Goal: Task Accomplishment & Management: Manage account settings

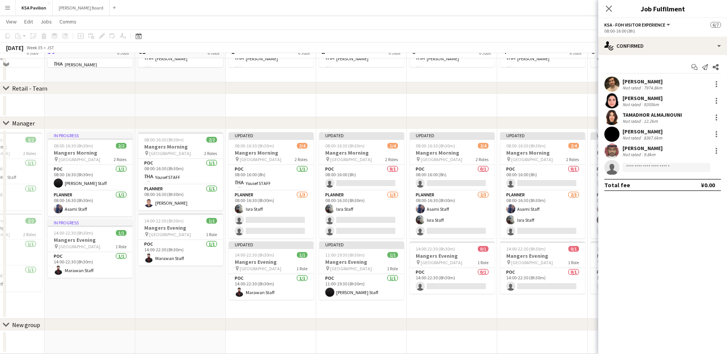
scroll to position [588, 0]
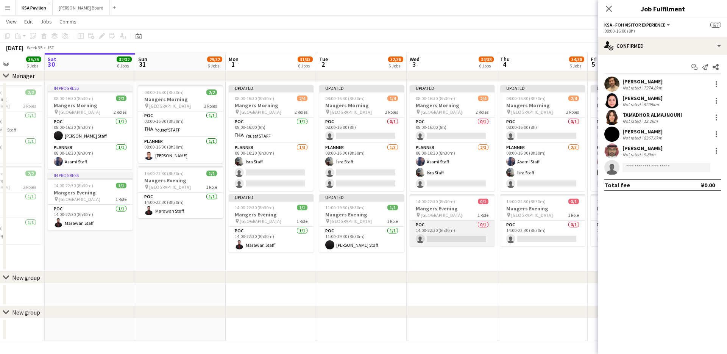
click at [439, 233] on app-card-role "POC 0/1 14:00-22:30 (8h30m) single-neutral-actions" at bounding box center [452, 233] width 85 height 26
click at [438, 239] on app-card-role "POC 0/1 14:00-22:30 (8h30m) single-neutral-actions" at bounding box center [452, 233] width 85 height 27
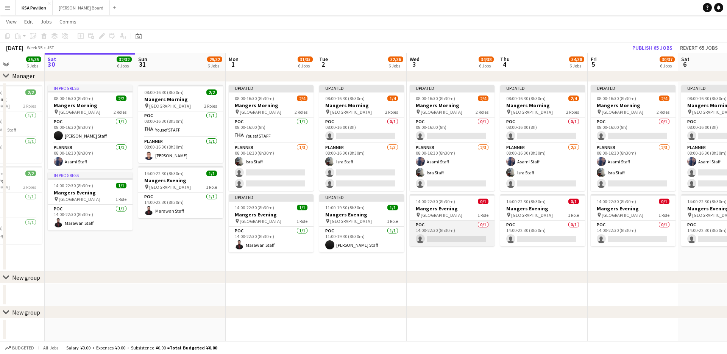
click at [438, 239] on app-card-role "POC 0/1 14:00-22:30 (8h30m) single-neutral-actions" at bounding box center [452, 233] width 85 height 26
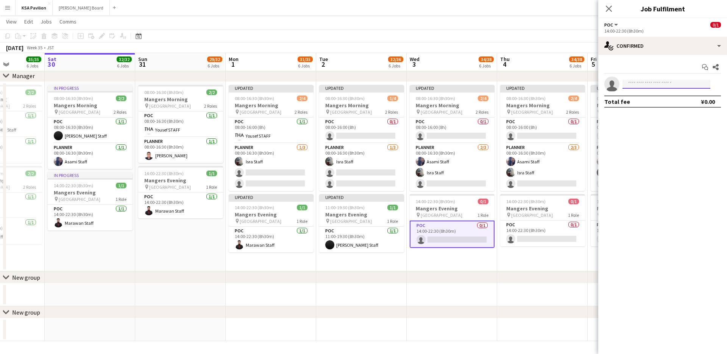
click at [639, 85] on input at bounding box center [667, 84] width 88 height 9
type input "*****"
click at [648, 98] on span "Marawan Staff" at bounding box center [646, 95] width 34 height 6
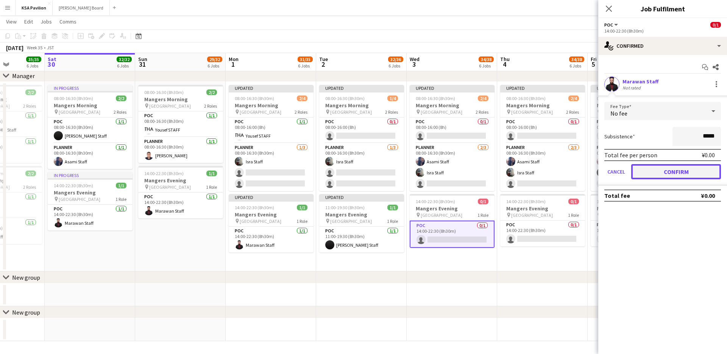
click at [664, 177] on button "Confirm" at bounding box center [676, 171] width 90 height 15
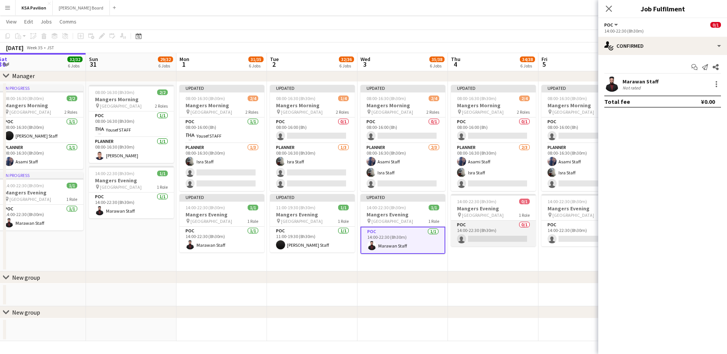
scroll to position [0, 311]
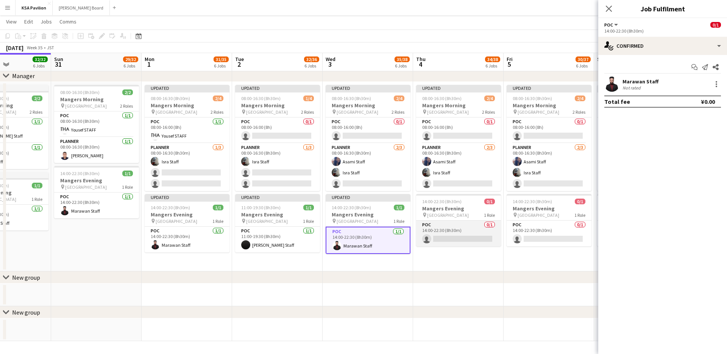
click at [456, 238] on app-card-role "POC 0/1 14:00-22:30 (8h30m) single-neutral-actions" at bounding box center [458, 233] width 85 height 26
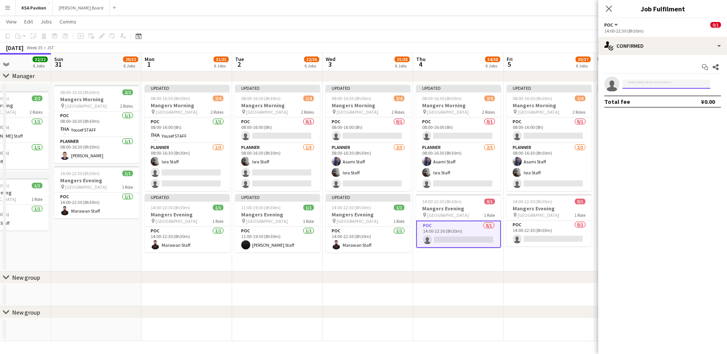
click at [644, 80] on input at bounding box center [667, 84] width 88 height 9
type input "******"
click at [644, 101] on span "[EMAIL_ADDRESS][DOMAIN_NAME]" at bounding box center [667, 101] width 76 height 6
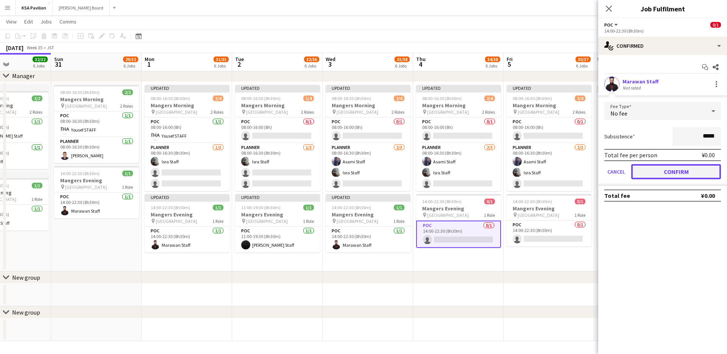
click at [663, 172] on button "Confirm" at bounding box center [676, 171] width 90 height 15
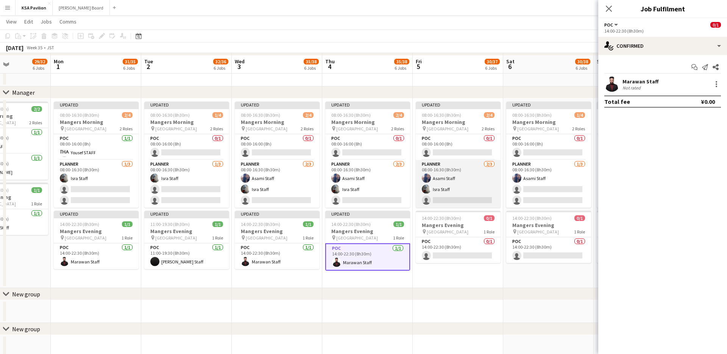
scroll to position [580, 0]
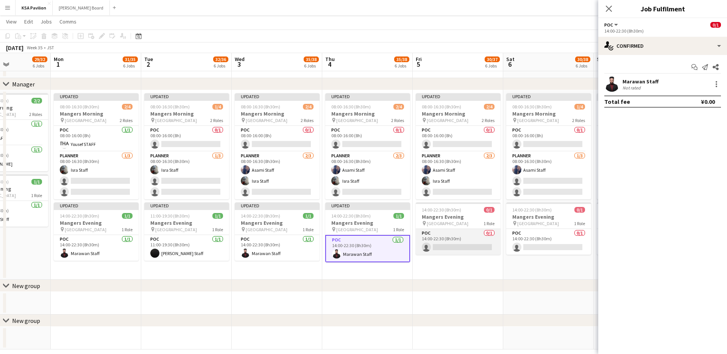
click at [455, 240] on app-card-role "POC 0/1 14:00-22:30 (8h30m) single-neutral-actions" at bounding box center [458, 242] width 85 height 26
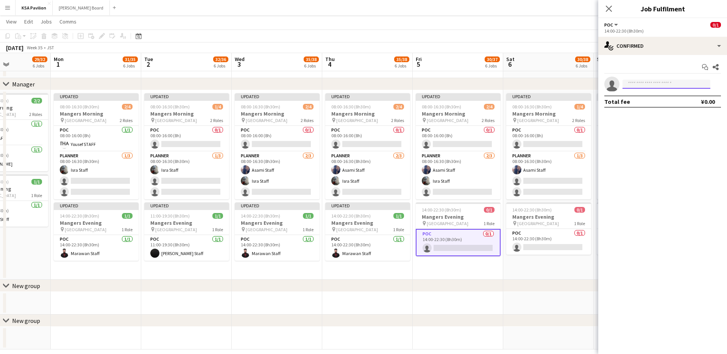
click at [661, 83] on input at bounding box center [667, 84] width 88 height 9
type input "******"
click at [653, 98] on span "[EMAIL_ADDRESS][DOMAIN_NAME]" at bounding box center [667, 101] width 76 height 6
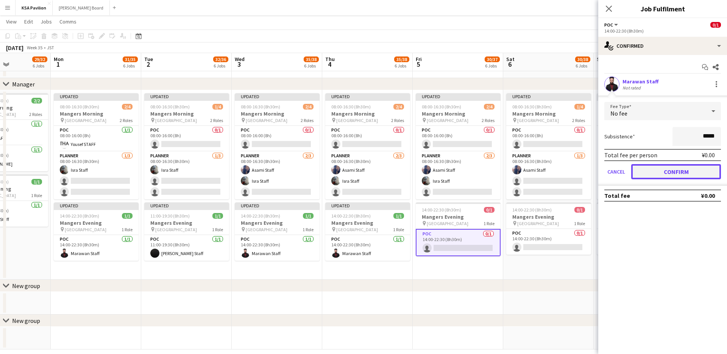
click at [661, 168] on button "Confirm" at bounding box center [676, 171] width 90 height 15
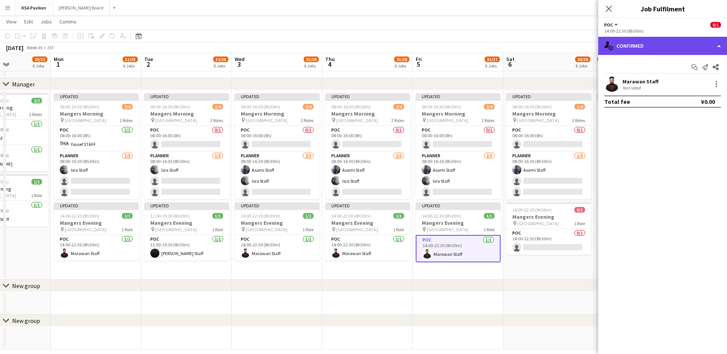
click at [715, 43] on div "single-neutral-actions-check-2 Confirmed" at bounding box center [662, 46] width 129 height 18
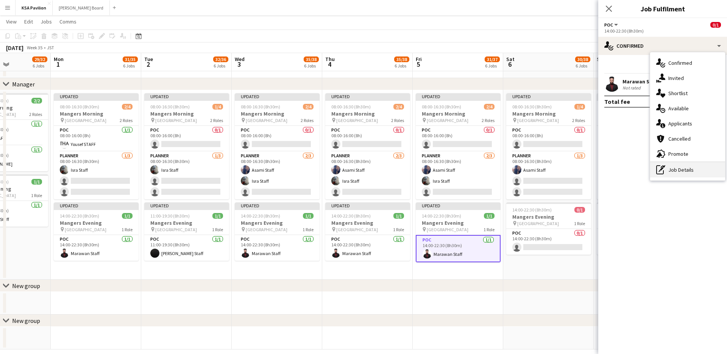
click at [676, 172] on div "pen-write Job Details" at bounding box center [687, 169] width 75 height 15
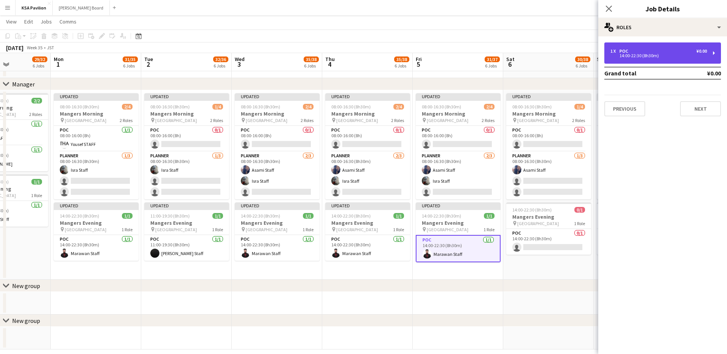
click at [644, 47] on div "1 x POC ¥0.00 14:00-22:30 (8h30m)" at bounding box center [663, 52] width 117 height 21
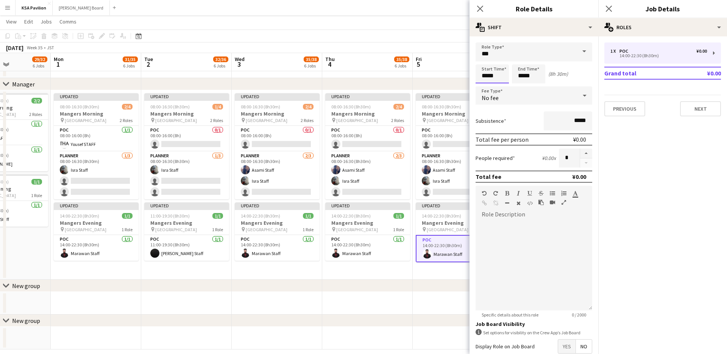
click at [490, 79] on input "*****" at bounding box center [492, 73] width 33 height 19
click at [485, 77] on input "*****" at bounding box center [492, 73] width 33 height 19
type input "*****"
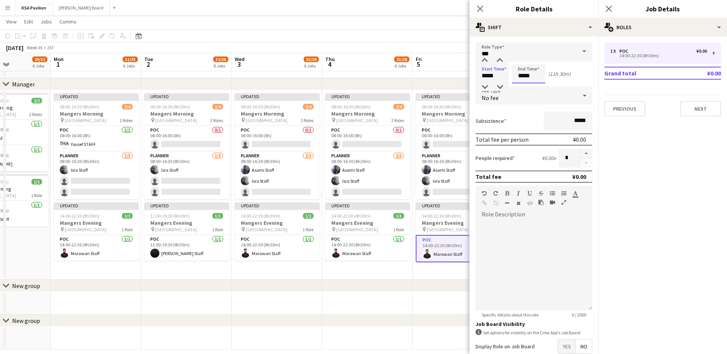
click at [522, 76] on input "*****" at bounding box center [528, 73] width 33 height 19
type input "*****"
click at [481, 11] on icon "Close pop-in" at bounding box center [479, 8] width 7 height 7
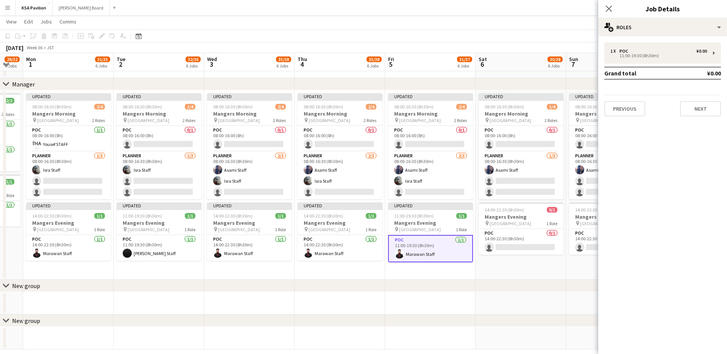
scroll to position [0, 301]
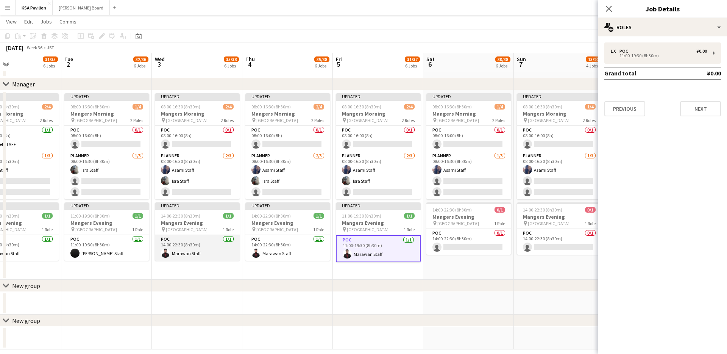
click at [220, 255] on app-card-role "POC 1/1 14:00-22:30 (8h30m) Marawan Staff" at bounding box center [197, 248] width 85 height 26
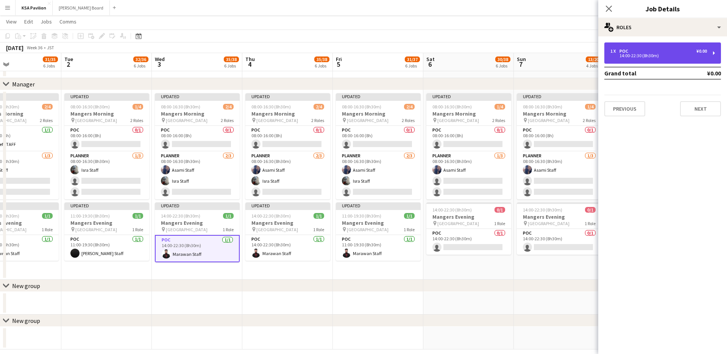
click at [712, 52] on div "1 x POC ¥0.00 14:00-22:30 (8h30m)" at bounding box center [663, 52] width 117 height 21
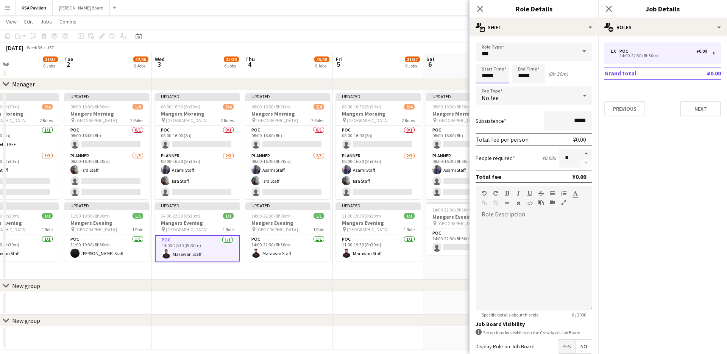
click at [484, 77] on input "*****" at bounding box center [492, 73] width 33 height 19
type input "*****"
click at [520, 75] on input "*****" at bounding box center [528, 73] width 33 height 19
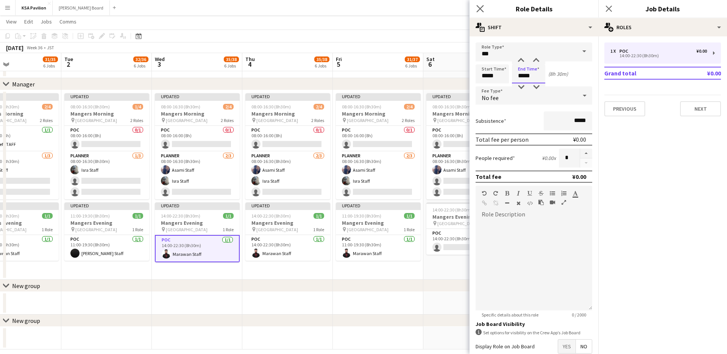
type input "*****"
click at [478, 12] on app-icon "Close pop-in" at bounding box center [480, 8] width 11 height 11
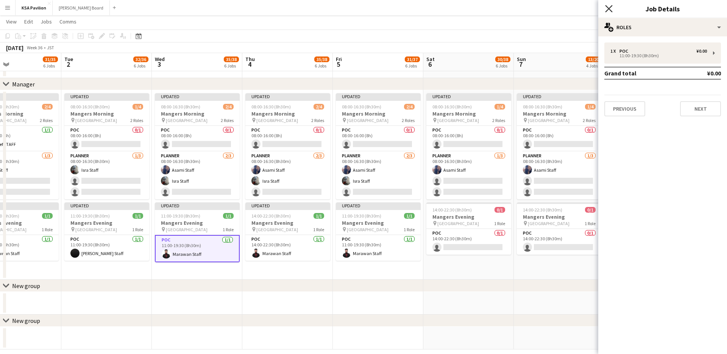
click at [609, 9] on icon at bounding box center [608, 8] width 7 height 7
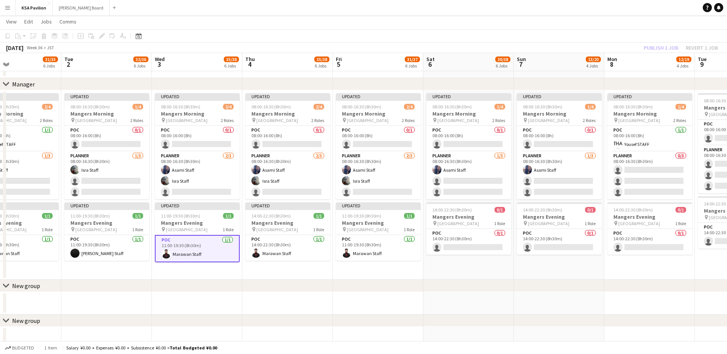
click at [202, 257] on app-card-role "POC 1/1 11:00-19:30 (8h30m) Marawan Staff" at bounding box center [197, 248] width 85 height 27
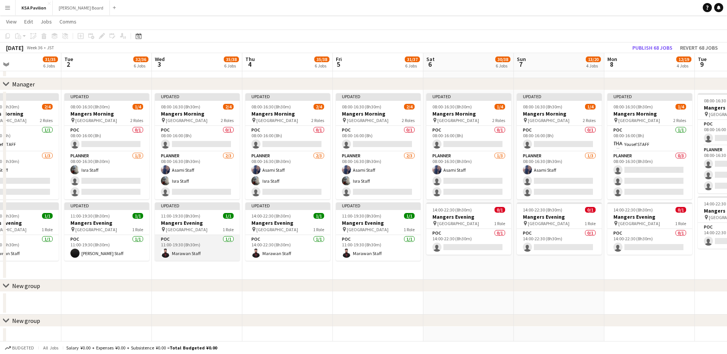
click at [201, 254] on app-card-role "POC 1/1 11:00-19:30 (8h30m) Marawan Staff" at bounding box center [197, 248] width 85 height 26
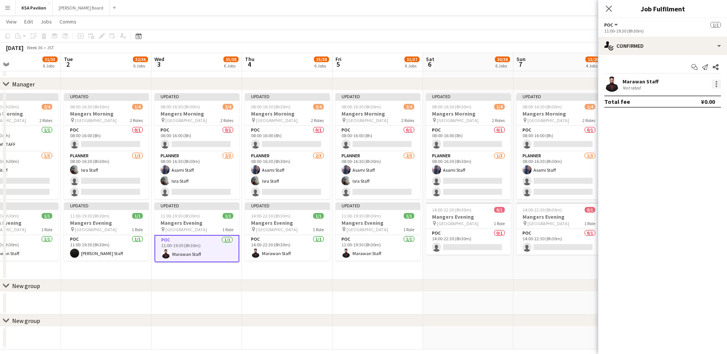
click at [712, 84] on div at bounding box center [716, 84] width 9 height 9
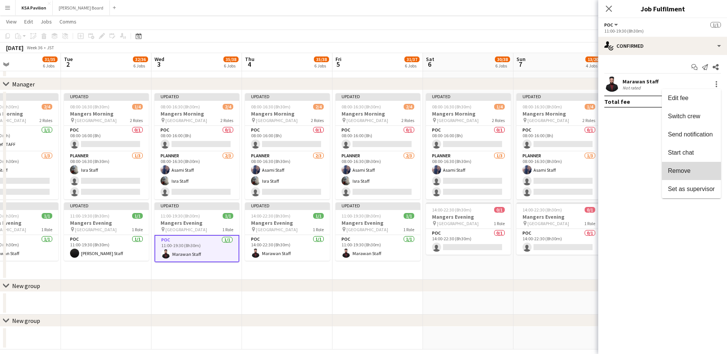
click at [684, 171] on span "Remove" at bounding box center [679, 170] width 23 height 6
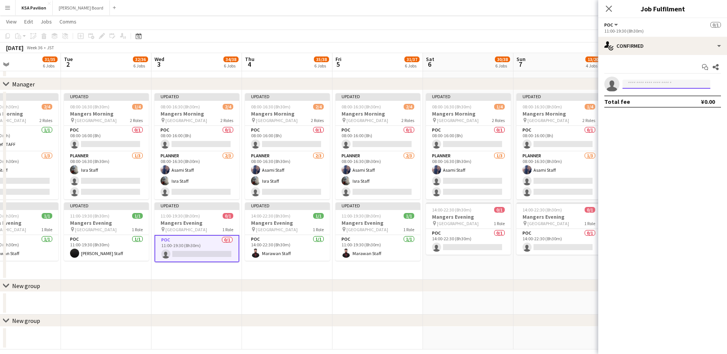
click at [652, 83] on input at bounding box center [667, 84] width 88 height 9
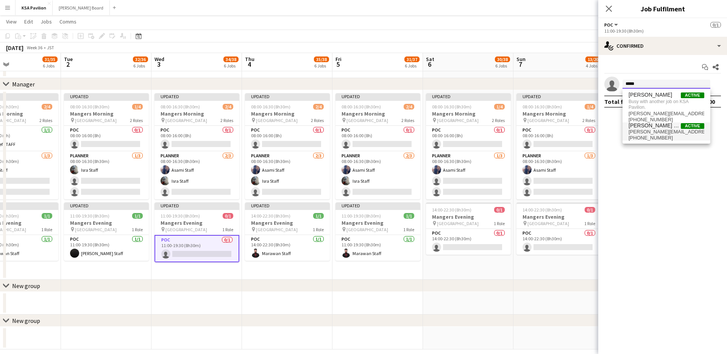
type input "*****"
click at [647, 135] on span "[PHONE_NUMBER]" at bounding box center [667, 138] width 76 height 6
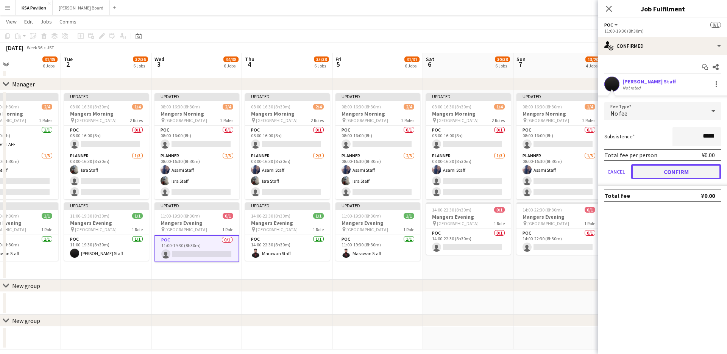
click at [670, 176] on button "Confirm" at bounding box center [676, 171] width 90 height 15
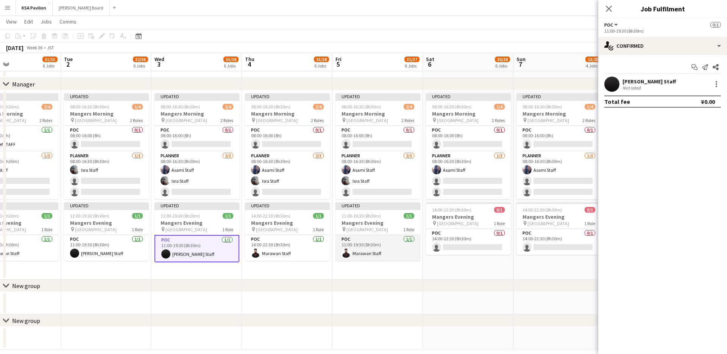
click at [352, 245] on app-card-role "POC 1/1 11:00-19:30 (8h30m) Marawan Staff" at bounding box center [378, 248] width 85 height 26
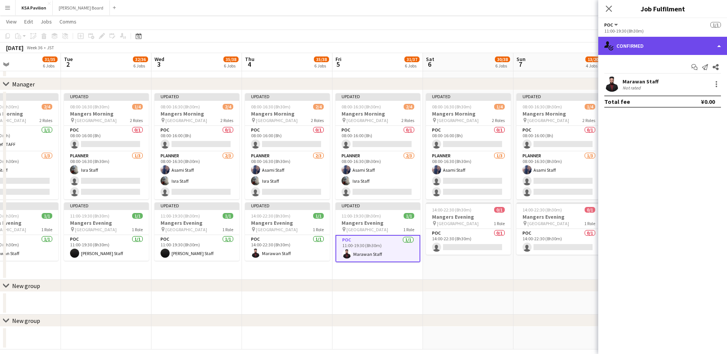
click at [722, 46] on div "single-neutral-actions-check-2 Confirmed" at bounding box center [662, 46] width 129 height 18
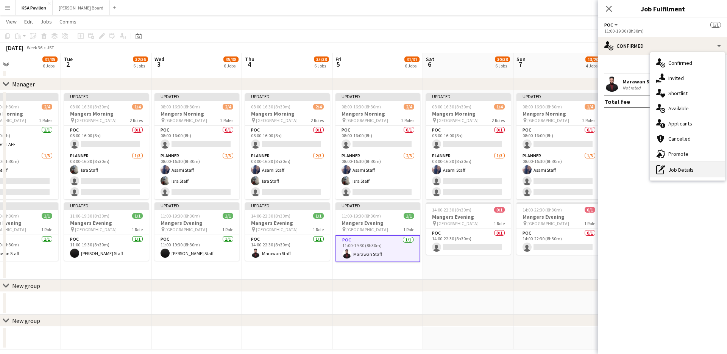
click at [681, 169] on div "pen-write Job Details" at bounding box center [687, 169] width 75 height 15
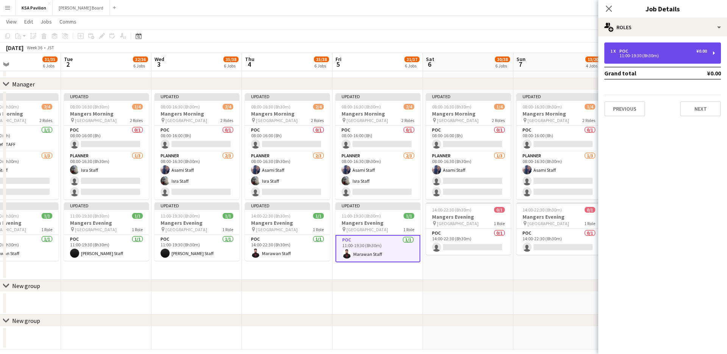
click at [637, 50] on div "1 x POC ¥0.00" at bounding box center [659, 50] width 97 height 5
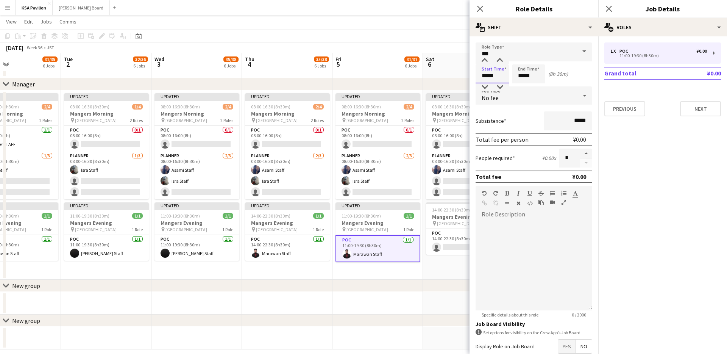
click at [486, 76] on input "*****" at bounding box center [492, 73] width 33 height 19
type input "*****"
click at [520, 75] on input "*****" at bounding box center [528, 73] width 33 height 19
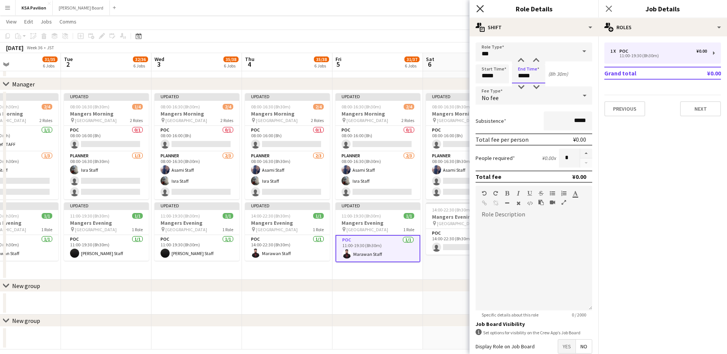
type input "*****"
click at [480, 7] on icon "Close pop-in" at bounding box center [479, 8] width 7 height 7
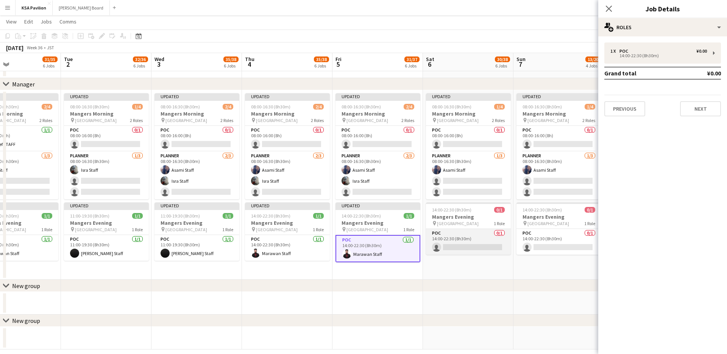
click at [461, 241] on app-card-role "POC 0/1 14:00-22:30 (8h30m) single-neutral-actions" at bounding box center [468, 242] width 85 height 26
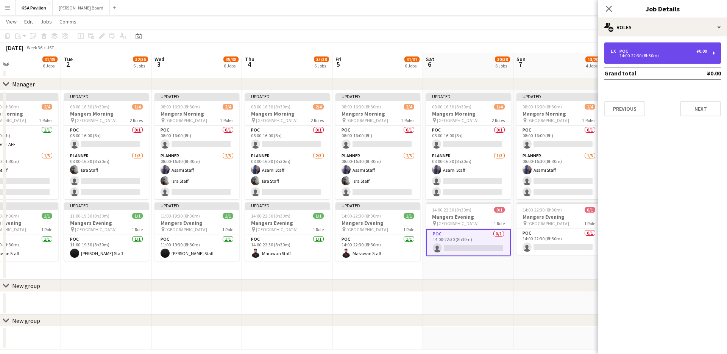
click at [714, 52] on div "1 x POC ¥0.00 14:00-22:30 (8h30m)" at bounding box center [663, 52] width 117 height 21
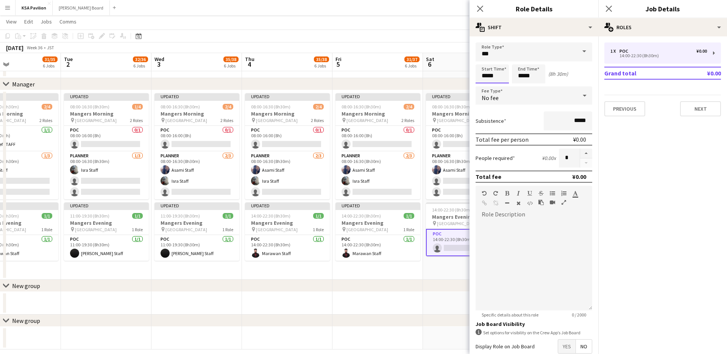
click at [481, 78] on input "*****" at bounding box center [492, 73] width 33 height 19
type input "*****"
click at [518, 75] on input "*****" at bounding box center [528, 73] width 33 height 19
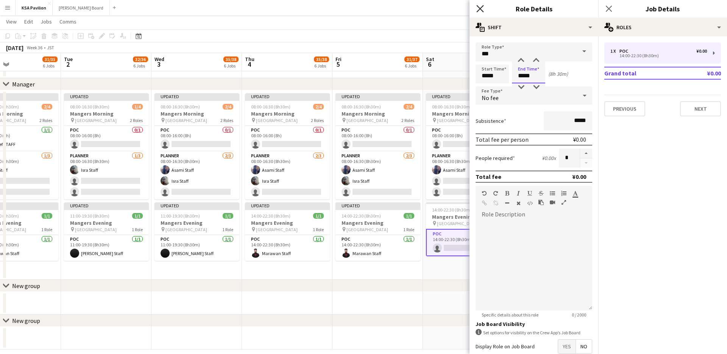
type input "*****"
click at [479, 8] on icon "Close pop-in" at bounding box center [479, 8] width 7 height 7
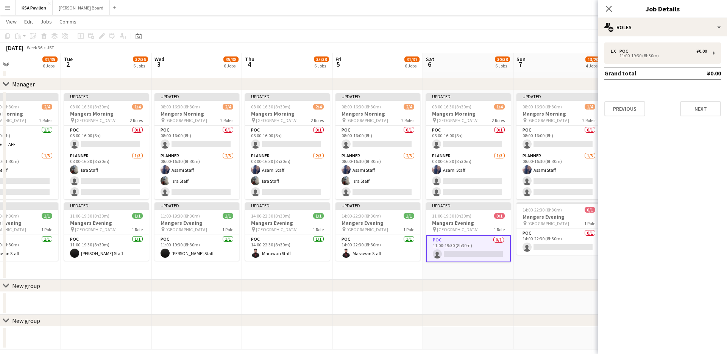
click at [457, 252] on app-card-role "POC 0/1 11:00-19:30 (8h30m) single-neutral-actions" at bounding box center [468, 248] width 85 height 27
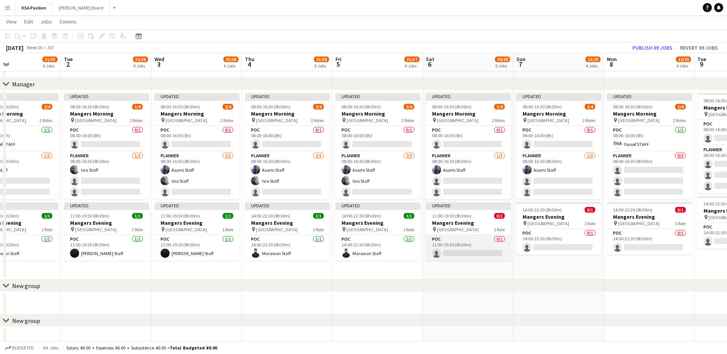
click at [458, 255] on app-card-role "POC 0/1 11:00-19:30 (8h30m) single-neutral-actions" at bounding box center [468, 248] width 85 height 26
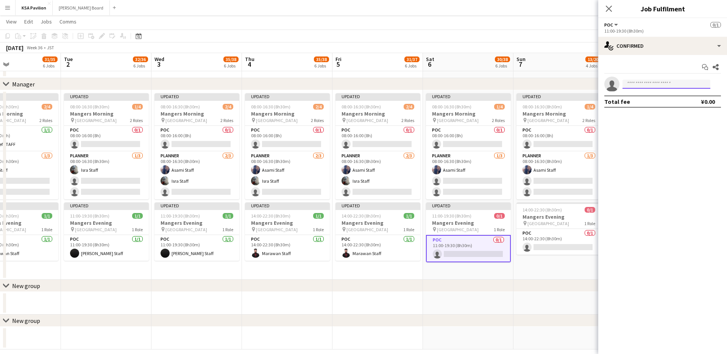
click at [667, 83] on input at bounding box center [667, 84] width 88 height 9
type input "******"
click at [646, 98] on span "[EMAIL_ADDRESS][DOMAIN_NAME]" at bounding box center [667, 101] width 76 height 6
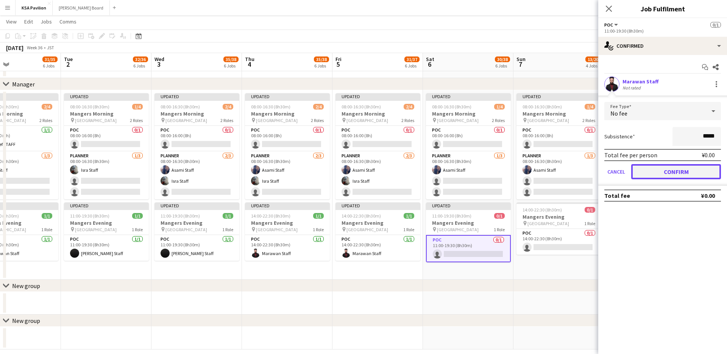
click at [652, 172] on button "Confirm" at bounding box center [676, 171] width 90 height 15
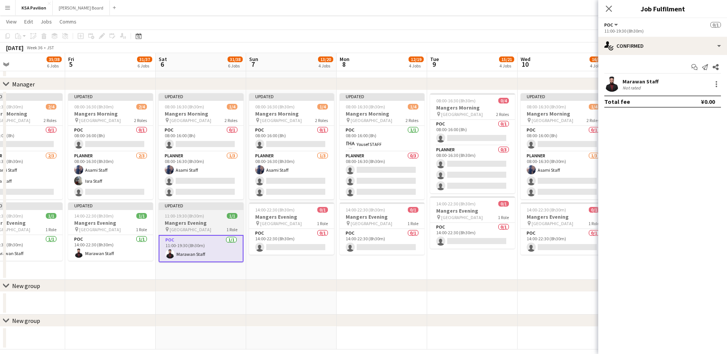
scroll to position [0, 236]
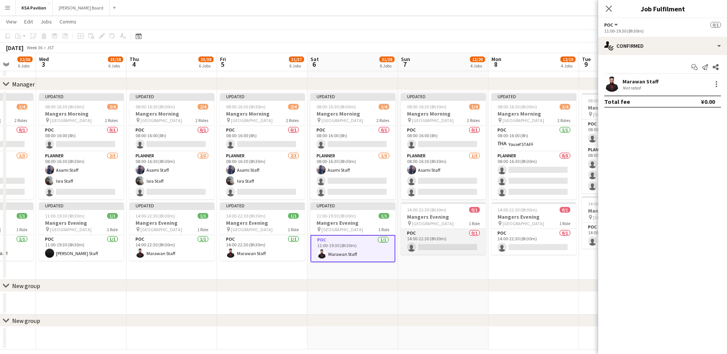
click at [434, 243] on app-card-role "POC 0/1 14:00-22:30 (8h30m) single-neutral-actions" at bounding box center [443, 242] width 85 height 26
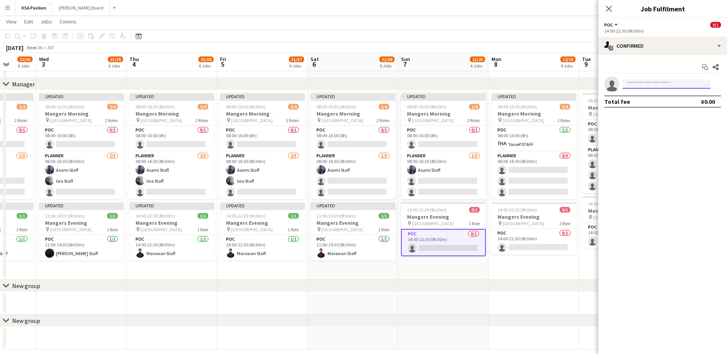
click at [676, 83] on input at bounding box center [667, 84] width 88 height 9
type input "******"
click at [664, 98] on span "[EMAIL_ADDRESS][DOMAIN_NAME]" at bounding box center [667, 101] width 76 height 6
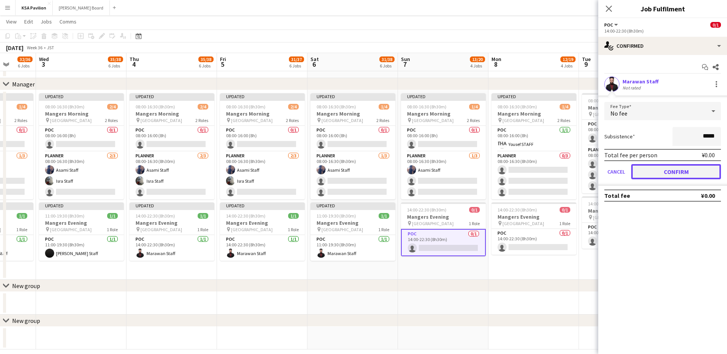
click at [679, 170] on button "Confirm" at bounding box center [676, 171] width 90 height 15
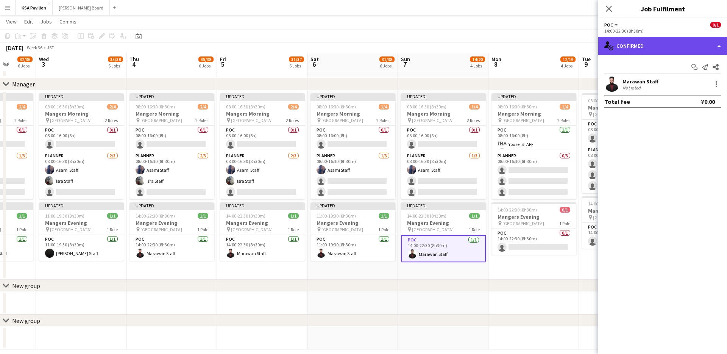
click at [719, 44] on div "single-neutral-actions-check-2 Confirmed" at bounding box center [662, 46] width 129 height 18
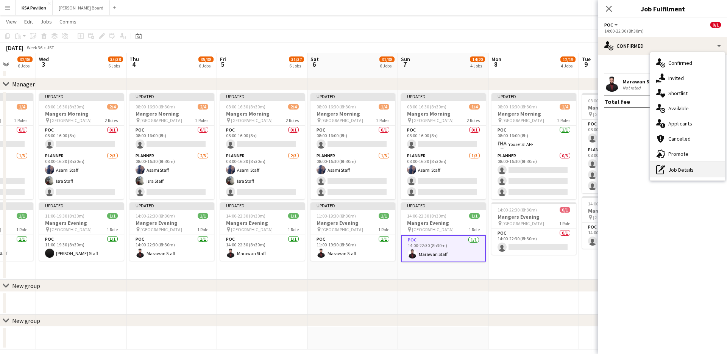
click at [680, 166] on div "pen-write Job Details" at bounding box center [687, 169] width 75 height 15
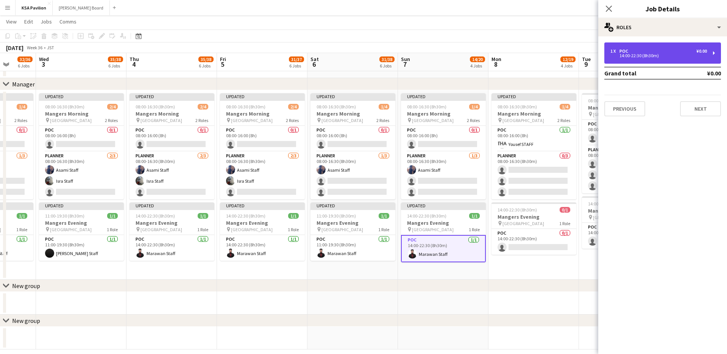
click at [634, 54] on div "14:00-22:30 (8h30m)" at bounding box center [659, 56] width 97 height 4
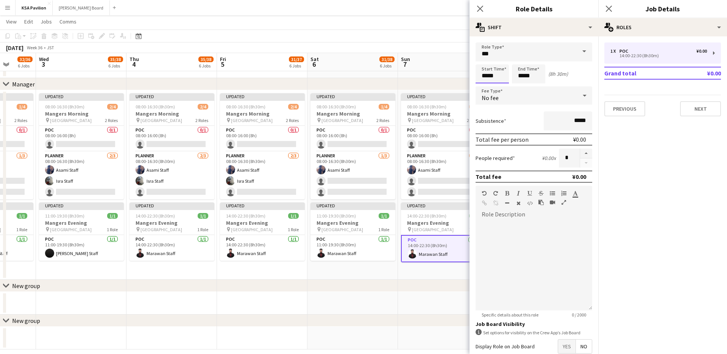
click at [486, 72] on input "*****" at bounding box center [492, 73] width 33 height 19
type input "*****"
click at [520, 76] on input "*****" at bounding box center [528, 73] width 33 height 19
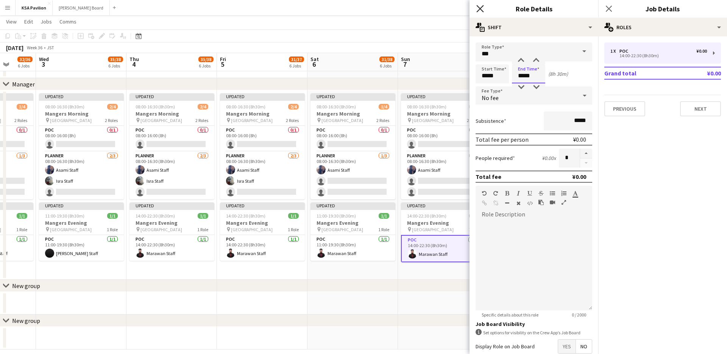
type input "*****"
click at [481, 10] on icon at bounding box center [479, 8] width 7 height 7
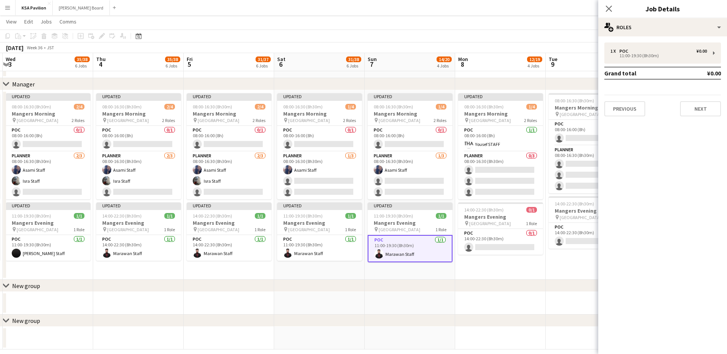
scroll to position [0, 286]
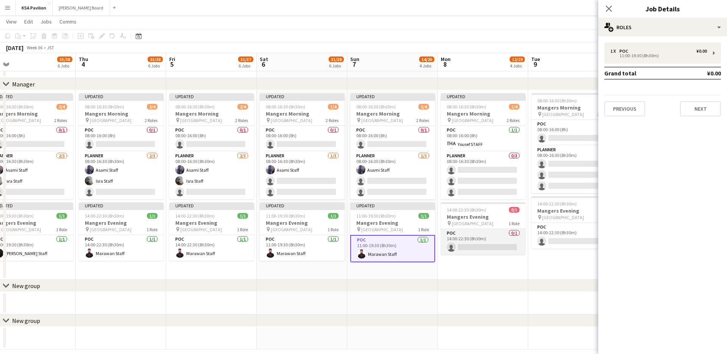
click at [468, 242] on app-card-role "POC 0/1 14:00-22:30 (8h30m) single-neutral-actions" at bounding box center [483, 242] width 85 height 26
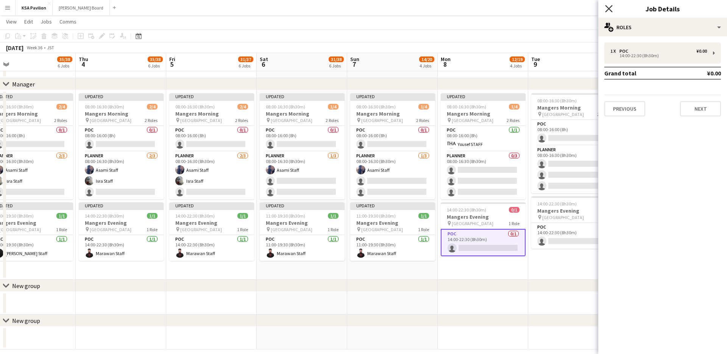
click at [611, 5] on icon "Close pop-in" at bounding box center [608, 8] width 7 height 7
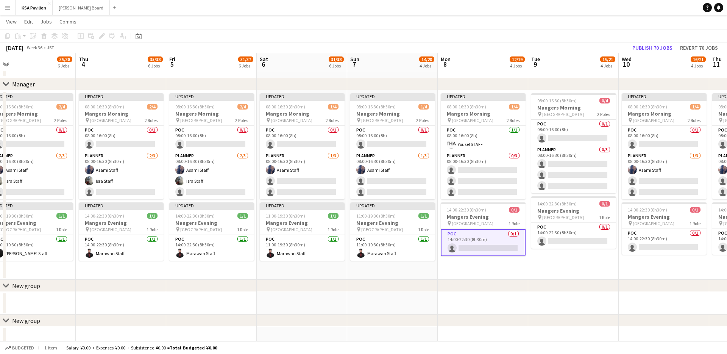
click at [499, 244] on app-card-role "POC 0/1 14:00-22:30 (8h30m) single-neutral-actions" at bounding box center [483, 242] width 85 height 27
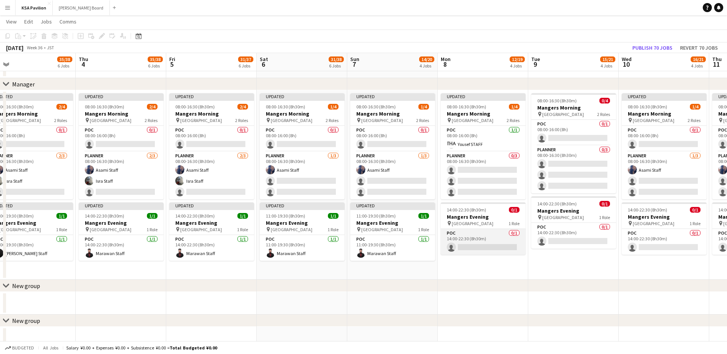
click at [495, 247] on app-card-role "POC 0/1 14:00-22:30 (8h30m) single-neutral-actions" at bounding box center [483, 242] width 85 height 26
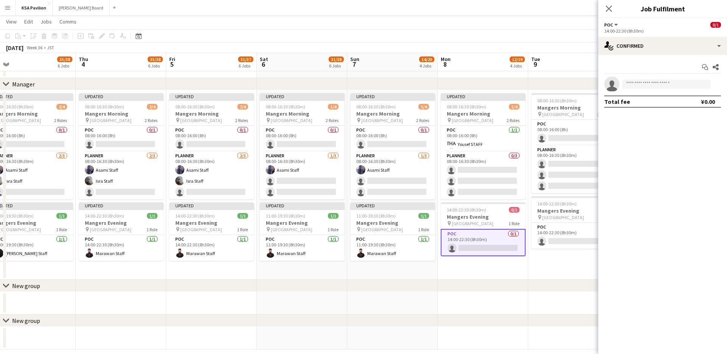
click at [641, 75] on div "Start chat Share single-neutral-actions Total fee ¥0.00" at bounding box center [662, 84] width 129 height 59
click at [639, 80] on input at bounding box center [667, 84] width 88 height 9
type input "******"
click at [639, 105] on span "[PHONE_NUMBER]" at bounding box center [667, 107] width 76 height 6
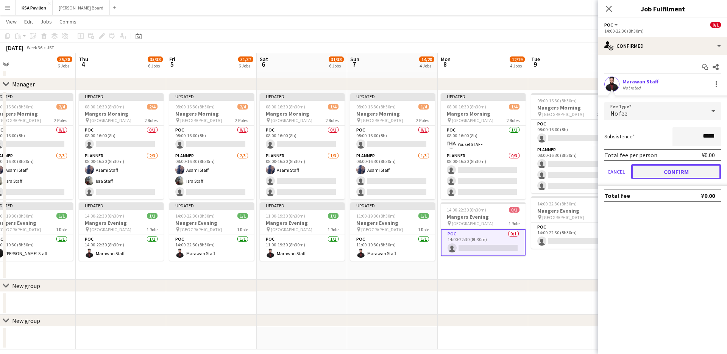
click at [660, 172] on button "Confirm" at bounding box center [676, 171] width 90 height 15
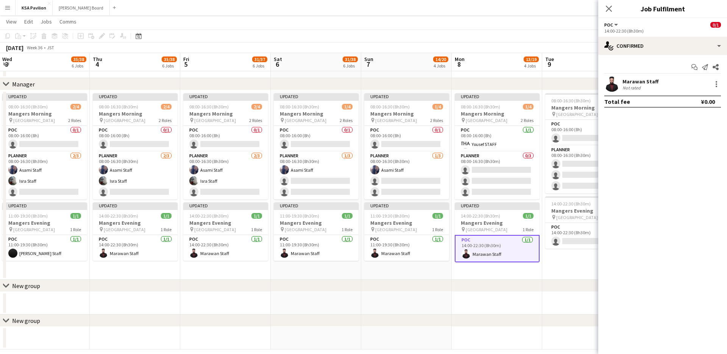
scroll to position [0, 289]
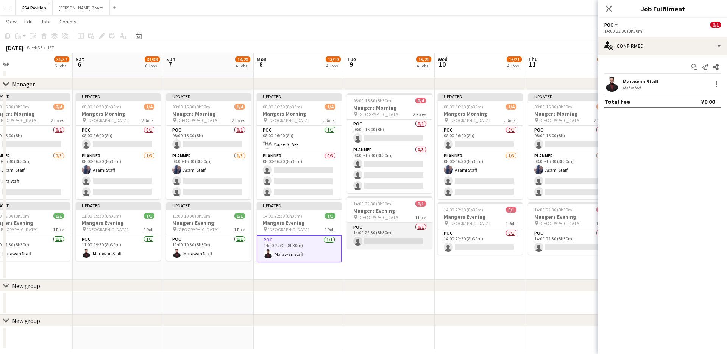
click at [384, 238] on app-card-role "POC 0/1 14:00-22:30 (8h30m) single-neutral-actions" at bounding box center [389, 236] width 85 height 26
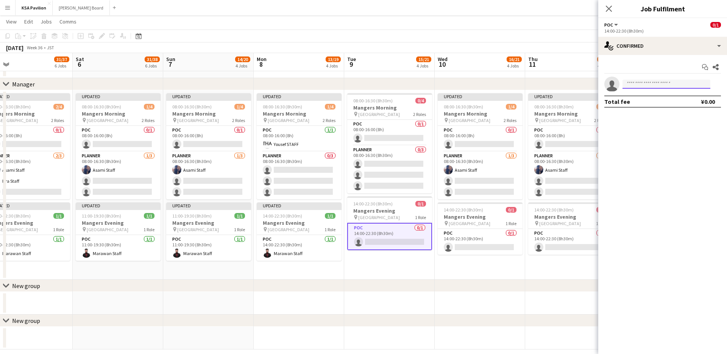
click at [654, 82] on input at bounding box center [667, 84] width 88 height 9
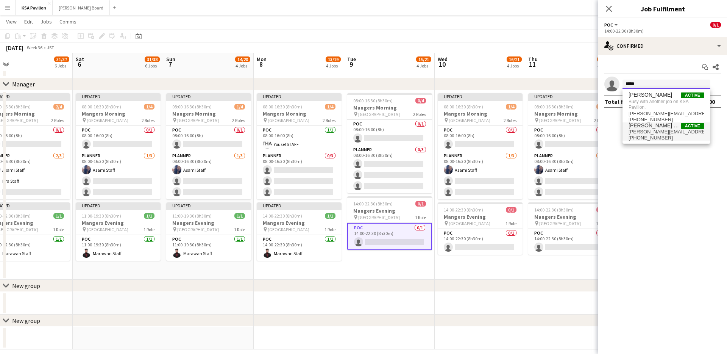
type input "*****"
click at [651, 125] on span "[PERSON_NAME] Staff" at bounding box center [655, 125] width 52 height 6
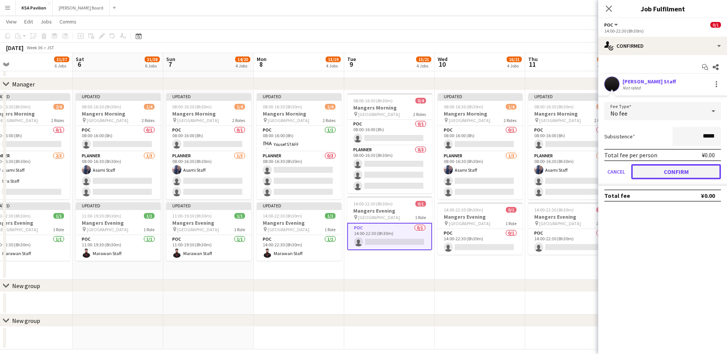
click at [667, 170] on button "Confirm" at bounding box center [676, 171] width 90 height 15
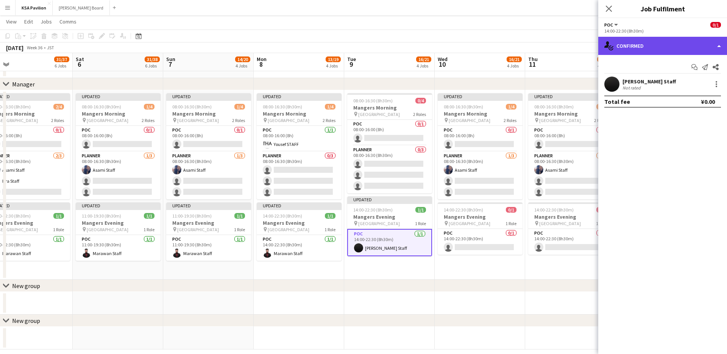
click at [723, 47] on div "single-neutral-actions-check-2 Confirmed" at bounding box center [662, 46] width 129 height 18
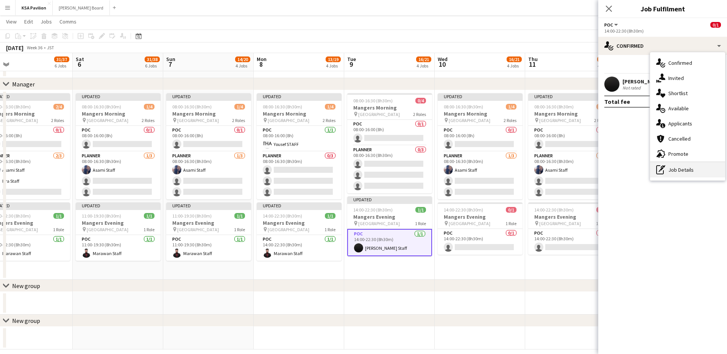
click at [686, 169] on div "pen-write Job Details" at bounding box center [687, 169] width 75 height 15
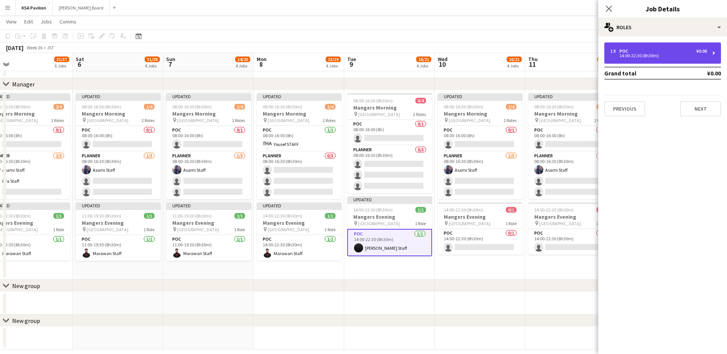
click at [668, 52] on div "1 x POC ¥0.00" at bounding box center [659, 50] width 97 height 5
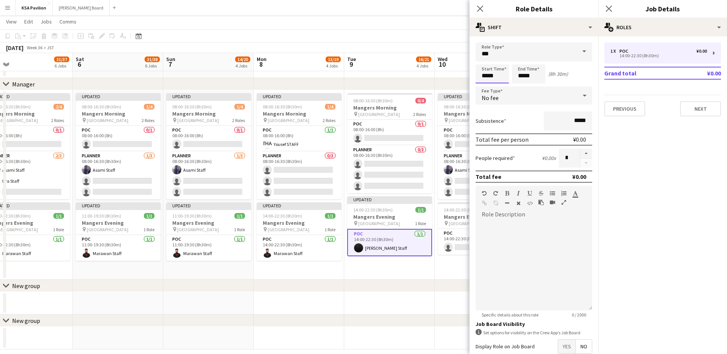
click at [483, 77] on input "*****" at bounding box center [492, 73] width 33 height 19
type input "*****"
click at [522, 77] on input "*****" at bounding box center [528, 73] width 33 height 19
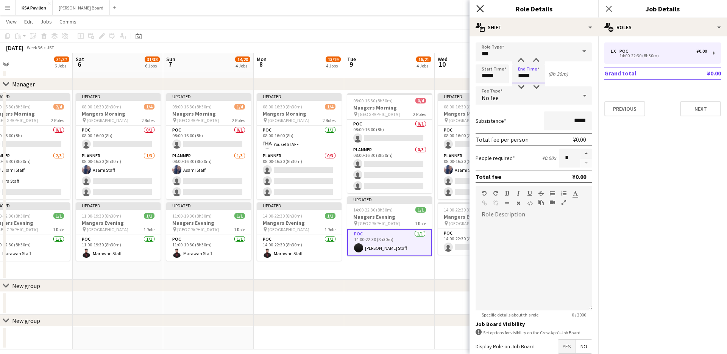
type input "*****"
click at [477, 6] on icon at bounding box center [479, 8] width 7 height 7
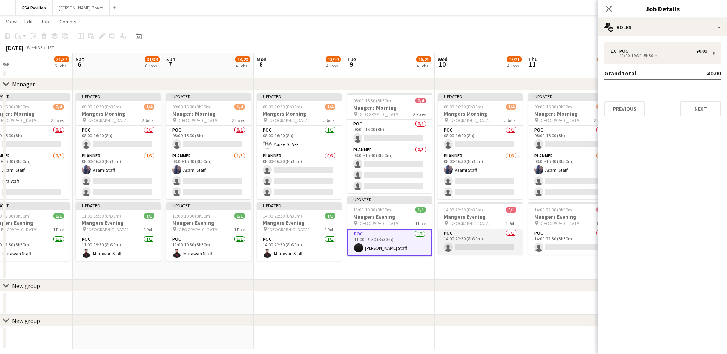
click at [477, 241] on app-card-role "POC 0/1 14:00-22:30 (8h30m) single-neutral-actions" at bounding box center [480, 242] width 85 height 26
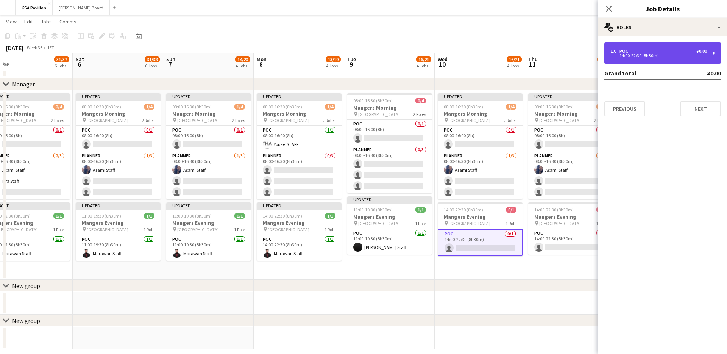
click at [715, 47] on div "1 x POC ¥0.00 14:00-22:30 (8h30m)" at bounding box center [663, 52] width 117 height 21
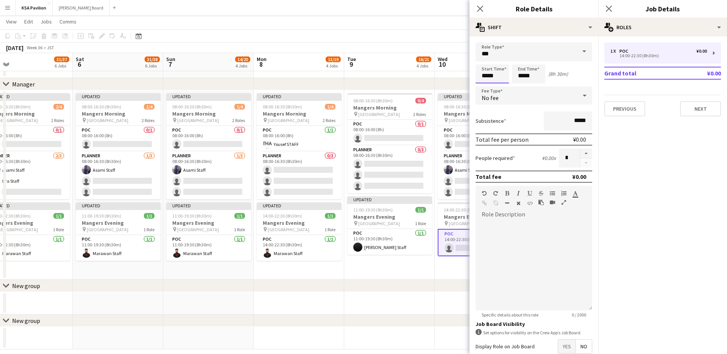
click at [484, 78] on input "*****" at bounding box center [492, 73] width 33 height 19
type input "*****"
click at [521, 76] on input "*****" at bounding box center [528, 73] width 33 height 19
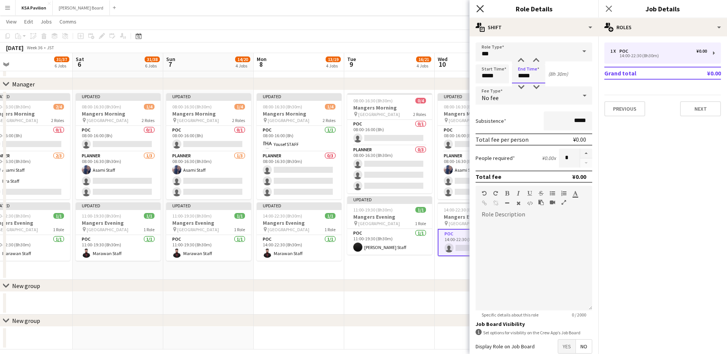
type input "*****"
click at [480, 11] on icon "Close pop-in" at bounding box center [479, 8] width 7 height 7
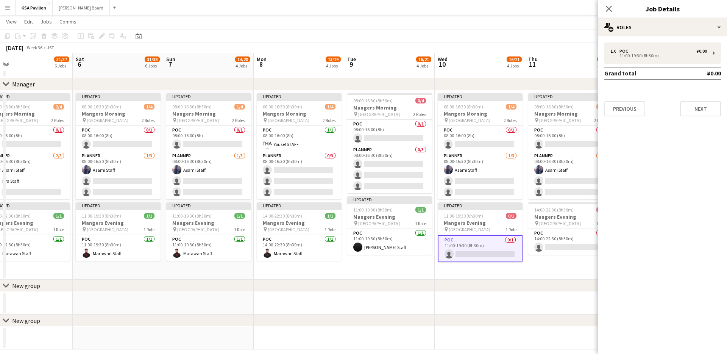
click at [489, 246] on app-card-role "POC 0/1 11:00-19:30 (8h30m) single-neutral-actions" at bounding box center [480, 248] width 85 height 27
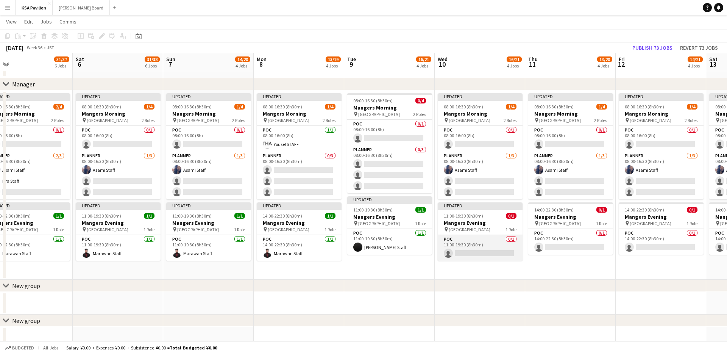
click at [488, 251] on app-card-role "POC 0/1 11:00-19:30 (8h30m) single-neutral-actions" at bounding box center [480, 248] width 85 height 26
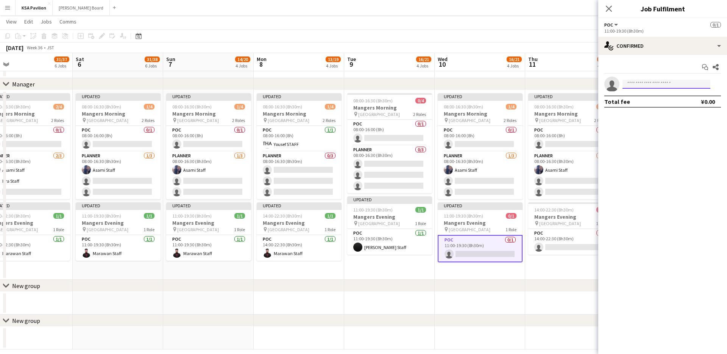
click at [662, 81] on input at bounding box center [667, 84] width 88 height 9
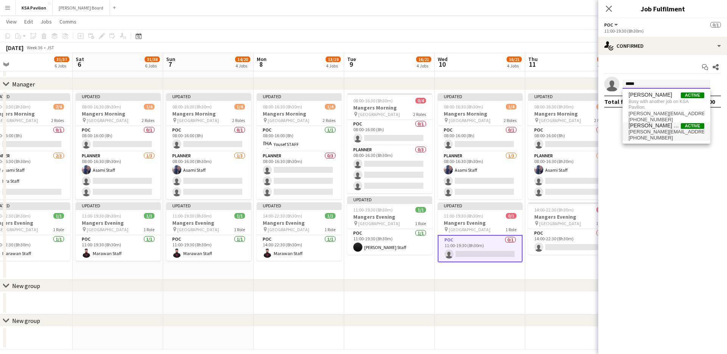
type input "*****"
click at [645, 130] on span "[PERSON_NAME][EMAIL_ADDRESS][DOMAIN_NAME]" at bounding box center [667, 132] width 76 height 6
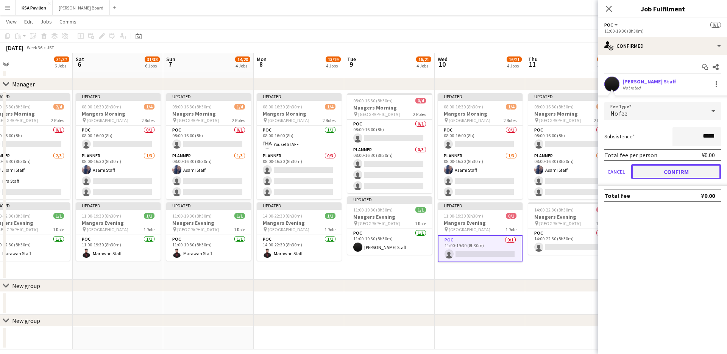
click at [653, 170] on button "Confirm" at bounding box center [676, 171] width 90 height 15
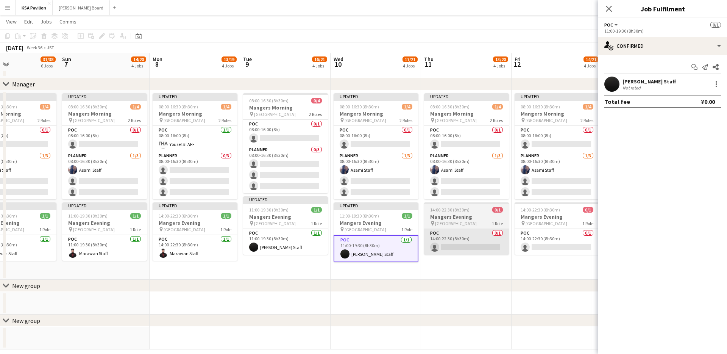
scroll to position [0, 250]
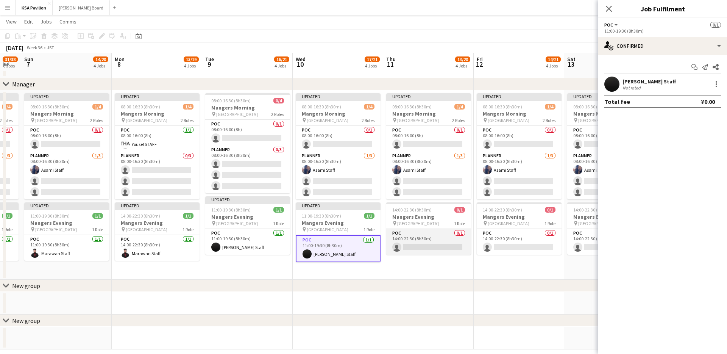
click at [428, 233] on app-card-role "POC 0/1 14:00-22:30 (8h30m) single-neutral-actions" at bounding box center [428, 242] width 85 height 26
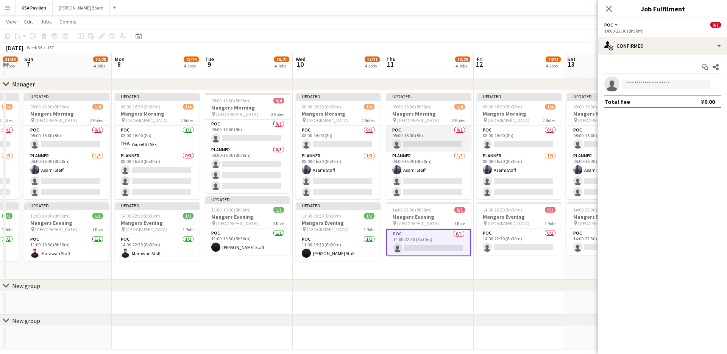
click at [428, 133] on app-card-role "POC 0/1 08:00-16:00 (8h) single-neutral-actions" at bounding box center [428, 139] width 85 height 26
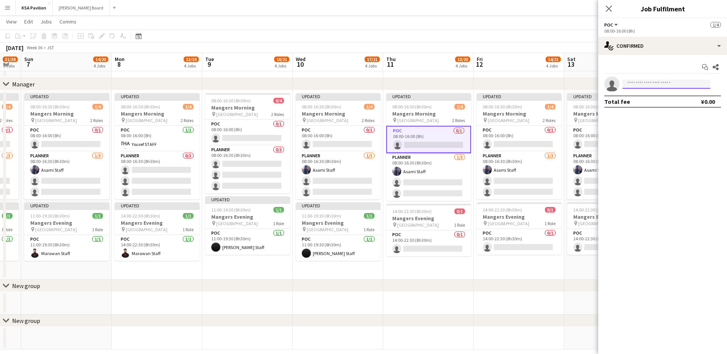
click at [639, 87] on input at bounding box center [667, 84] width 88 height 9
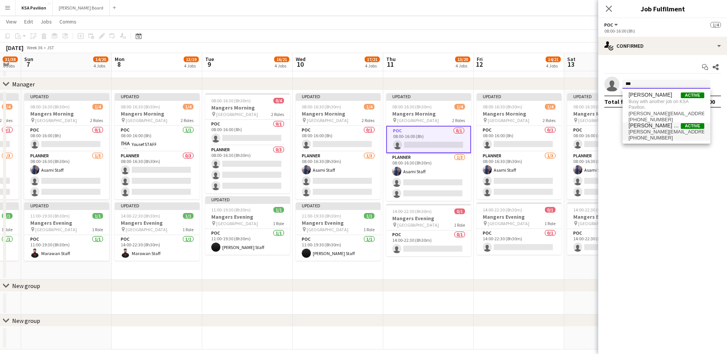
type input "***"
click at [642, 130] on span "[PERSON_NAME][EMAIL_ADDRESS][DOMAIN_NAME]" at bounding box center [667, 132] width 76 height 6
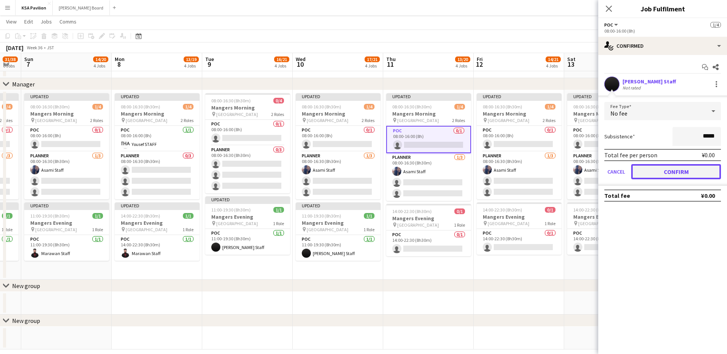
click at [672, 167] on button "Confirm" at bounding box center [676, 171] width 90 height 15
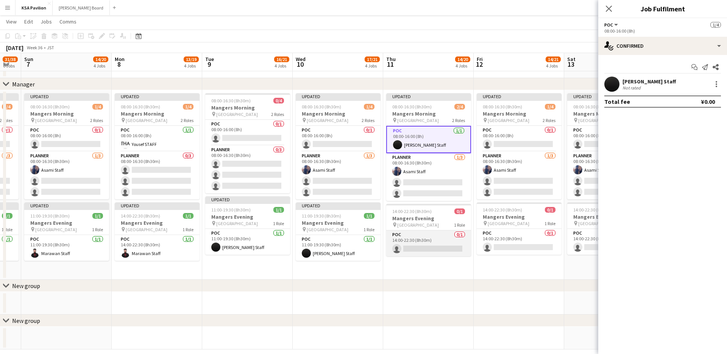
click at [444, 245] on app-card-role "POC 0/1 14:00-22:30 (8h30m) single-neutral-actions" at bounding box center [428, 243] width 85 height 26
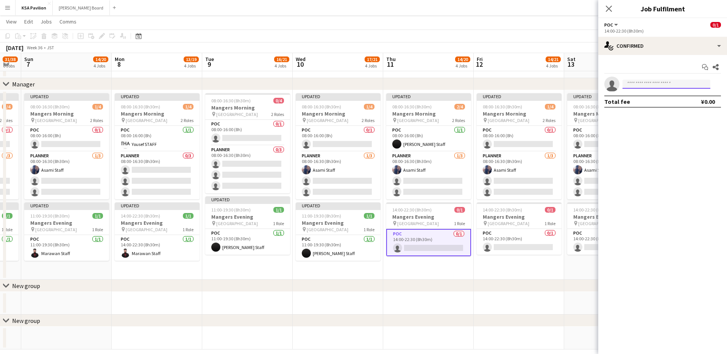
click at [636, 84] on input at bounding box center [667, 84] width 88 height 9
type input "******"
click at [644, 98] on span "[EMAIL_ADDRESS][DOMAIN_NAME]" at bounding box center [667, 101] width 76 height 6
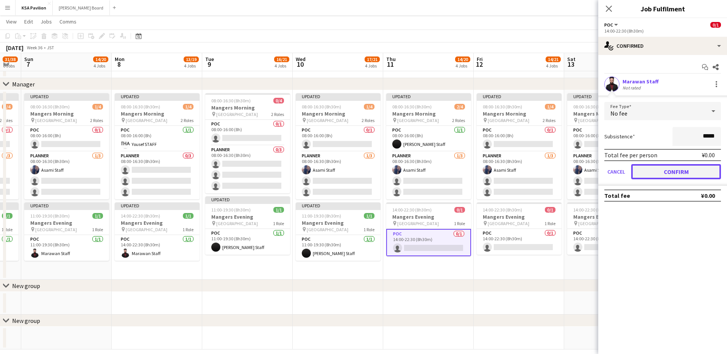
click at [670, 172] on button "Confirm" at bounding box center [676, 171] width 90 height 15
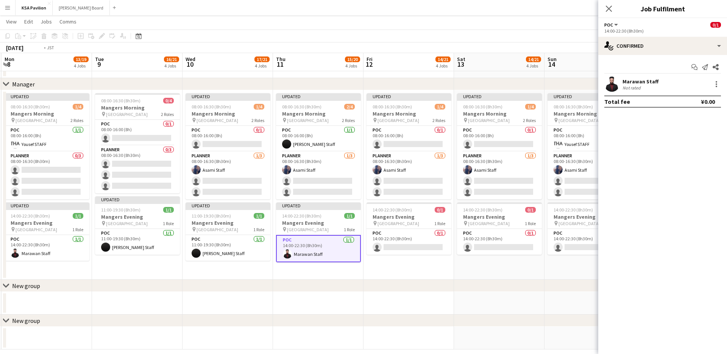
scroll to position [0, 373]
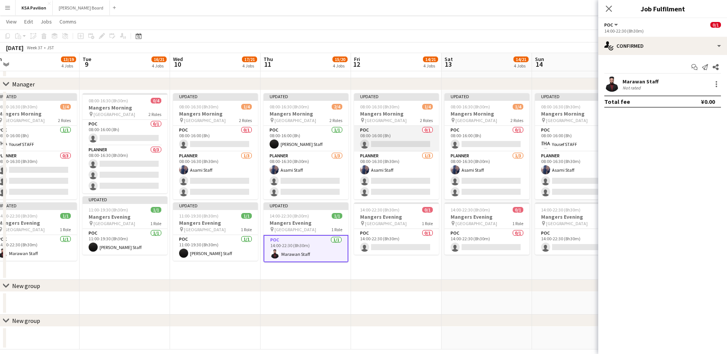
click at [378, 137] on app-card-role "POC 0/1 08:00-16:00 (8h) single-neutral-actions" at bounding box center [396, 139] width 85 height 26
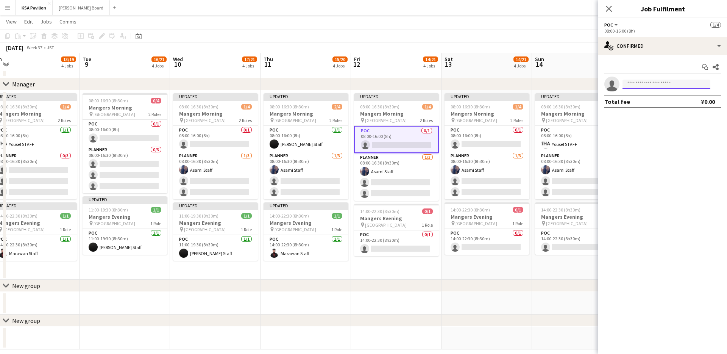
click at [630, 86] on input at bounding box center [667, 84] width 88 height 9
type input "******"
click at [640, 108] on span "[PHONE_NUMBER]" at bounding box center [667, 107] width 76 height 6
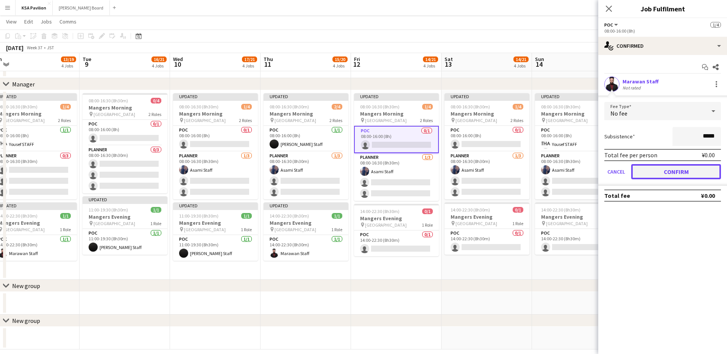
click at [699, 177] on button "Confirm" at bounding box center [676, 171] width 90 height 15
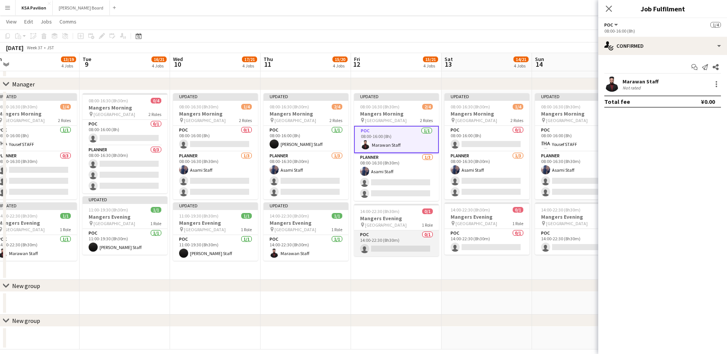
click at [408, 248] on app-card-role "POC 0/1 14:00-22:30 (8h30m) single-neutral-actions" at bounding box center [396, 243] width 85 height 26
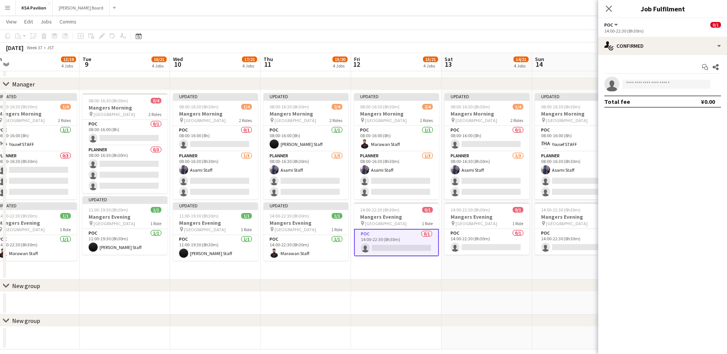
click at [666, 79] on app-invite-slot "single-neutral-actions" at bounding box center [662, 84] width 129 height 15
click at [662, 83] on input at bounding box center [667, 84] width 88 height 9
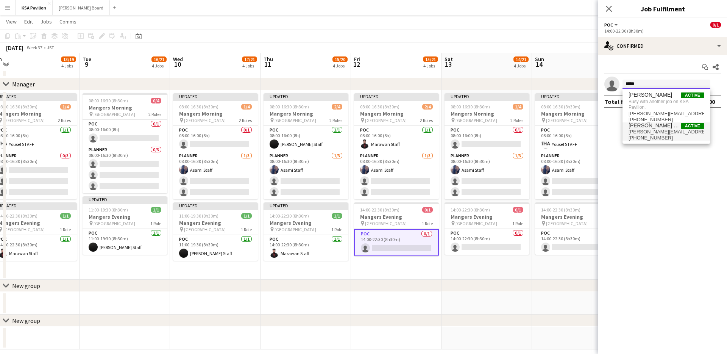
type input "*****"
click at [653, 125] on span "[PERSON_NAME] Staff" at bounding box center [655, 125] width 52 height 6
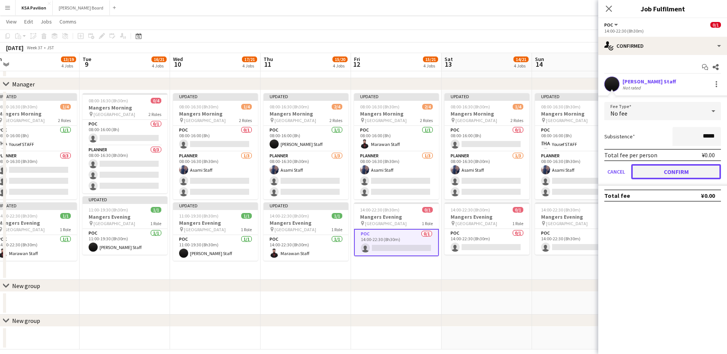
click at [665, 170] on button "Confirm" at bounding box center [676, 171] width 90 height 15
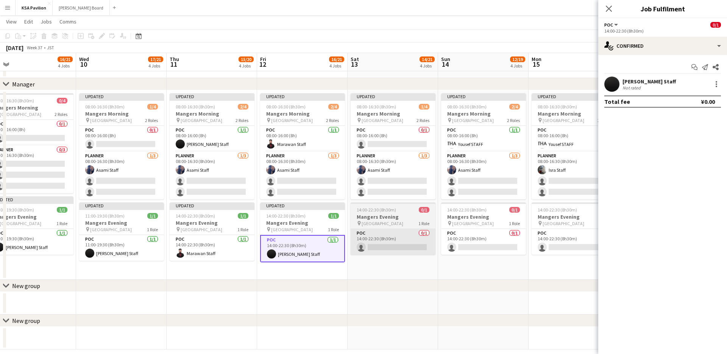
scroll to position [0, 293]
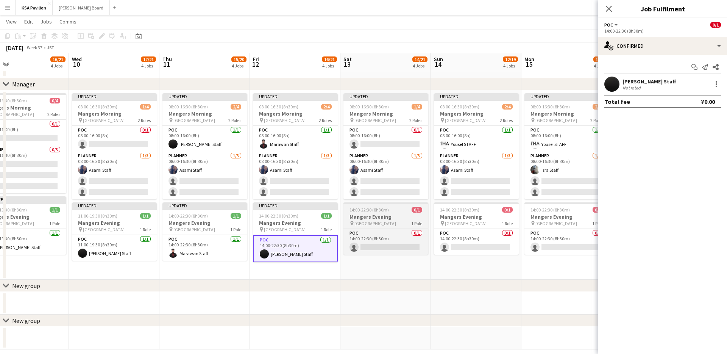
click at [376, 217] on h3 "Mangers Evening" at bounding box center [386, 216] width 85 height 7
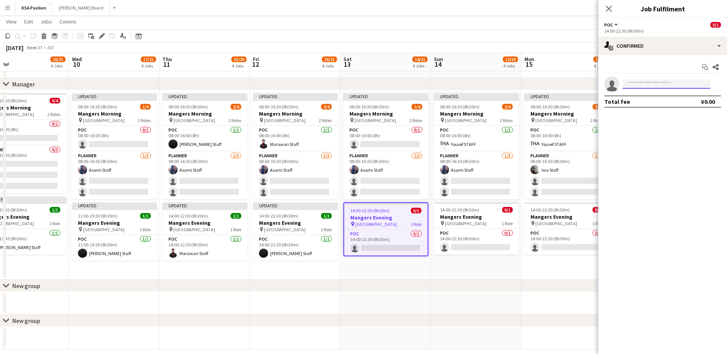
click at [626, 84] on input at bounding box center [667, 84] width 88 height 9
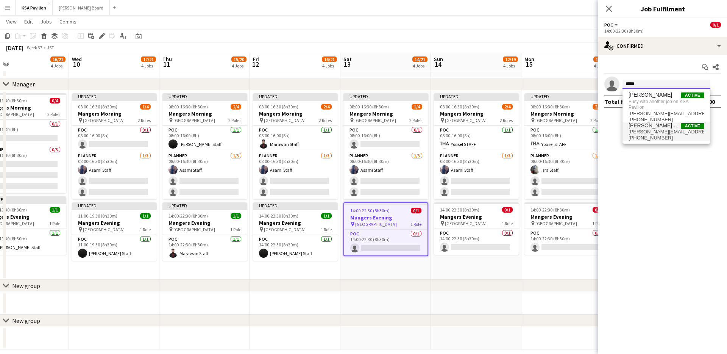
type input "*****"
click at [653, 134] on span "[PERSON_NAME][EMAIL_ADDRESS][DOMAIN_NAME]" at bounding box center [667, 132] width 76 height 6
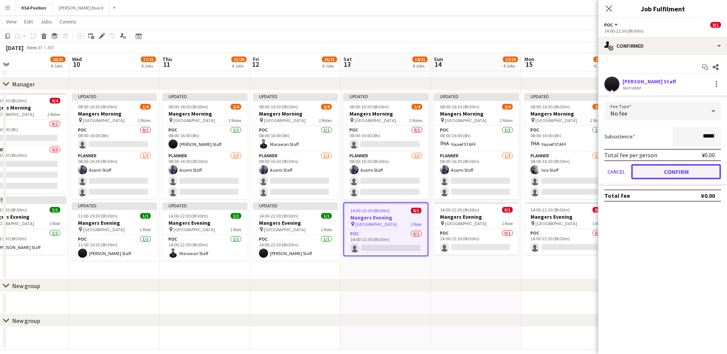
click at [663, 170] on button "Confirm" at bounding box center [676, 171] width 90 height 15
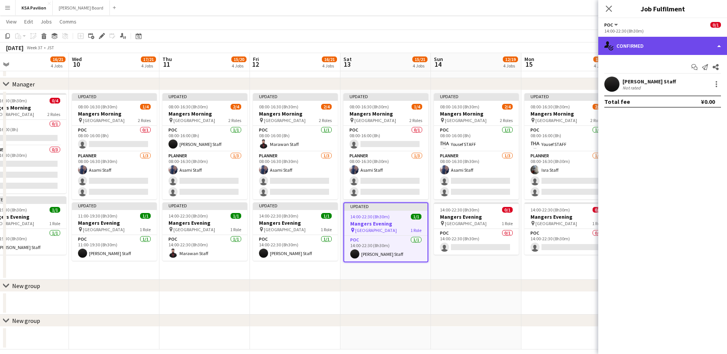
click at [717, 52] on div "single-neutral-actions-check-2 Confirmed" at bounding box center [662, 46] width 129 height 18
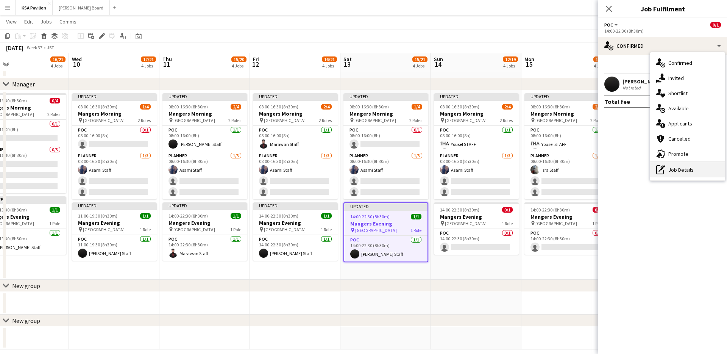
click at [678, 169] on div "pen-write Job Details" at bounding box center [687, 169] width 75 height 15
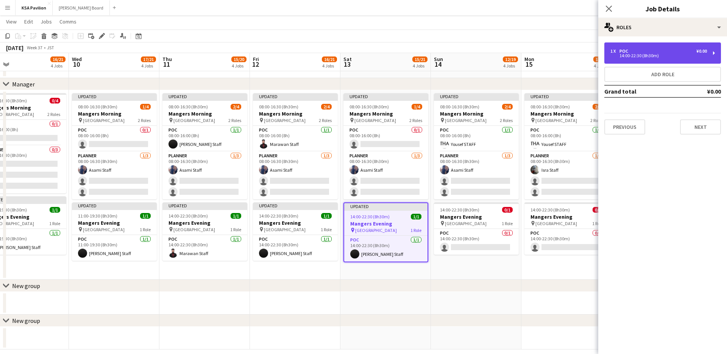
click at [628, 56] on div "14:00-22:30 (8h30m)" at bounding box center [659, 56] width 97 height 4
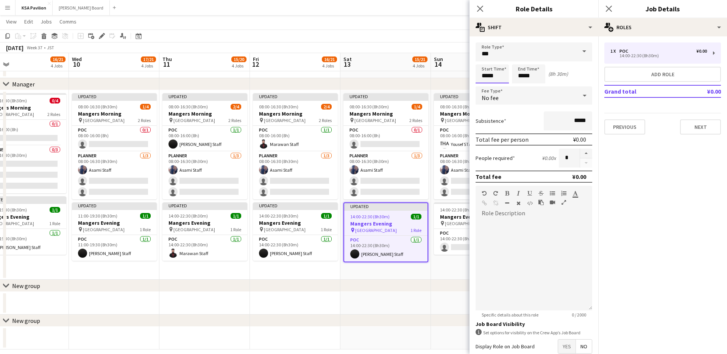
click at [484, 75] on input "*****" at bounding box center [492, 73] width 33 height 19
type input "*****"
click at [519, 76] on input "*****" at bounding box center [528, 73] width 33 height 19
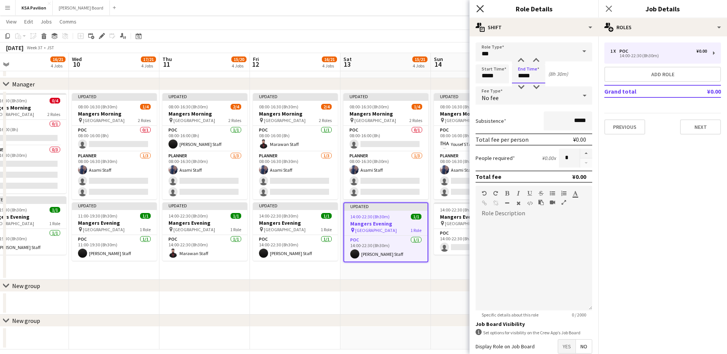
type input "*****"
click at [480, 11] on icon "Close pop-in" at bounding box center [479, 8] width 7 height 7
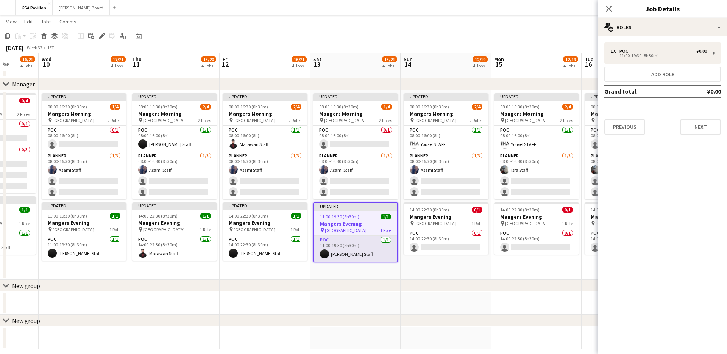
scroll to position [0, 339]
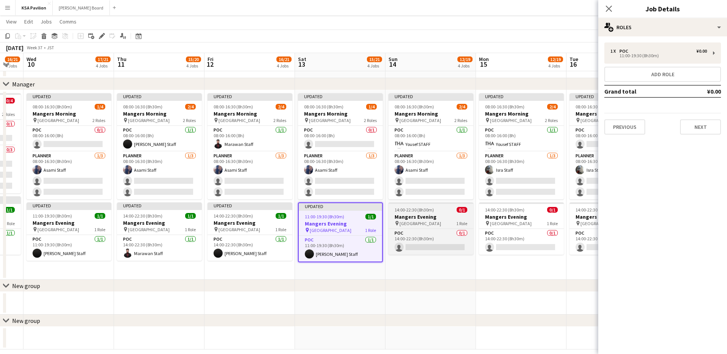
click at [414, 225] on div "pin Osaka 1 Role" at bounding box center [431, 223] width 85 height 6
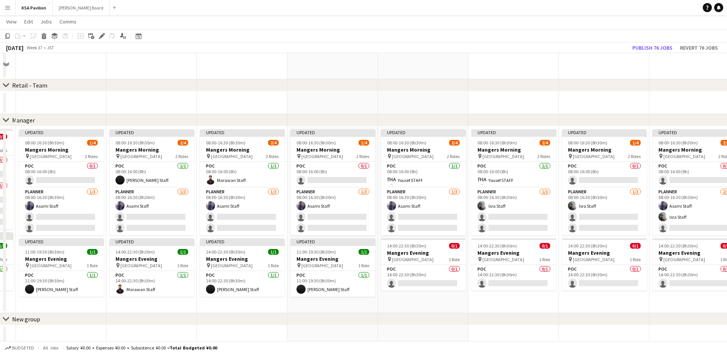
scroll to position [585, 0]
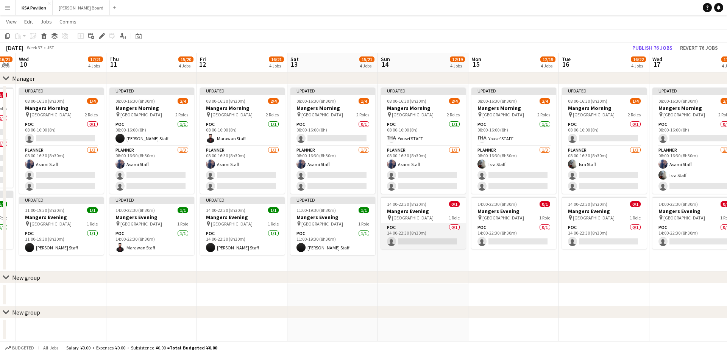
click at [419, 242] on app-card-role "POC 0/1 14:00-22:30 (8h30m) single-neutral-actions" at bounding box center [423, 236] width 85 height 26
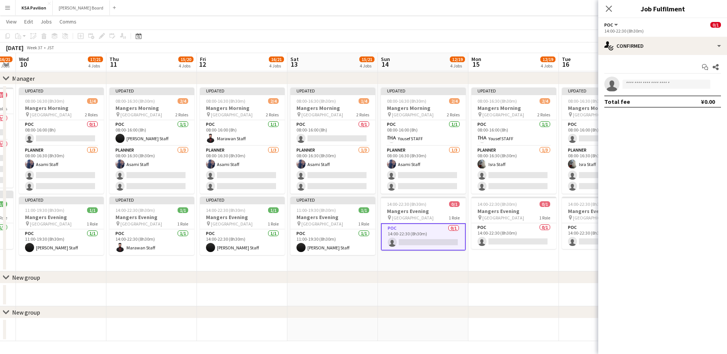
click at [419, 242] on app-card-role "POC 0/1 14:00-22:30 (8h30m) single-neutral-actions" at bounding box center [423, 236] width 85 height 27
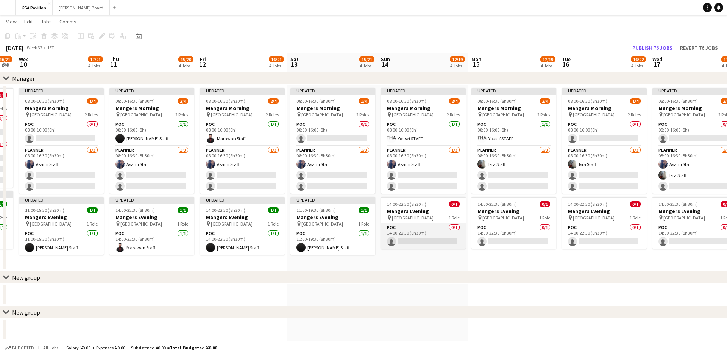
click at [419, 242] on app-card-role "POC 0/1 14:00-22:30 (8h30m) single-neutral-actions" at bounding box center [423, 236] width 85 height 26
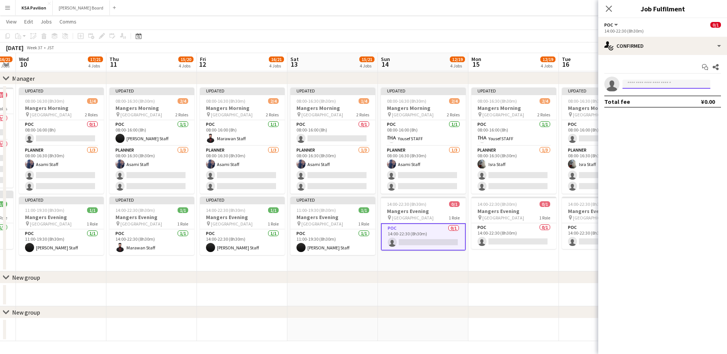
click at [636, 80] on input at bounding box center [667, 84] width 88 height 9
type input "******"
click at [643, 98] on span "[EMAIL_ADDRESS][DOMAIN_NAME]" at bounding box center [667, 101] width 76 height 6
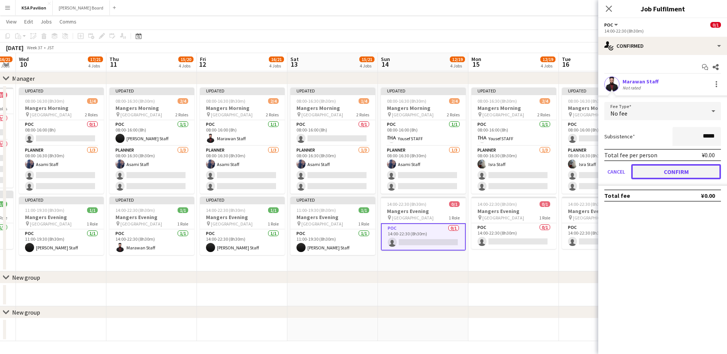
click at [675, 170] on button "Confirm" at bounding box center [676, 171] width 90 height 15
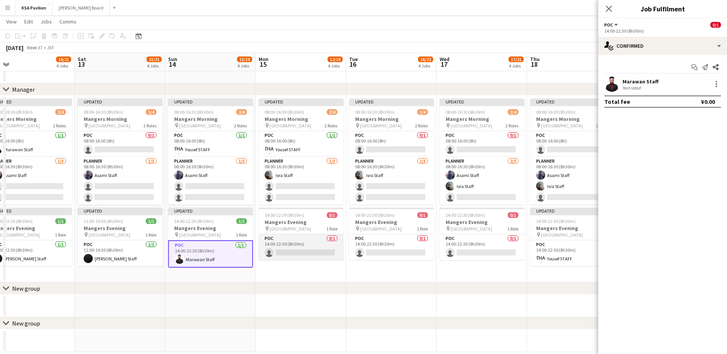
scroll to position [0, 214]
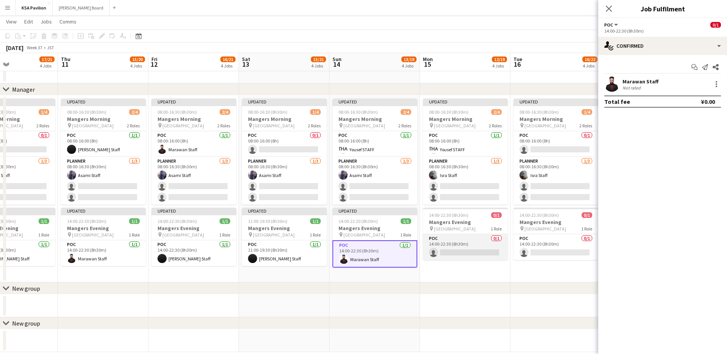
click at [464, 252] on app-card-role "POC 0/1 14:00-22:30 (8h30m) single-neutral-actions" at bounding box center [465, 247] width 85 height 26
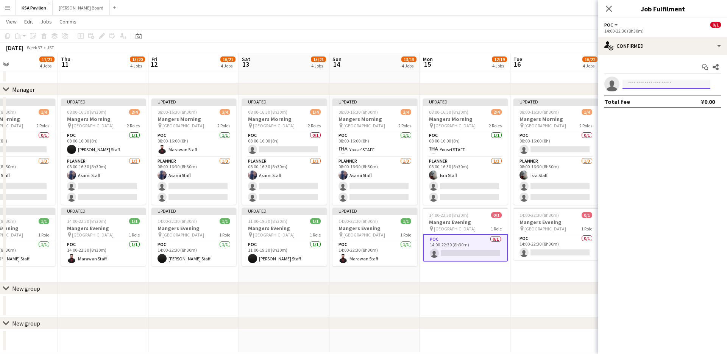
click at [677, 81] on input at bounding box center [667, 84] width 88 height 9
type input "******"
click at [670, 103] on span "[EMAIL_ADDRESS][DOMAIN_NAME]" at bounding box center [667, 101] width 76 height 6
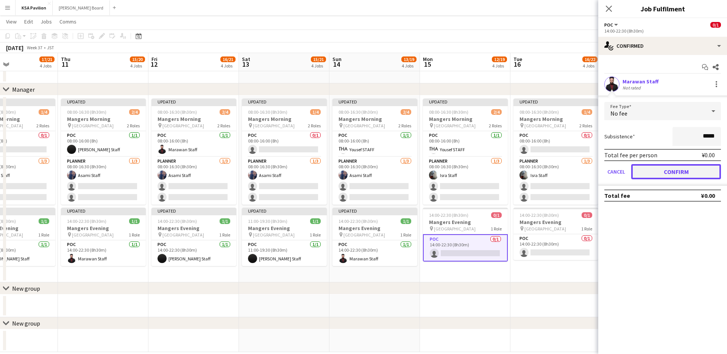
click at [658, 175] on button "Confirm" at bounding box center [676, 171] width 90 height 15
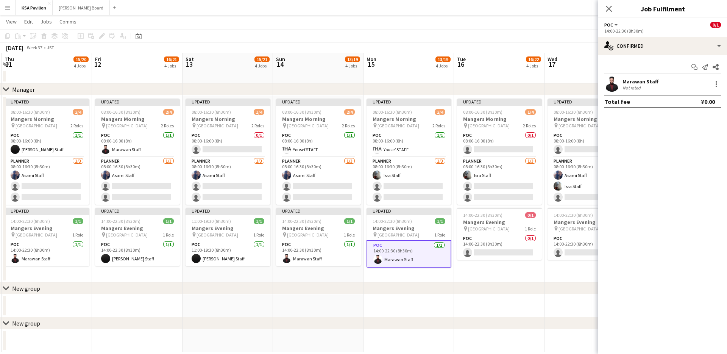
scroll to position [0, 299]
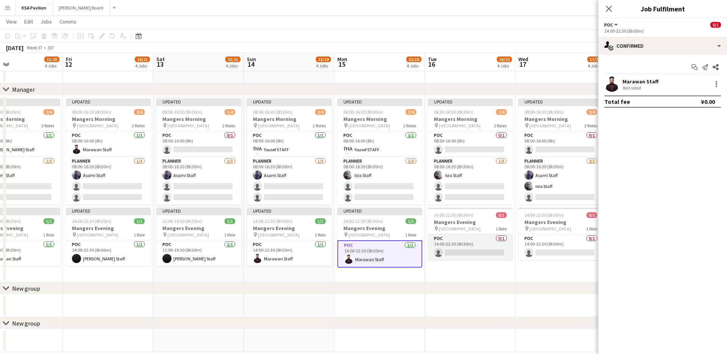
click at [463, 254] on app-card-role "POC 0/1 14:00-22:30 (8h30m) single-neutral-actions" at bounding box center [470, 247] width 85 height 26
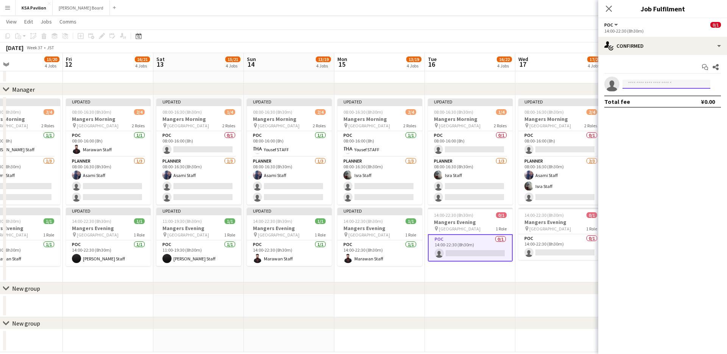
click at [652, 87] on input at bounding box center [667, 84] width 88 height 9
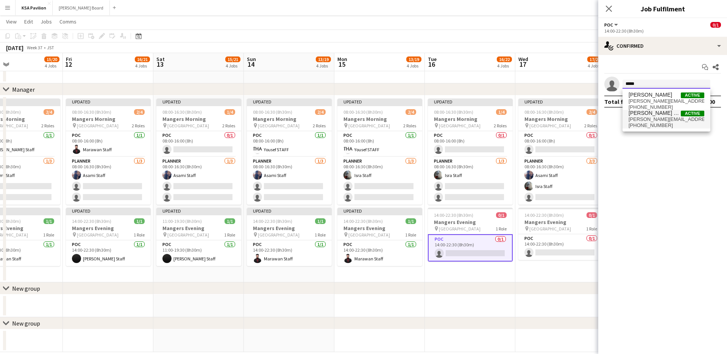
type input "*****"
click at [648, 116] on span "[PERSON_NAME] Staff" at bounding box center [655, 113] width 52 height 6
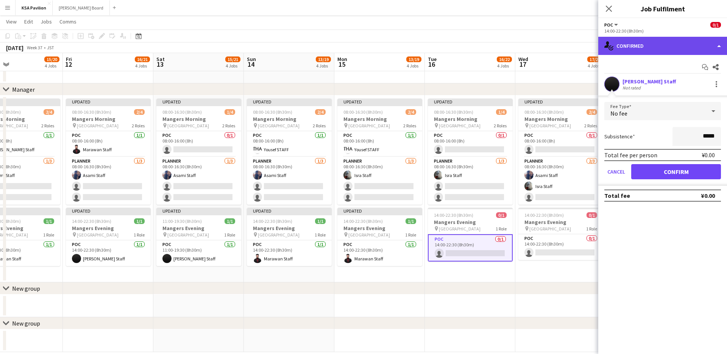
click at [702, 49] on div "single-neutral-actions-check-2 Confirmed" at bounding box center [662, 46] width 129 height 18
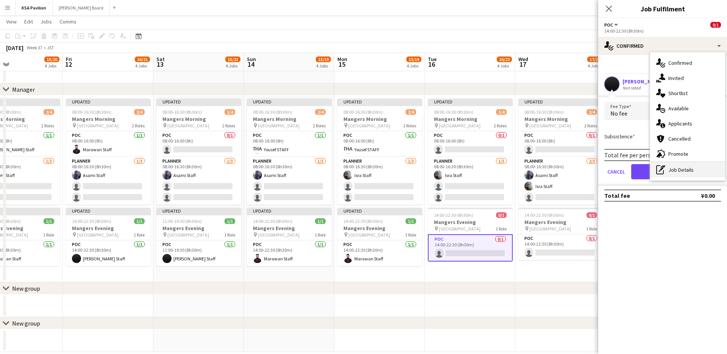
click at [669, 166] on div "pen-write Job Details" at bounding box center [687, 169] width 75 height 15
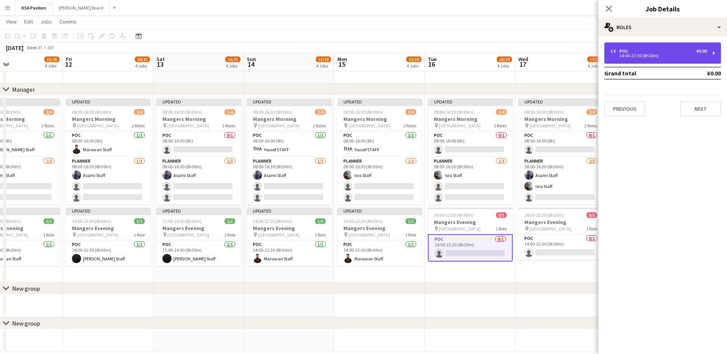
click at [613, 51] on div "1 x" at bounding box center [615, 50] width 9 height 5
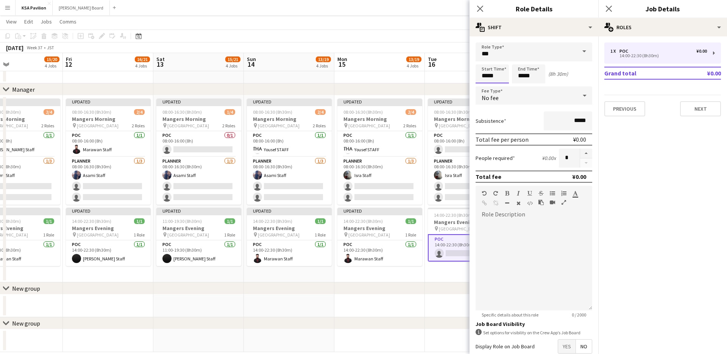
click at [486, 80] on input "*****" at bounding box center [492, 73] width 33 height 19
click at [486, 79] on input "*****" at bounding box center [492, 73] width 33 height 19
type input "*****"
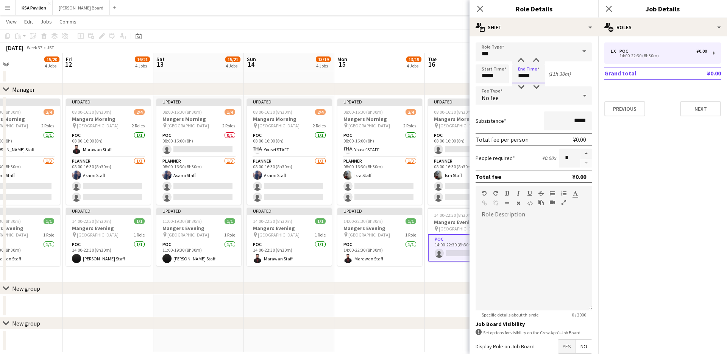
click at [521, 76] on input "*****" at bounding box center [528, 73] width 33 height 19
type input "*****"
click at [478, 12] on icon "Close pop-in" at bounding box center [479, 8] width 7 height 7
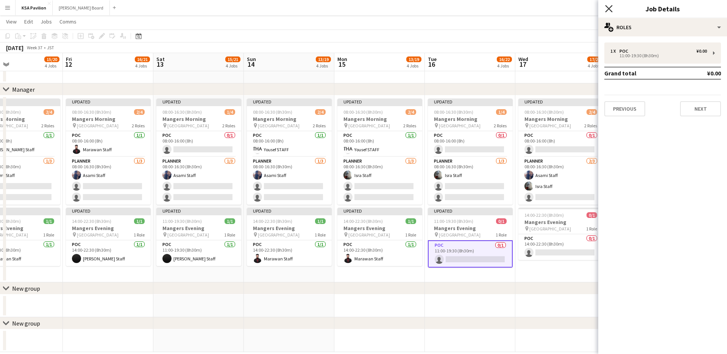
click at [609, 7] on icon "Close pop-in" at bounding box center [608, 8] width 7 height 7
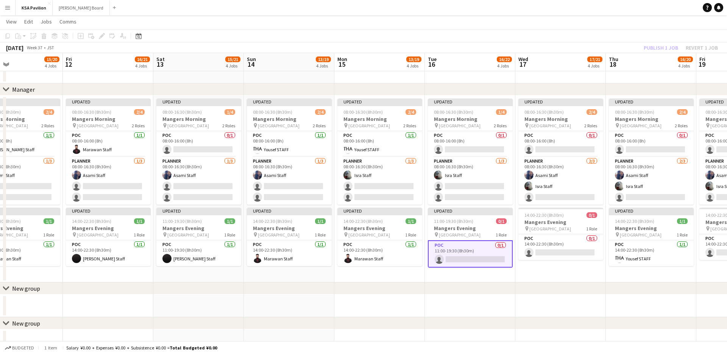
click at [452, 261] on app-card-role "POC 0/1 11:00-19:30 (8h30m) single-neutral-actions" at bounding box center [470, 253] width 85 height 27
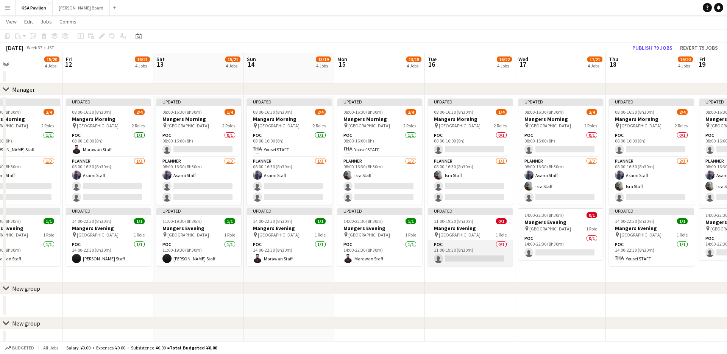
click at [452, 265] on app-card-role "POC 0/1 11:00-19:30 (8h30m) single-neutral-actions" at bounding box center [470, 253] width 85 height 26
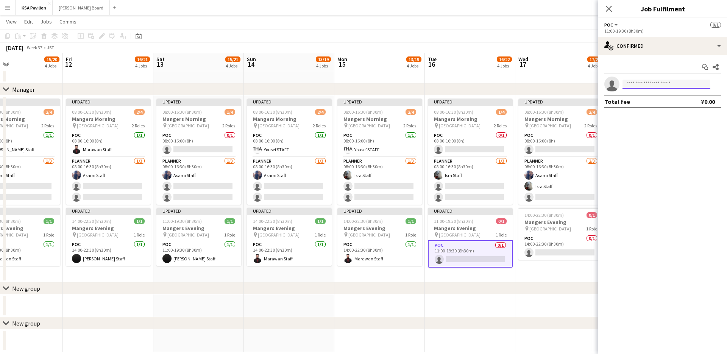
click at [641, 80] on input at bounding box center [667, 84] width 88 height 9
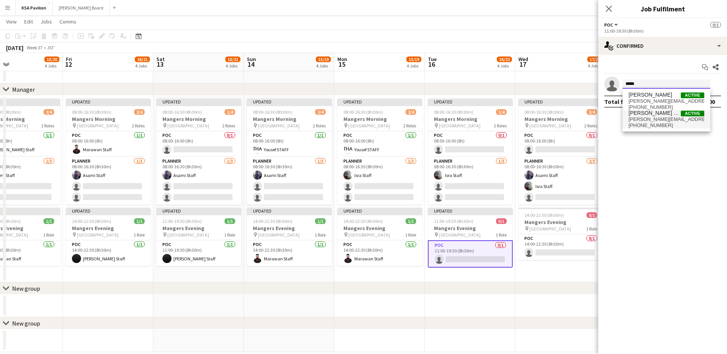
type input "*****"
click at [641, 117] on span "[PERSON_NAME][EMAIL_ADDRESS][DOMAIN_NAME]" at bounding box center [667, 119] width 76 height 6
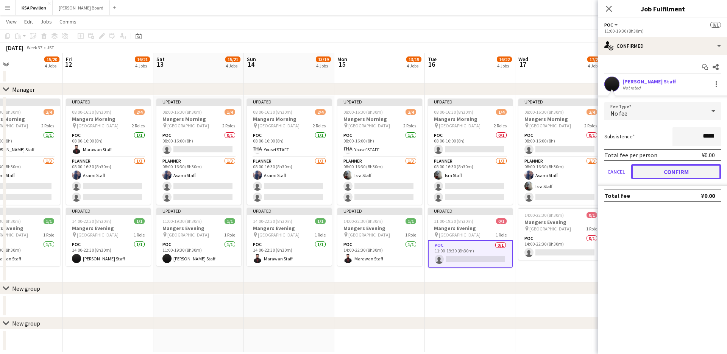
click at [670, 171] on button "Confirm" at bounding box center [676, 171] width 90 height 15
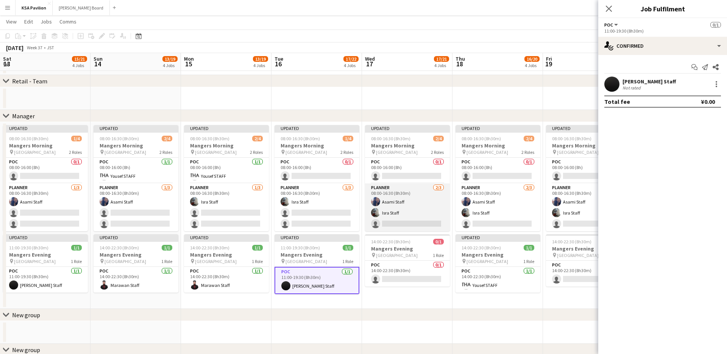
scroll to position [549, 0]
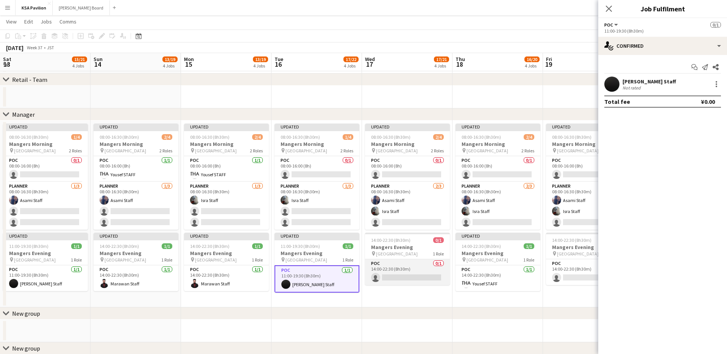
click at [410, 269] on app-card-role "POC 0/1 14:00-22:30 (8h30m) single-neutral-actions" at bounding box center [407, 272] width 85 height 26
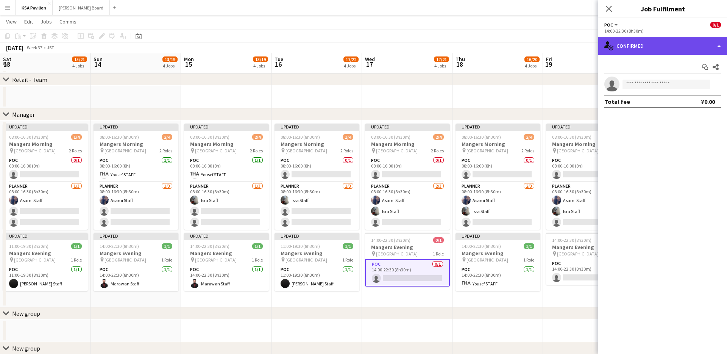
click at [722, 45] on div "single-neutral-actions-check-2 Confirmed" at bounding box center [662, 46] width 129 height 18
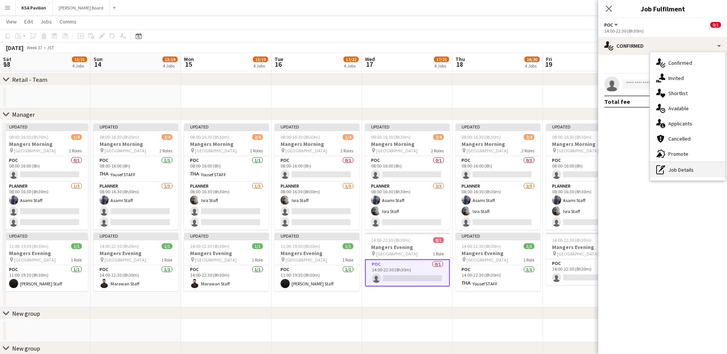
click at [667, 169] on div "pen-write Job Details" at bounding box center [687, 169] width 75 height 15
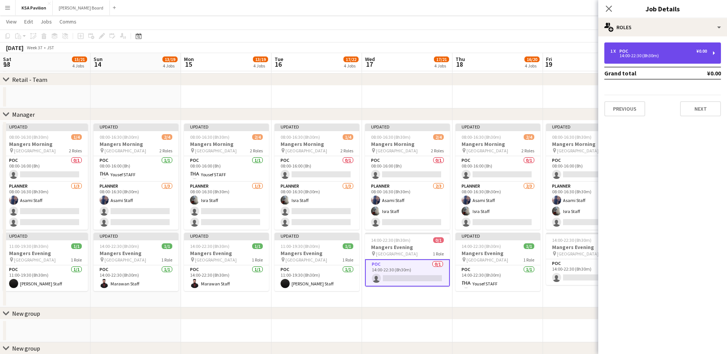
click at [695, 61] on div "1 x POC ¥0.00 14:00-22:30 (8h30m)" at bounding box center [663, 52] width 117 height 21
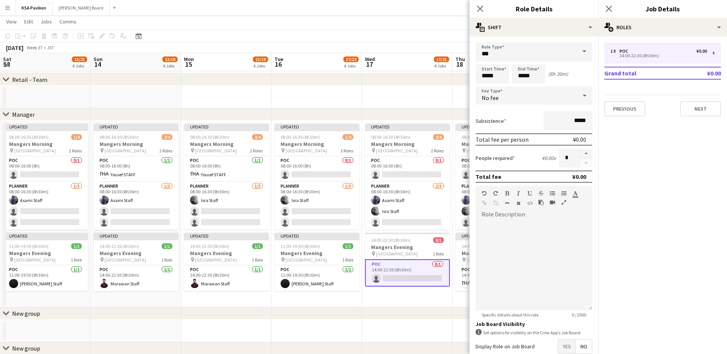
click at [583, 55] on span at bounding box center [584, 51] width 16 height 18
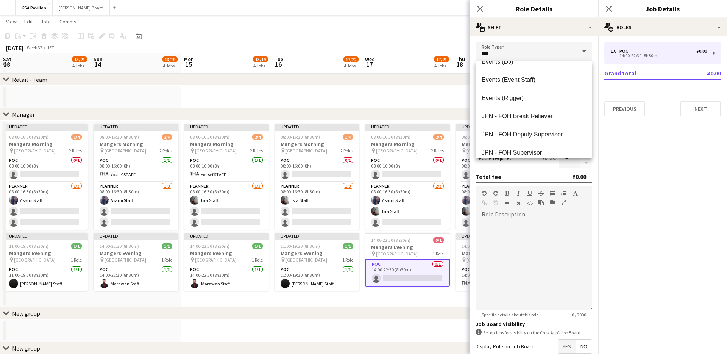
scroll to position [364, 0]
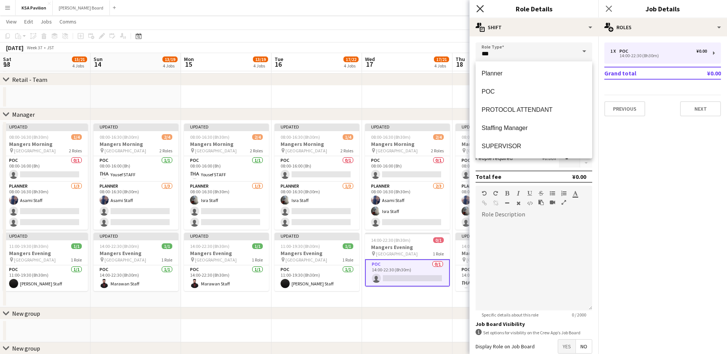
click at [478, 9] on icon "Close pop-in" at bounding box center [479, 8] width 7 height 7
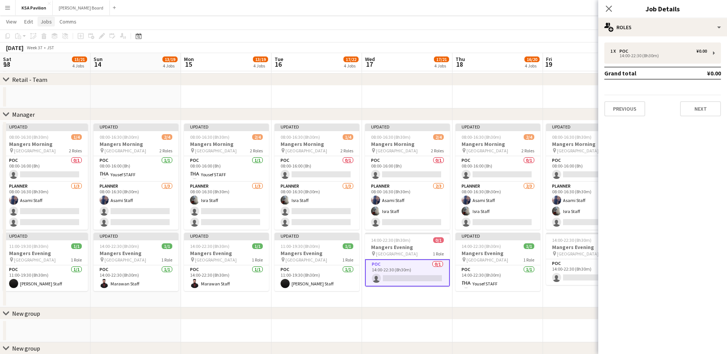
click at [45, 20] on span "Jobs" at bounding box center [46, 21] width 11 height 7
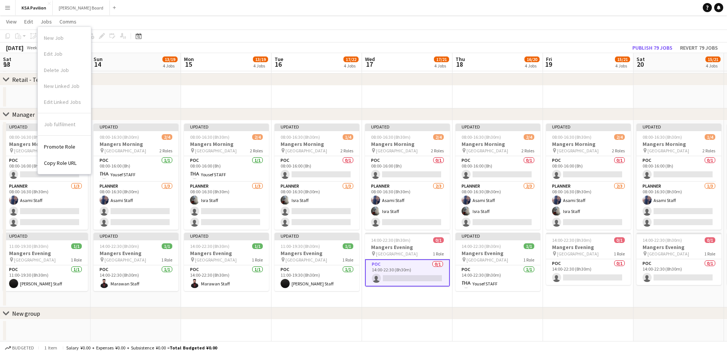
click at [9, 7] on app-icon "Menu" at bounding box center [8, 8] width 6 height 6
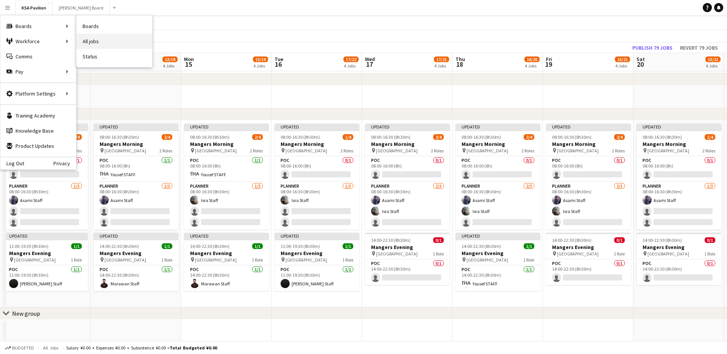
click at [97, 41] on link "All jobs" at bounding box center [115, 41] width 76 height 15
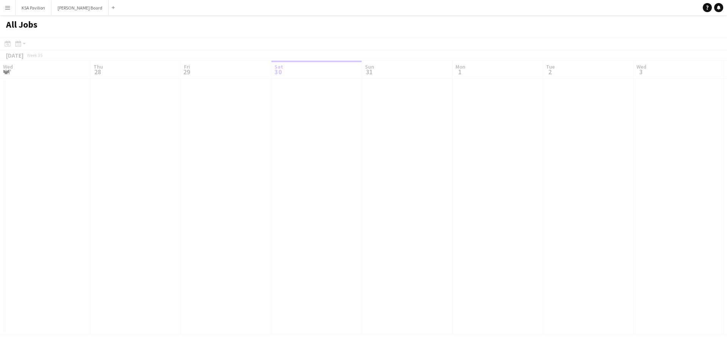
scroll to position [0, 181]
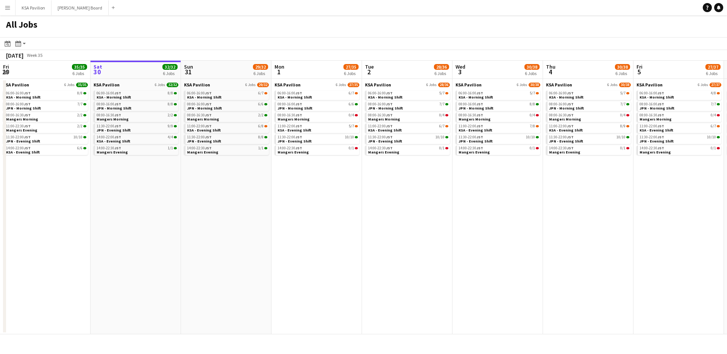
click at [11, 5] on button "Menu" at bounding box center [7, 7] width 15 height 15
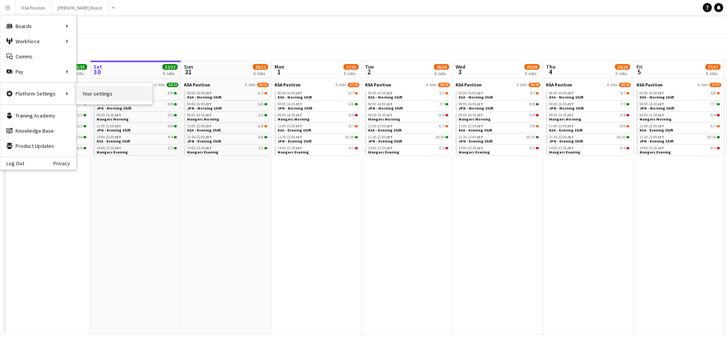
click at [95, 90] on link "Your settings" at bounding box center [115, 93] width 76 height 15
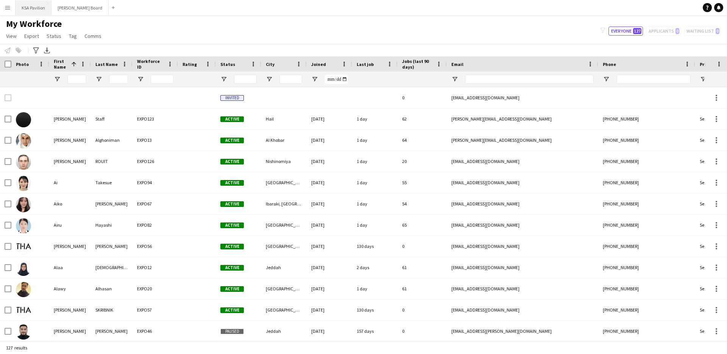
click at [28, 8] on button "KSA Pavilion Close" at bounding box center [34, 7] width 36 height 15
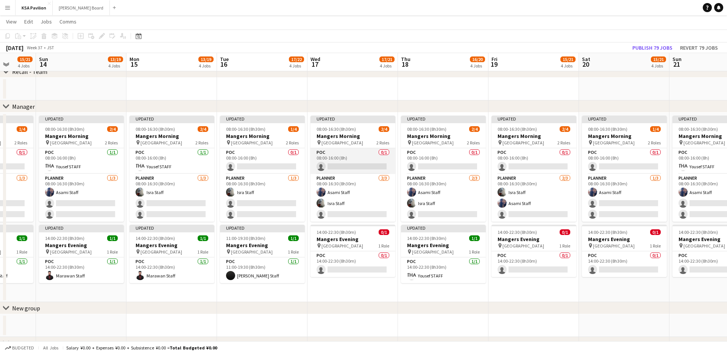
click at [352, 169] on app-card-role "POC 0/1 08:00-16:00 (8h) single-neutral-actions" at bounding box center [353, 161] width 85 height 26
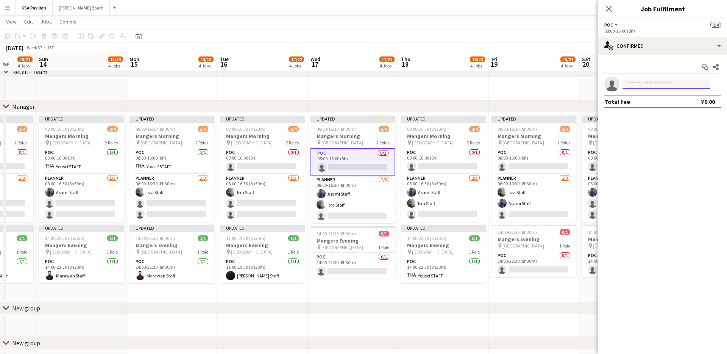
click at [670, 80] on input at bounding box center [667, 84] width 88 height 9
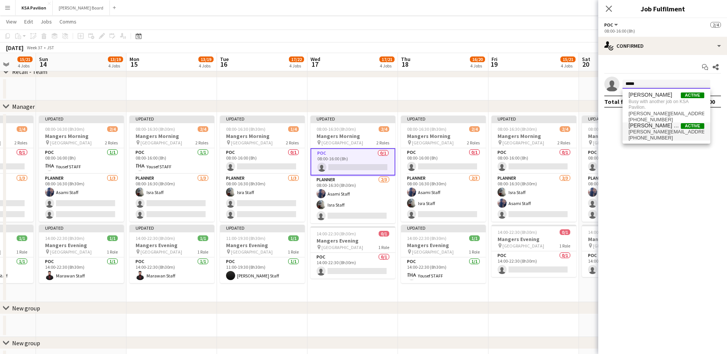
type input "*****"
click at [664, 125] on span "[PERSON_NAME] Staff Active" at bounding box center [667, 125] width 76 height 6
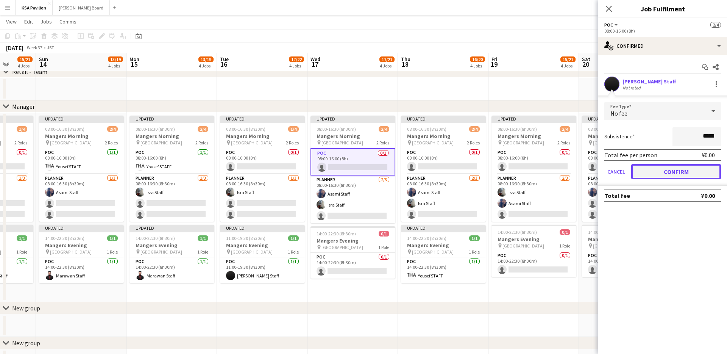
click at [664, 171] on button "Confirm" at bounding box center [676, 171] width 90 height 15
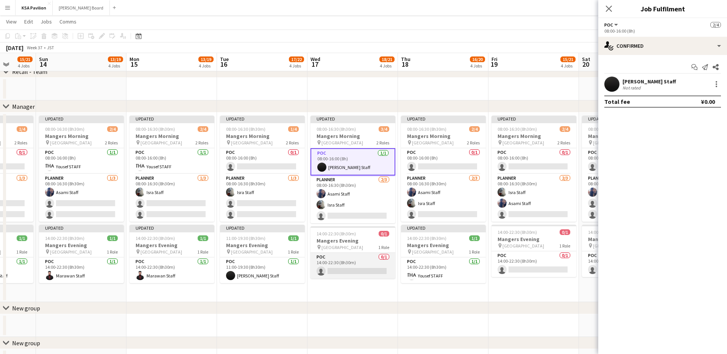
click at [369, 268] on app-card-role "POC 0/1 14:00-22:30 (8h30m) single-neutral-actions" at bounding box center [353, 266] width 85 height 26
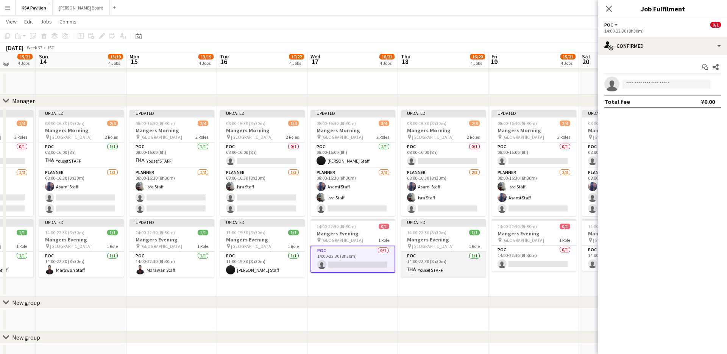
scroll to position [559, 0]
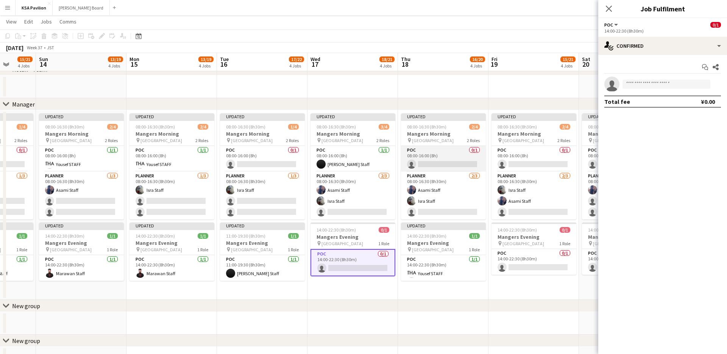
click at [431, 167] on app-card-role "POC 0/1 08:00-16:00 (8h) single-neutral-actions" at bounding box center [443, 159] width 85 height 26
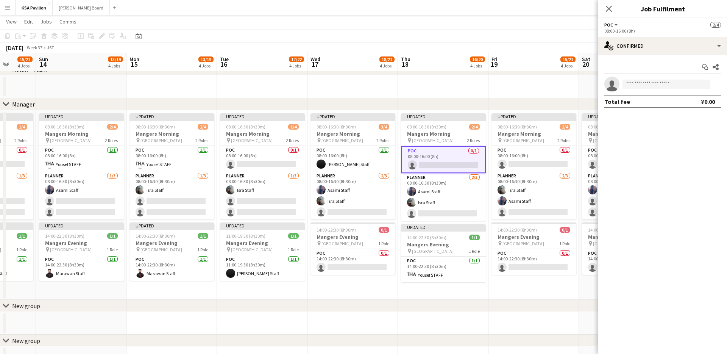
click at [646, 89] on app-invite-slot "single-neutral-actions" at bounding box center [662, 84] width 129 height 15
click at [647, 88] on input at bounding box center [667, 84] width 88 height 9
click at [644, 83] on input "******" at bounding box center [667, 84] width 88 height 9
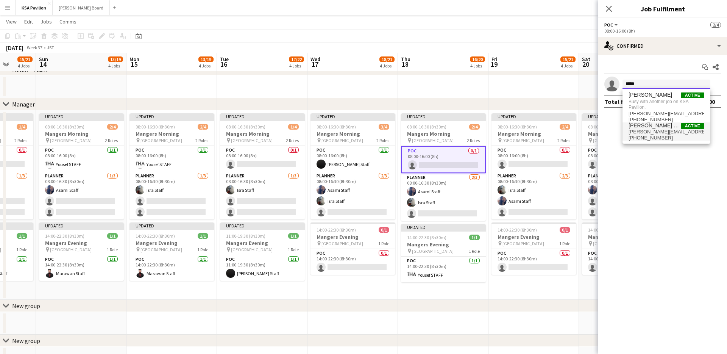
type input "*****"
click at [645, 127] on span "[PERSON_NAME] Staff" at bounding box center [655, 125] width 52 height 6
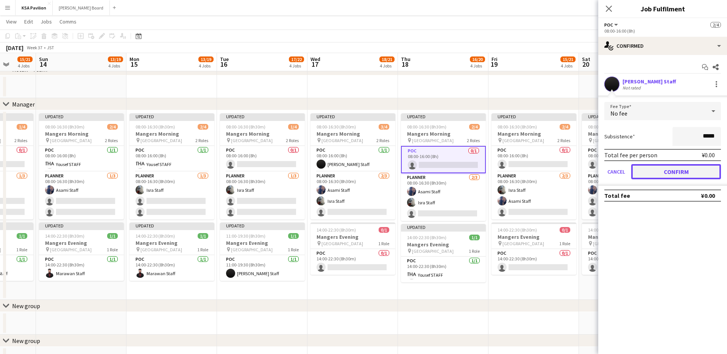
click at [654, 173] on button "Confirm" at bounding box center [676, 171] width 90 height 15
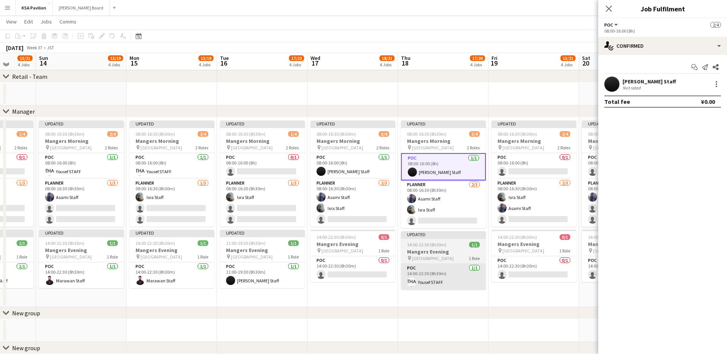
scroll to position [555, 0]
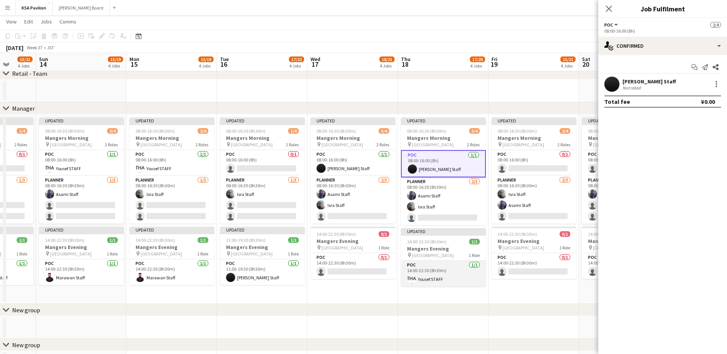
click at [443, 275] on app-card-role "POC [DATE] 14:00-22:30 (8h30m) [PERSON_NAME]" at bounding box center [443, 274] width 85 height 26
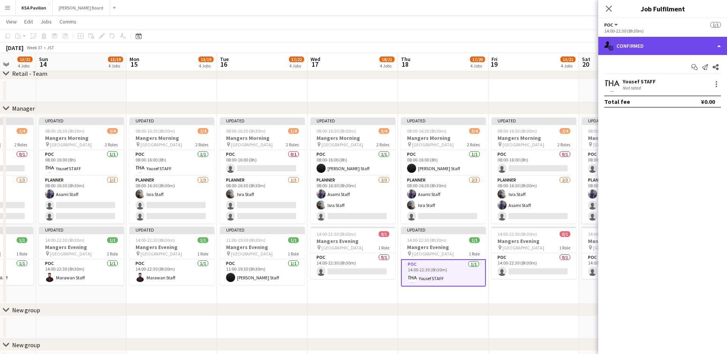
click at [719, 47] on div "single-neutral-actions-check-2 Confirmed" at bounding box center [662, 46] width 129 height 18
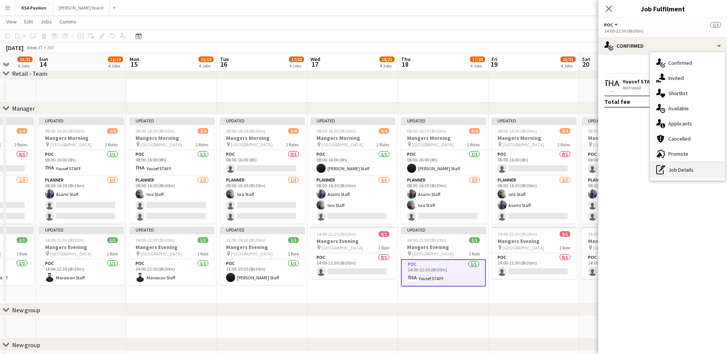
click at [684, 170] on div "pen-write Job Details" at bounding box center [687, 169] width 75 height 15
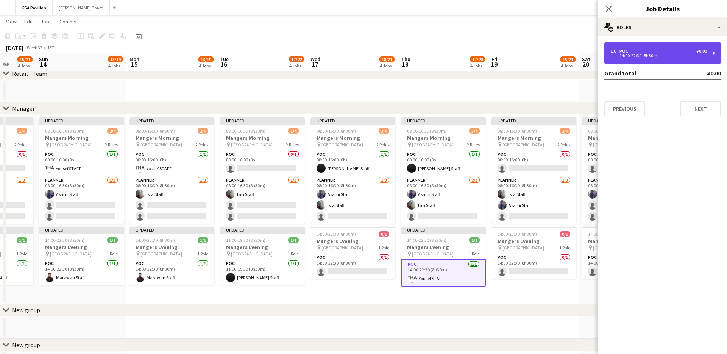
click at [714, 54] on div "1 x POC ¥0.00 14:00-22:30 (8h30m)" at bounding box center [663, 52] width 117 height 21
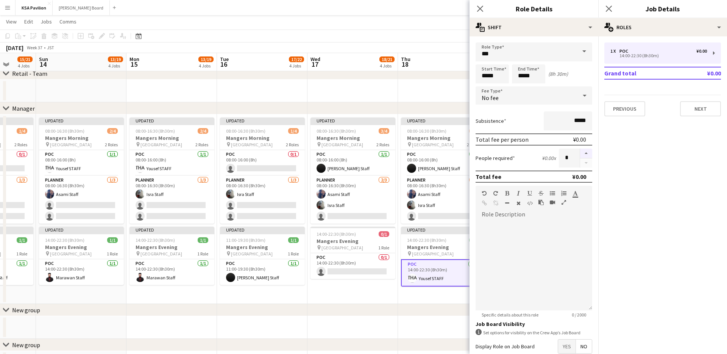
click at [586, 152] on button "button" at bounding box center [586, 153] width 12 height 10
type input "*"
click at [482, 10] on icon at bounding box center [479, 8] width 7 height 7
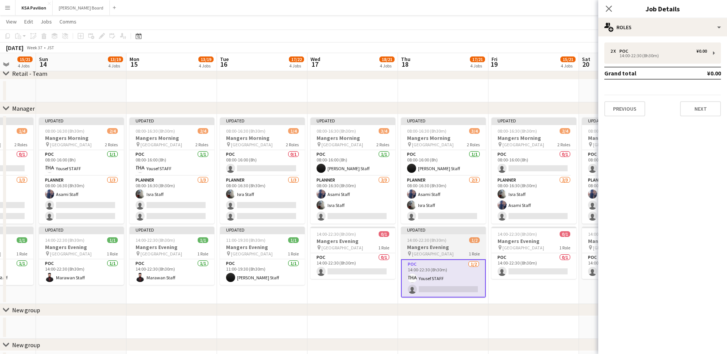
click at [435, 291] on app-card-role "POC [DATE] 14:00-22:30 (8h30m) [PERSON_NAME] single-neutral-actions" at bounding box center [443, 278] width 85 height 38
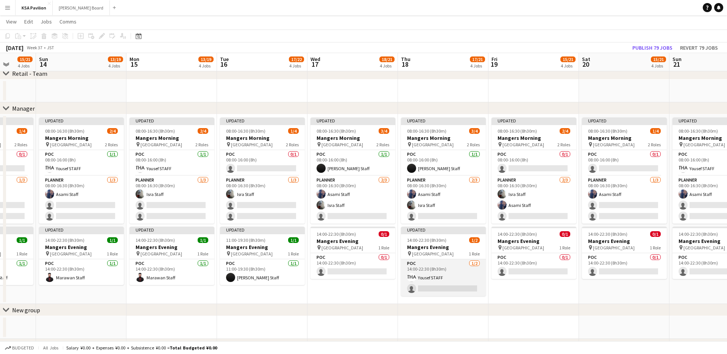
click at [442, 282] on app-card-role "POC [DATE] 14:00-22:30 (8h30m) [PERSON_NAME] single-neutral-actions" at bounding box center [443, 277] width 85 height 37
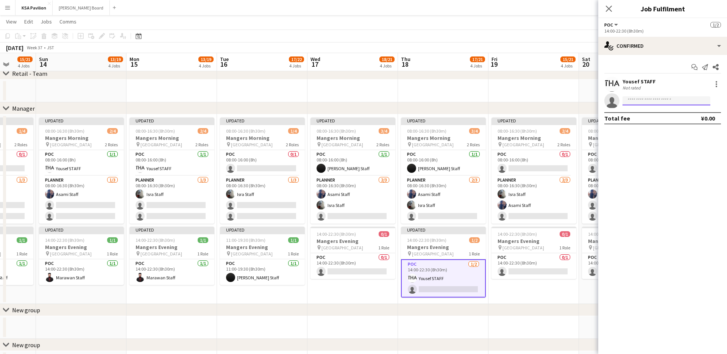
click at [649, 100] on input at bounding box center [667, 100] width 88 height 9
type input "******"
click at [641, 118] on span "[EMAIL_ADDRESS][DOMAIN_NAME]" at bounding box center [667, 118] width 76 height 6
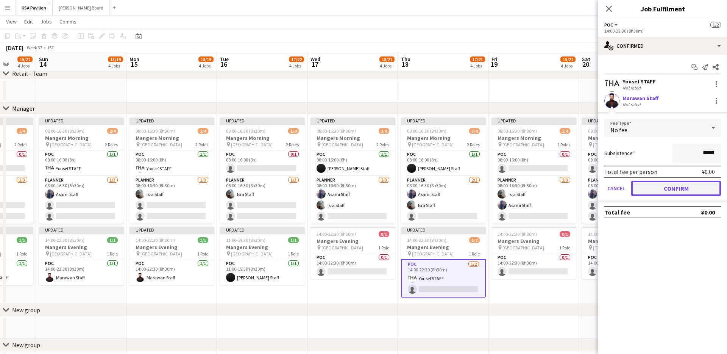
click at [668, 193] on button "Confirm" at bounding box center [676, 188] width 90 height 15
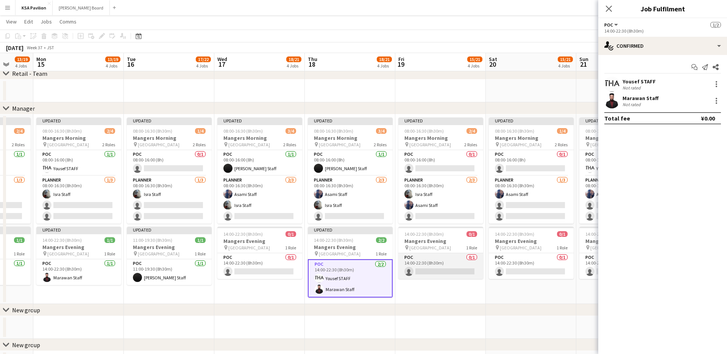
scroll to position [0, 243]
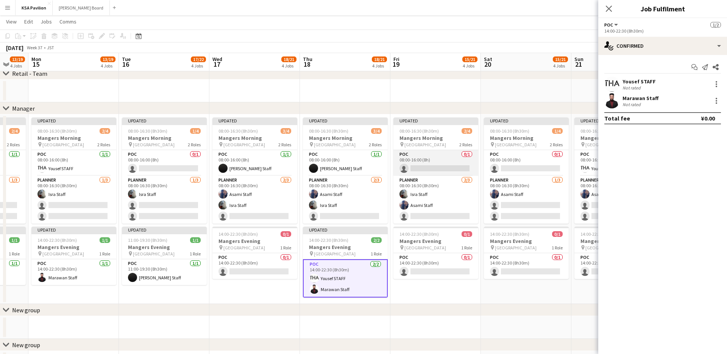
click at [426, 165] on app-card-role "POC 0/1 08:00-16:00 (8h) single-neutral-actions" at bounding box center [436, 163] width 85 height 26
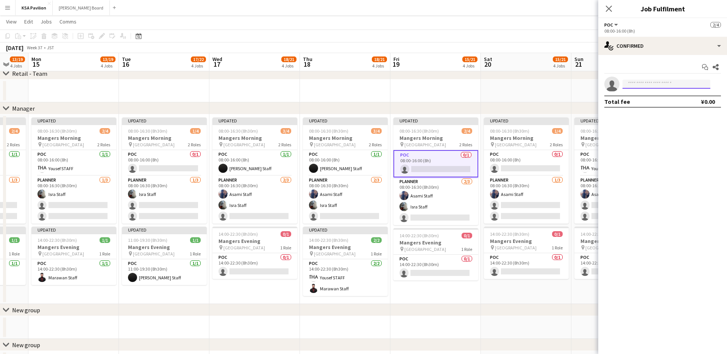
click at [637, 84] on input at bounding box center [667, 84] width 88 height 9
type input "******"
click at [644, 99] on span "[EMAIL_ADDRESS][DOMAIN_NAME]" at bounding box center [667, 101] width 76 height 6
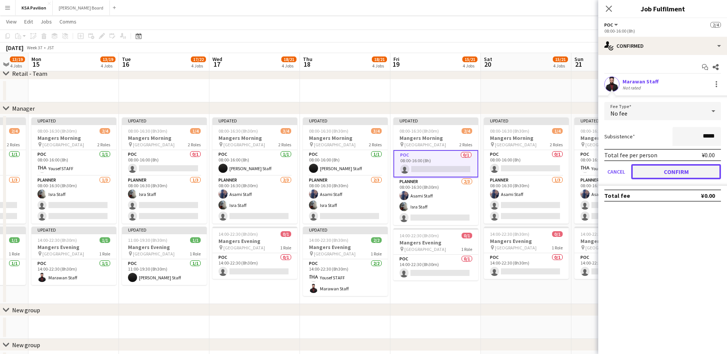
click at [672, 172] on button "Confirm" at bounding box center [676, 171] width 90 height 15
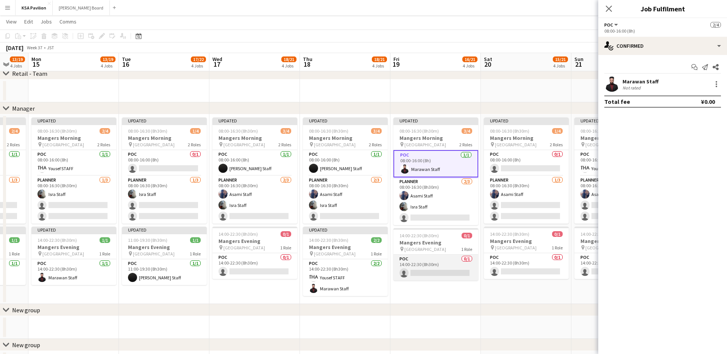
click at [438, 273] on app-card-role "POC 0/1 14:00-22:30 (8h30m) single-neutral-actions" at bounding box center [436, 268] width 85 height 26
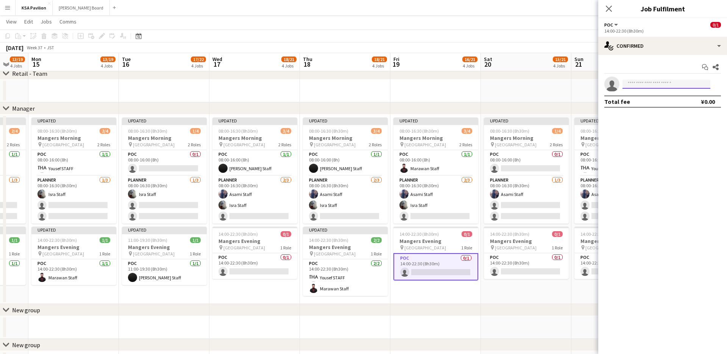
click at [637, 86] on input at bounding box center [667, 84] width 88 height 9
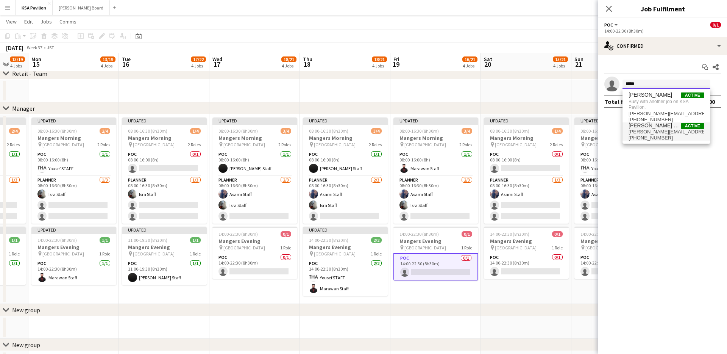
type input "*****"
click at [653, 130] on span "[PERSON_NAME][EMAIL_ADDRESS][DOMAIN_NAME]" at bounding box center [667, 132] width 76 height 6
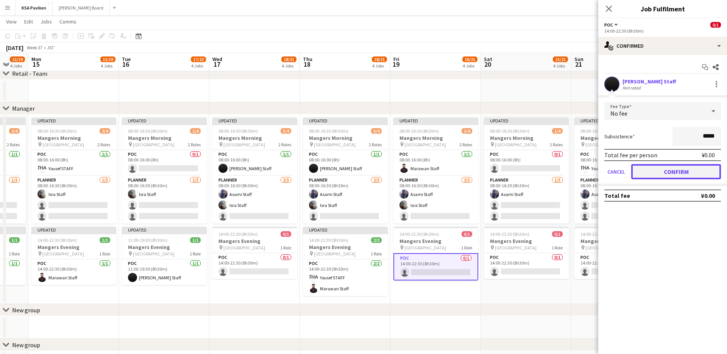
click at [665, 169] on button "Confirm" at bounding box center [676, 171] width 90 height 15
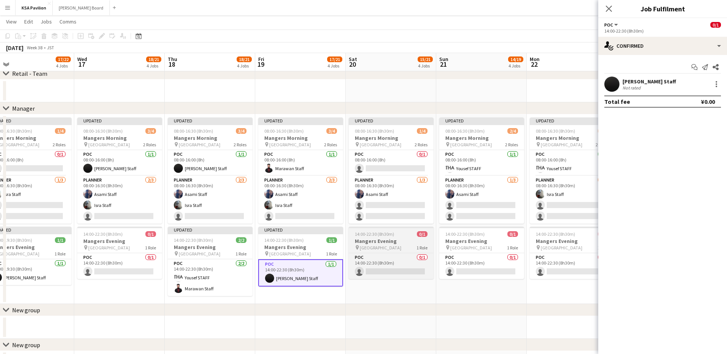
scroll to position [0, 382]
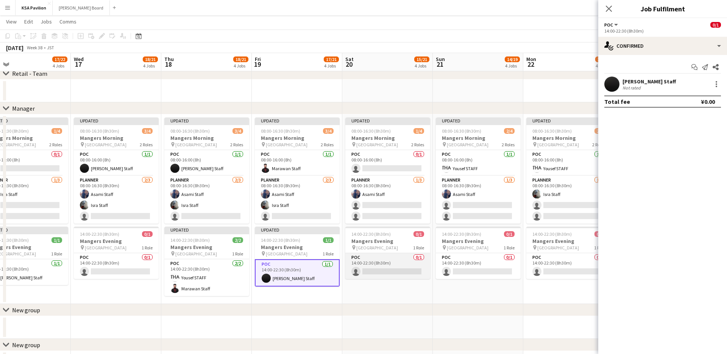
click at [378, 274] on app-card-role "POC 0/1 14:00-22:30 (8h30m) single-neutral-actions" at bounding box center [387, 266] width 85 height 26
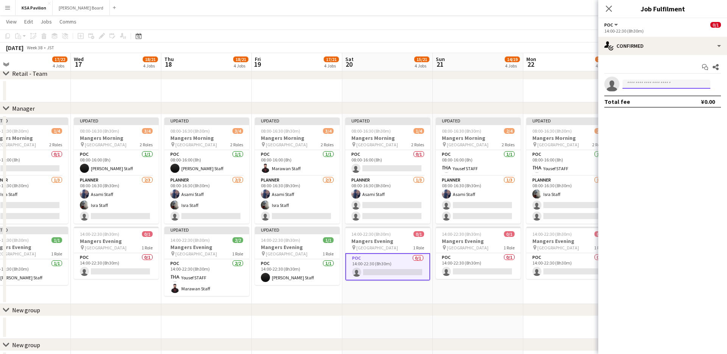
click at [670, 84] on input at bounding box center [667, 84] width 88 height 9
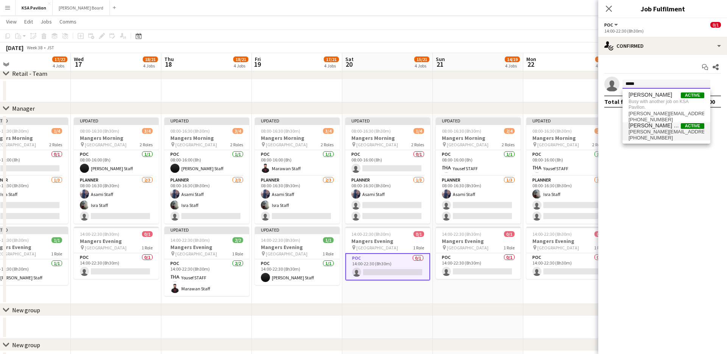
type input "*****"
click at [660, 128] on span "[PERSON_NAME] Staff" at bounding box center [655, 125] width 52 height 6
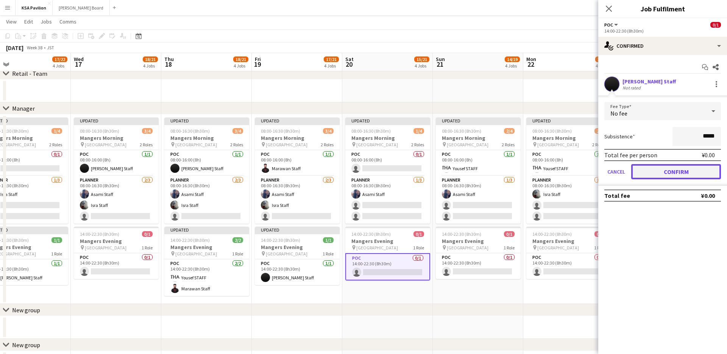
click at [655, 171] on button "Confirm" at bounding box center [676, 171] width 90 height 15
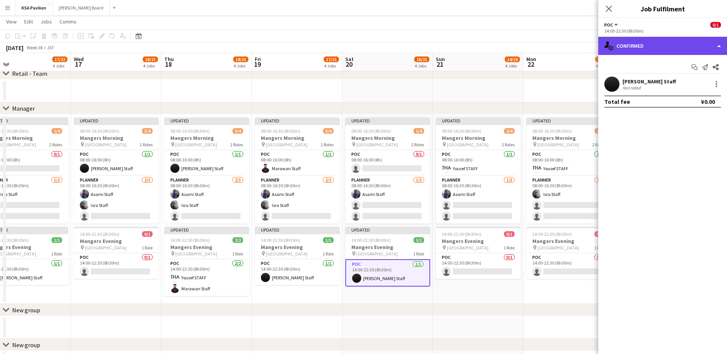
click at [723, 50] on div "single-neutral-actions-check-2 Confirmed" at bounding box center [662, 46] width 129 height 18
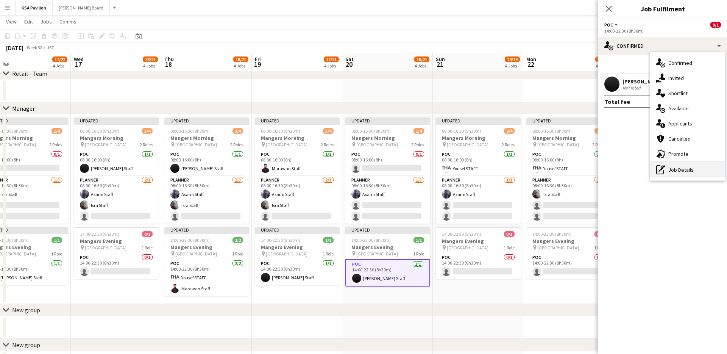
click at [666, 169] on div "pen-write Job Details" at bounding box center [687, 169] width 75 height 15
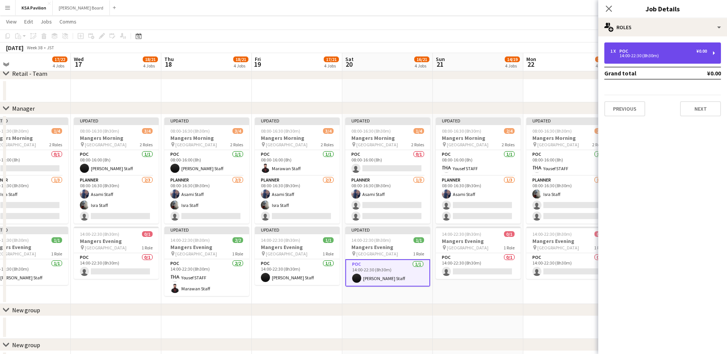
click at [648, 50] on div "1 x POC ¥0.00" at bounding box center [659, 50] width 97 height 5
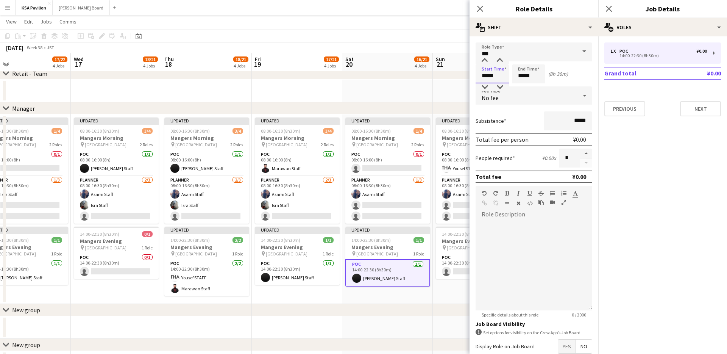
click at [483, 76] on input "*****" at bounding box center [492, 73] width 33 height 19
type input "*****"
click at [523, 77] on input "*****" at bounding box center [528, 73] width 33 height 19
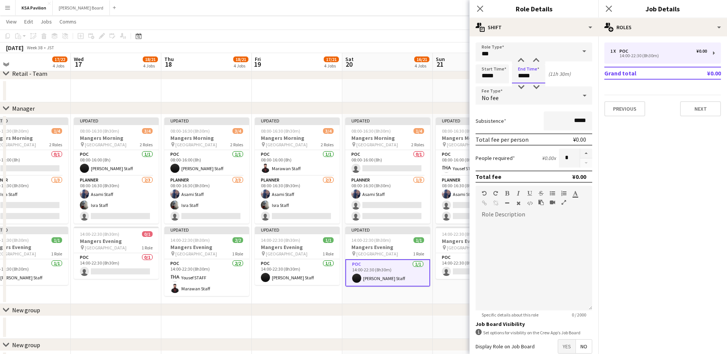
click at [521, 76] on input "*****" at bounding box center [528, 73] width 33 height 19
type input "*****"
click at [481, 6] on icon "Close pop-in" at bounding box center [479, 8] width 7 height 7
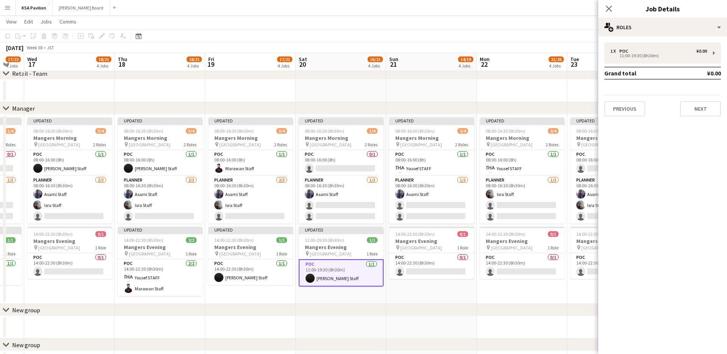
scroll to position [0, 289]
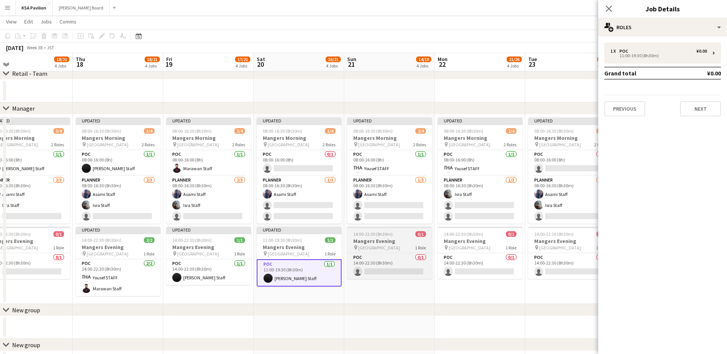
click at [387, 253] on div "POC 0/1 14:00-22:30 (8h30m) single-neutral-actions" at bounding box center [389, 266] width 85 height 26
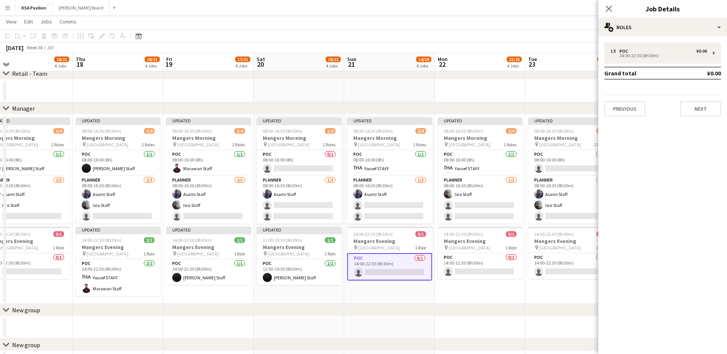
click at [413, 271] on app-card-role "POC 0/1 14:00-22:30 (8h30m) single-neutral-actions" at bounding box center [389, 266] width 85 height 27
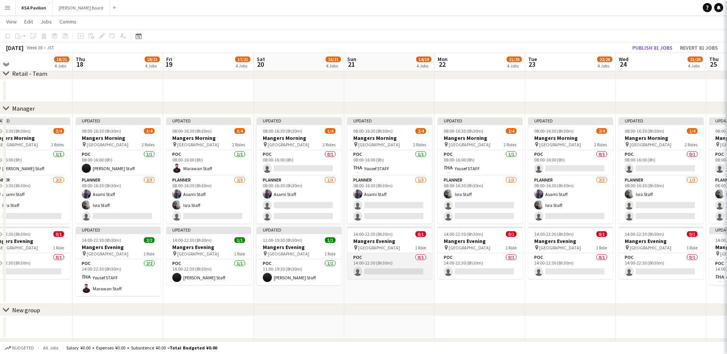
click at [413, 271] on app-card-role "POC 0/1 14:00-22:30 (8h30m) single-neutral-actions" at bounding box center [389, 266] width 85 height 26
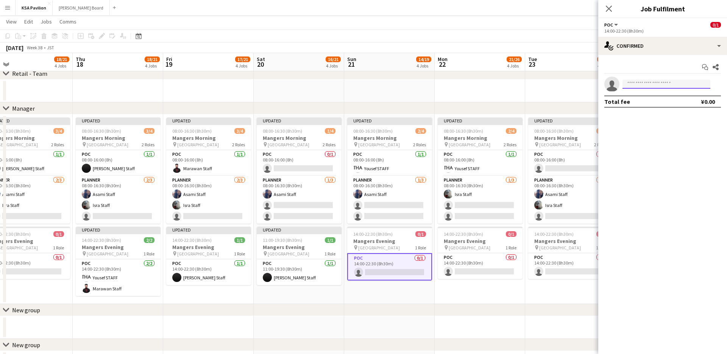
click at [639, 83] on input at bounding box center [667, 84] width 88 height 9
type input "******"
click at [645, 100] on span "[EMAIL_ADDRESS][DOMAIN_NAME]" at bounding box center [667, 101] width 76 height 6
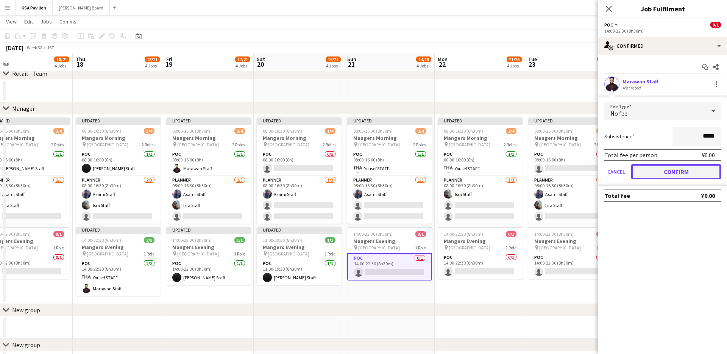
click at [653, 176] on button "Confirm" at bounding box center [676, 171] width 90 height 15
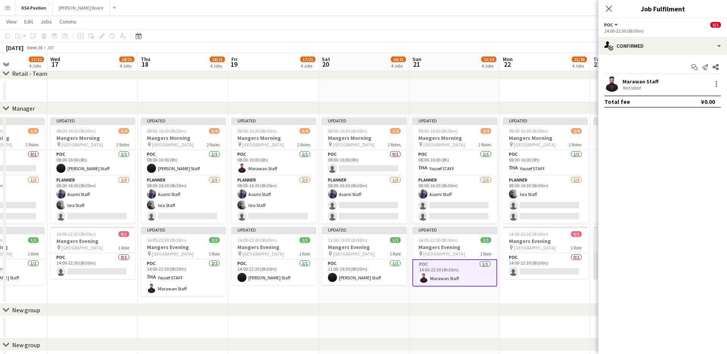
scroll to position [0, 232]
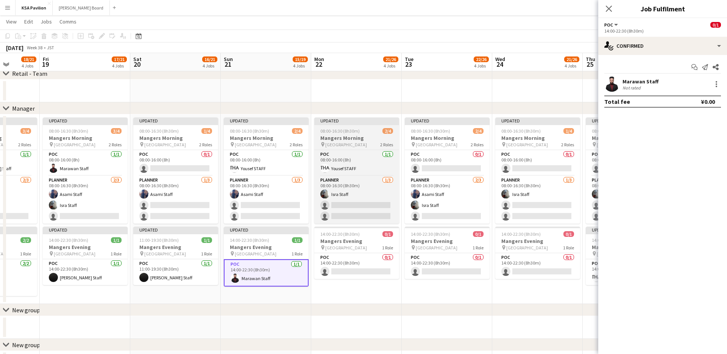
click at [355, 140] on h3 "Mangers Morning" at bounding box center [356, 137] width 85 height 7
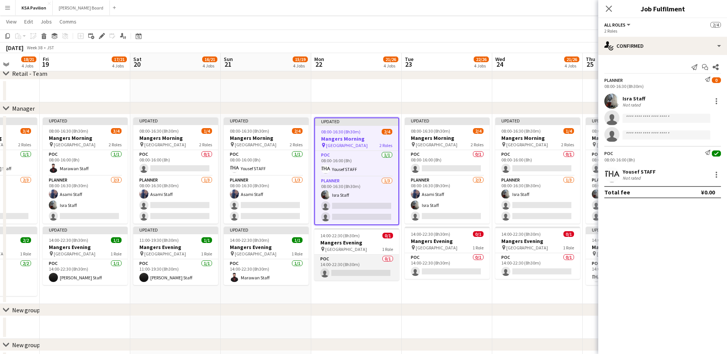
click at [343, 270] on app-card-role "POC 0/1 14:00-22:30 (8h30m) single-neutral-actions" at bounding box center [356, 268] width 85 height 26
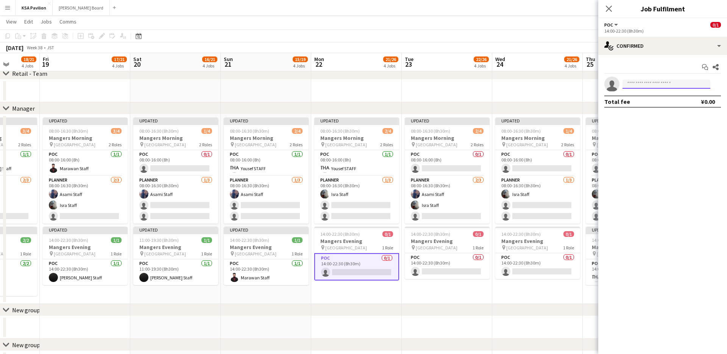
click at [636, 84] on input at bounding box center [667, 84] width 88 height 9
type input "******"
click at [644, 97] on span "Marawan Staff" at bounding box center [646, 95] width 34 height 6
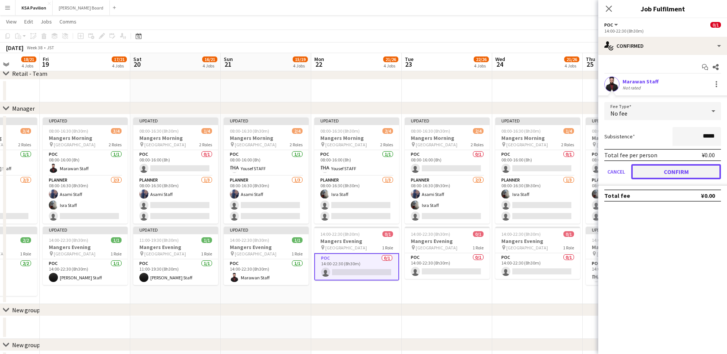
click at [654, 177] on button "Confirm" at bounding box center [676, 171] width 90 height 15
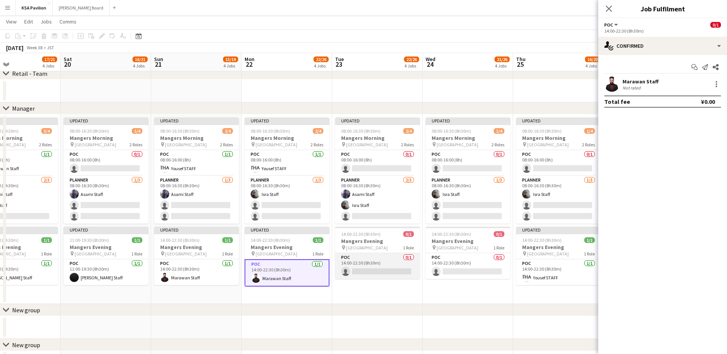
scroll to position [0, 310]
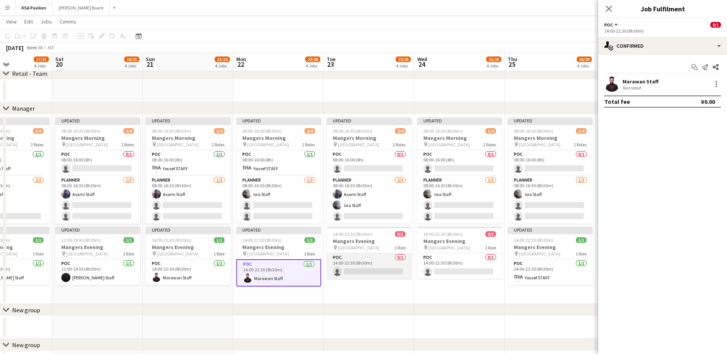
click at [374, 267] on app-card-role "POC 0/1 14:00-22:30 (8h30m) single-neutral-actions" at bounding box center [369, 266] width 85 height 26
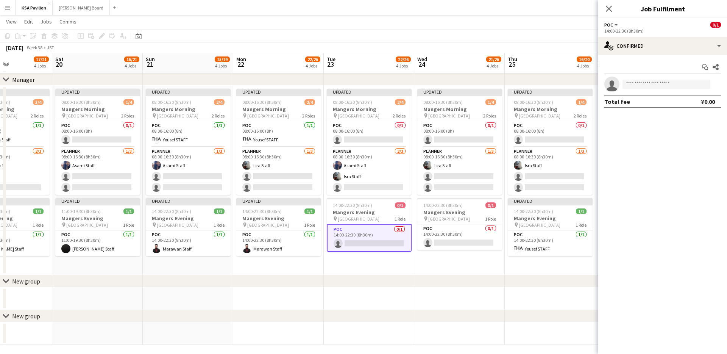
scroll to position [584, 0]
click at [643, 87] on input at bounding box center [667, 84] width 88 height 9
type input "******"
click at [647, 97] on span "Marawan Staff" at bounding box center [646, 95] width 34 height 6
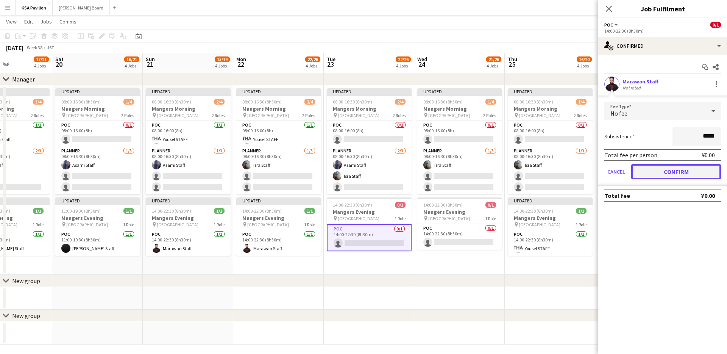
click at [655, 172] on button "Confirm" at bounding box center [676, 171] width 90 height 15
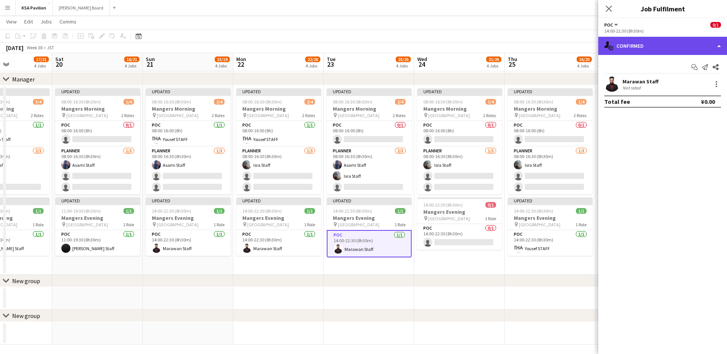
click at [716, 47] on div "single-neutral-actions-check-2 Confirmed" at bounding box center [662, 46] width 129 height 18
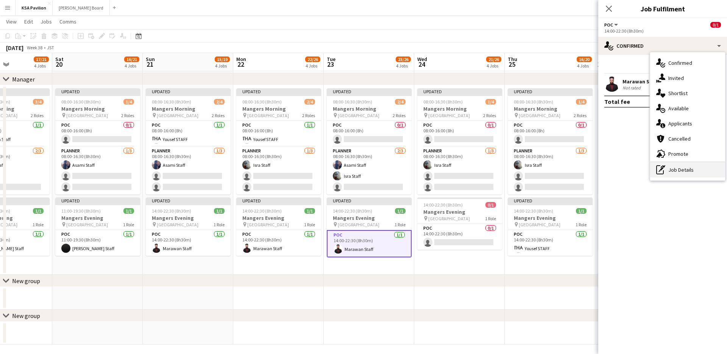
click at [679, 170] on div "pen-write Job Details" at bounding box center [687, 169] width 75 height 15
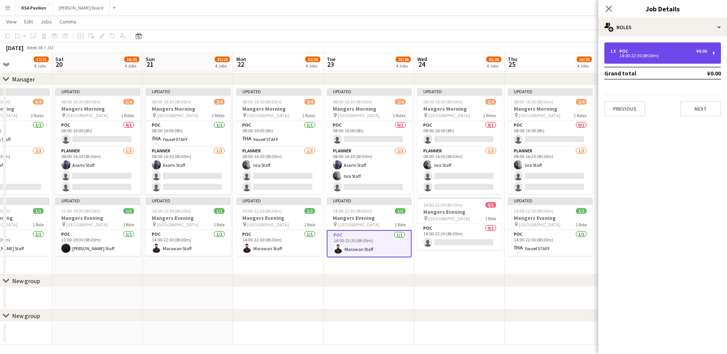
click at [618, 48] on div "1 x POC ¥0.00 14:00-22:30 (8h30m)" at bounding box center [663, 52] width 117 height 21
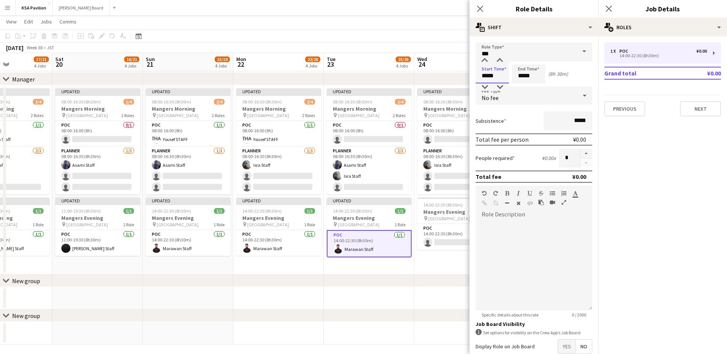
click at [484, 73] on input "*****" at bounding box center [492, 73] width 33 height 19
type input "*****"
click at [524, 75] on input "*****" at bounding box center [528, 73] width 33 height 19
click at [520, 74] on input "*****" at bounding box center [528, 73] width 33 height 19
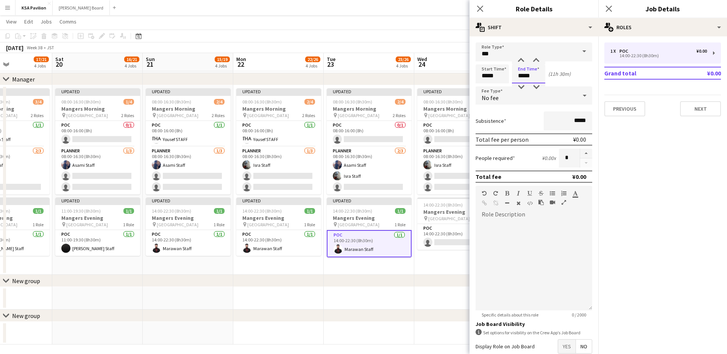
click at [520, 74] on input "*****" at bounding box center [528, 73] width 33 height 19
type input "*****"
click at [481, 9] on icon at bounding box center [479, 8] width 7 height 7
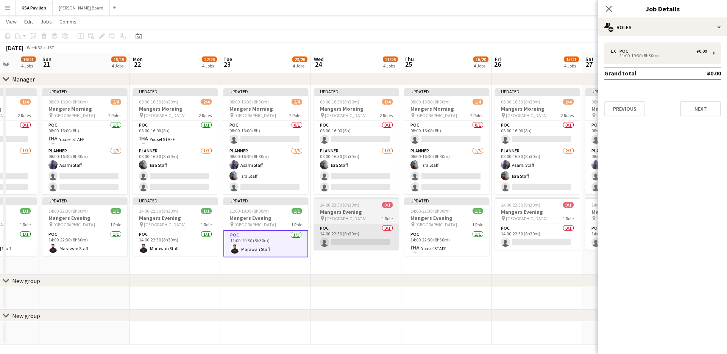
scroll to position [0, 233]
click at [376, 243] on app-card-role "POC 0/1 14:00-22:30 (8h30m) single-neutral-actions" at bounding box center [356, 237] width 85 height 26
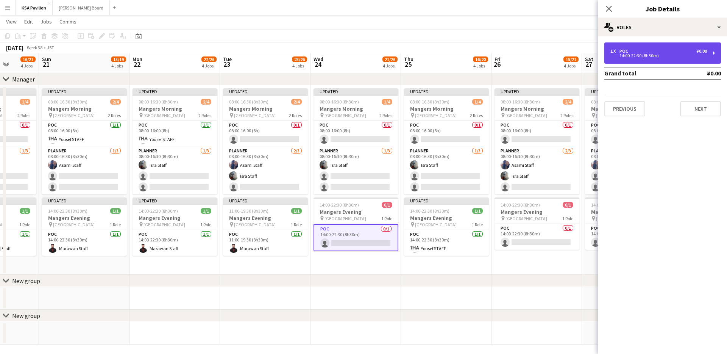
click at [716, 51] on div "1 x POC ¥0.00 14:00-22:30 (8h30m)" at bounding box center [663, 52] width 117 height 21
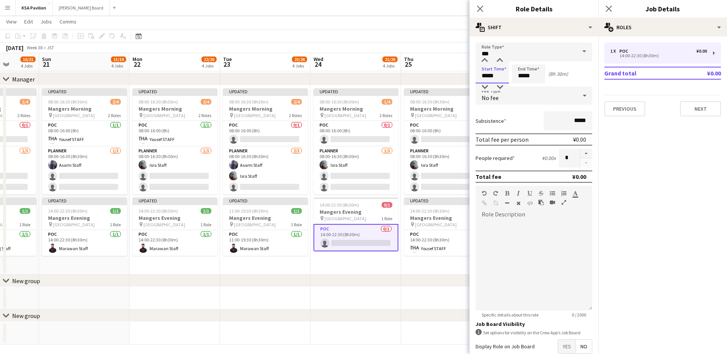
click at [483, 73] on input "*****" at bounding box center [492, 73] width 33 height 19
type input "*****"
click at [519, 74] on input "*****" at bounding box center [528, 73] width 33 height 19
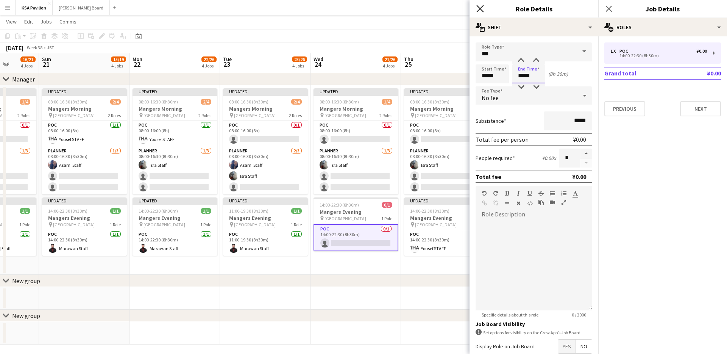
type input "*****"
click at [481, 9] on icon at bounding box center [479, 8] width 7 height 7
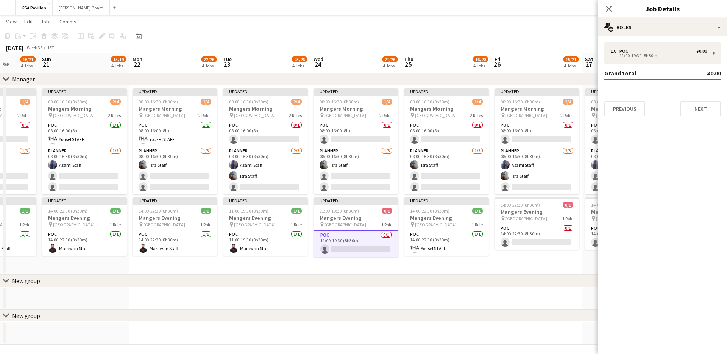
click at [367, 244] on app-card-role "POC 0/1 11:00-19:30 (8h30m) single-neutral-actions" at bounding box center [356, 243] width 85 height 27
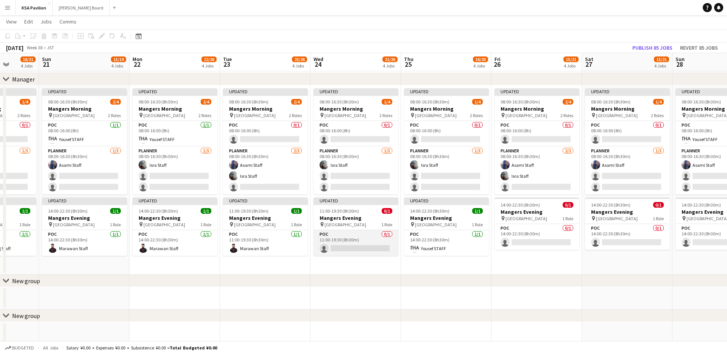
click at [367, 244] on app-card-role "POC 0/1 11:00-19:30 (8h30m) single-neutral-actions" at bounding box center [356, 243] width 85 height 26
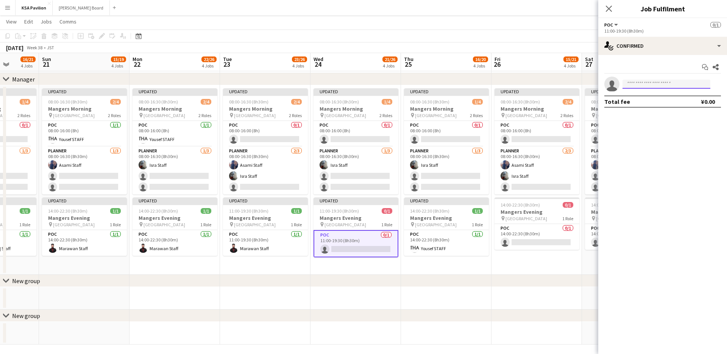
click at [648, 83] on input at bounding box center [667, 84] width 88 height 9
type input "******"
click at [645, 102] on span "[EMAIL_ADDRESS][DOMAIN_NAME]" at bounding box center [667, 101] width 76 height 6
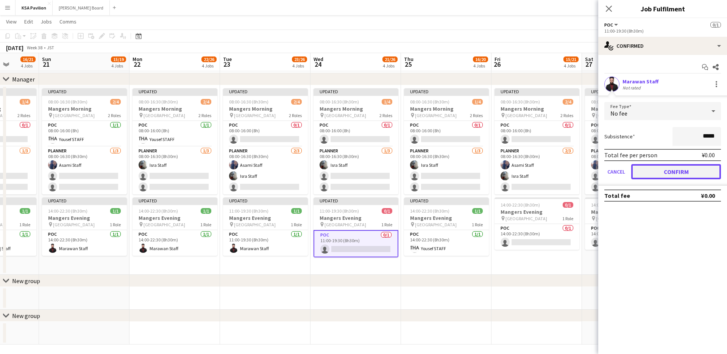
click at [665, 174] on button "Confirm" at bounding box center [676, 171] width 90 height 15
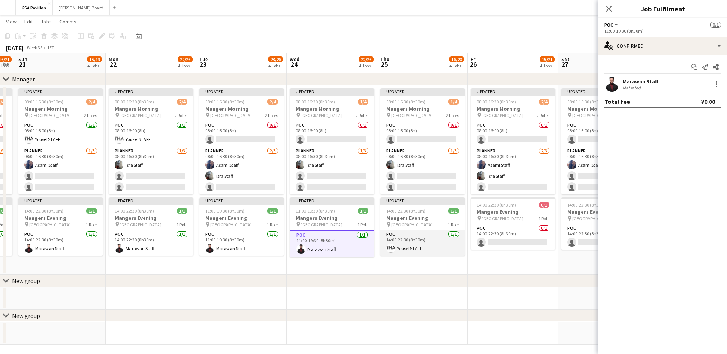
scroll to position [0, 260]
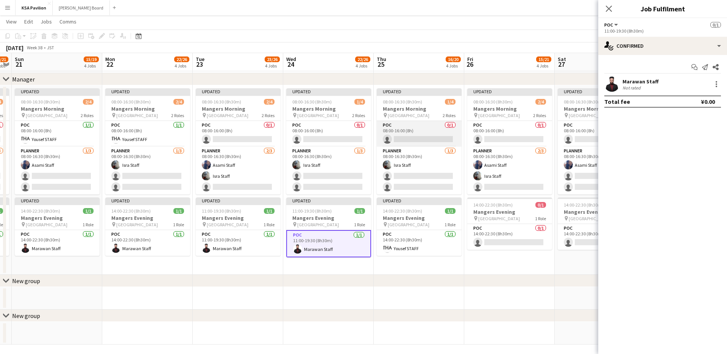
click at [416, 134] on app-card-role "POC 0/1 08:00-16:00 (8h) single-neutral-actions" at bounding box center [419, 134] width 85 height 26
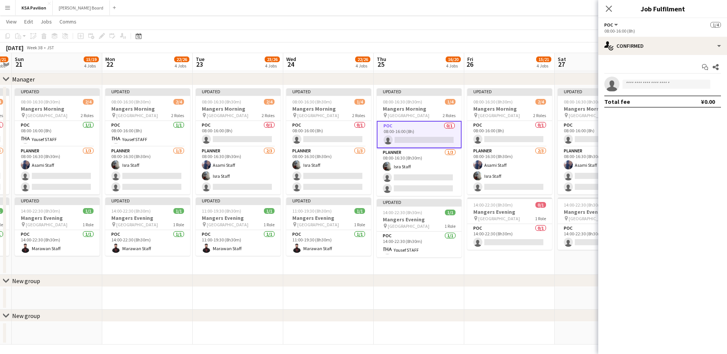
click at [630, 79] on app-invite-slot "single-neutral-actions" at bounding box center [662, 84] width 129 height 15
click at [630, 80] on input at bounding box center [667, 84] width 88 height 9
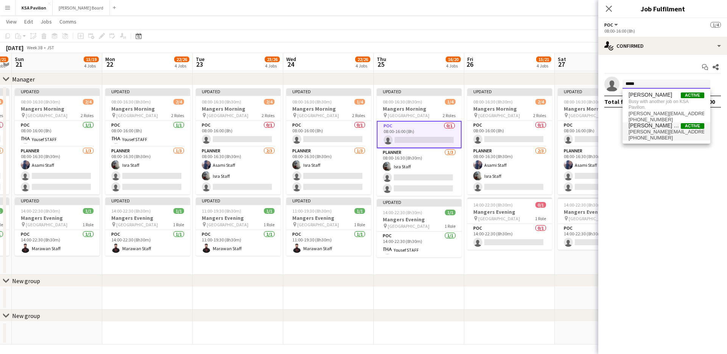
type input "*****"
click at [642, 128] on span "[PERSON_NAME] Staff" at bounding box center [655, 125] width 52 height 6
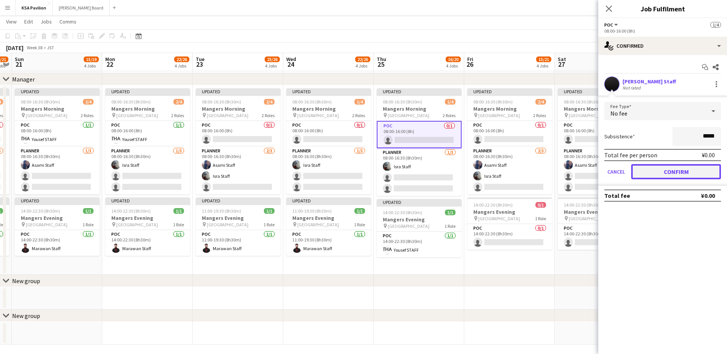
click at [667, 171] on button "Confirm" at bounding box center [676, 171] width 90 height 15
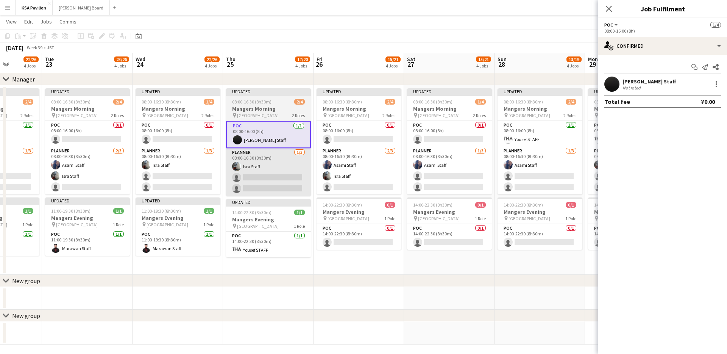
scroll to position [0, 230]
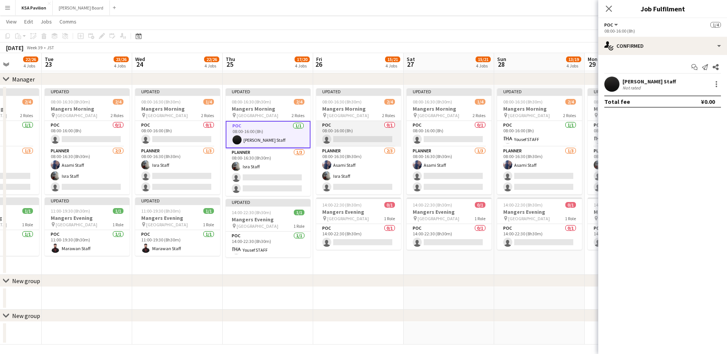
click at [376, 135] on app-card-role "POC 0/1 08:00-16:00 (8h) single-neutral-actions" at bounding box center [358, 134] width 85 height 26
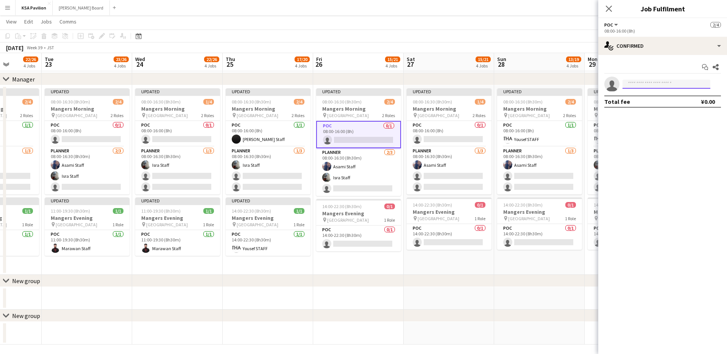
click at [630, 84] on input at bounding box center [667, 84] width 88 height 9
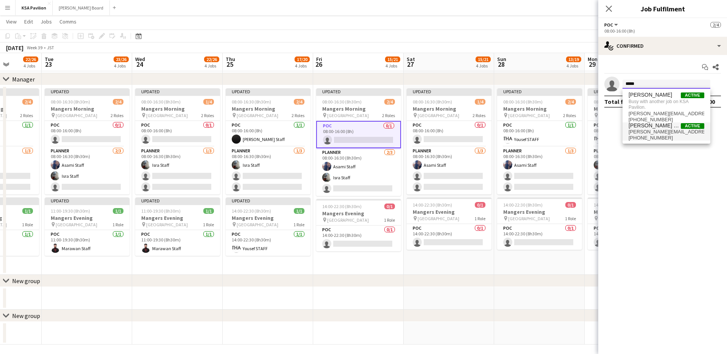
type input "*****"
click at [654, 122] on span "[PERSON_NAME] Staff" at bounding box center [655, 125] width 52 height 6
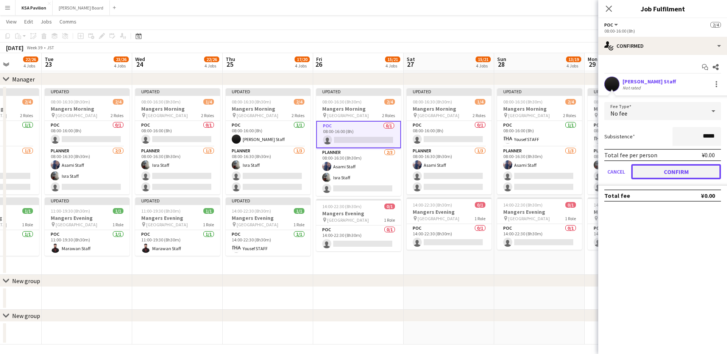
click at [659, 174] on button "Confirm" at bounding box center [676, 171] width 90 height 15
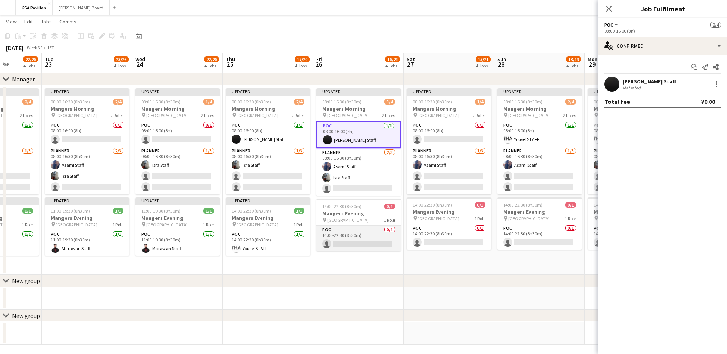
click at [359, 249] on app-card-role "POC 0/1 14:00-22:30 (8h30m) single-neutral-actions" at bounding box center [358, 238] width 85 height 26
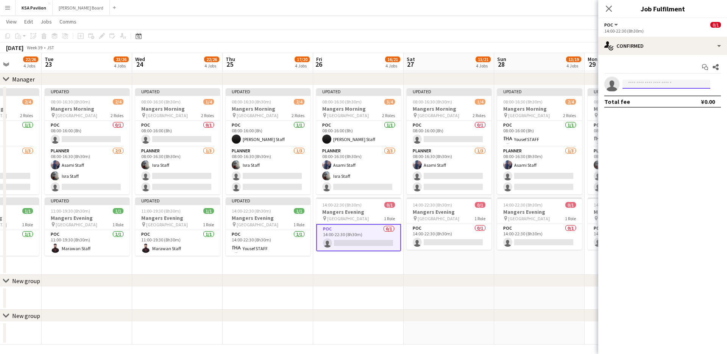
click at [642, 87] on input at bounding box center [667, 84] width 88 height 9
type input "******"
click at [649, 100] on span "[EMAIL_ADDRESS][DOMAIN_NAME]" at bounding box center [667, 101] width 76 height 6
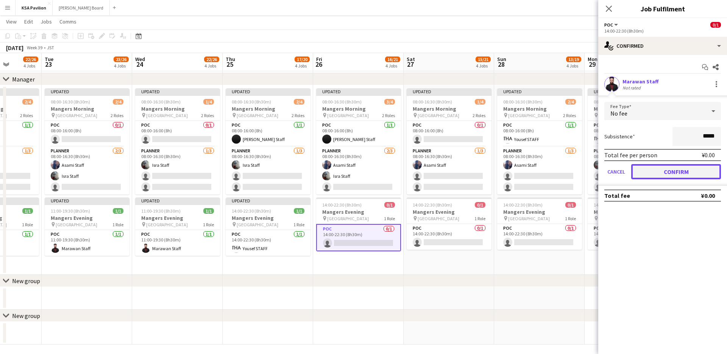
click at [672, 174] on button "Confirm" at bounding box center [676, 171] width 90 height 15
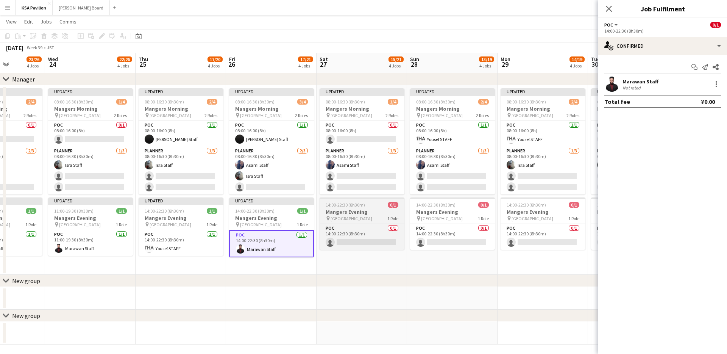
scroll to position [0, 322]
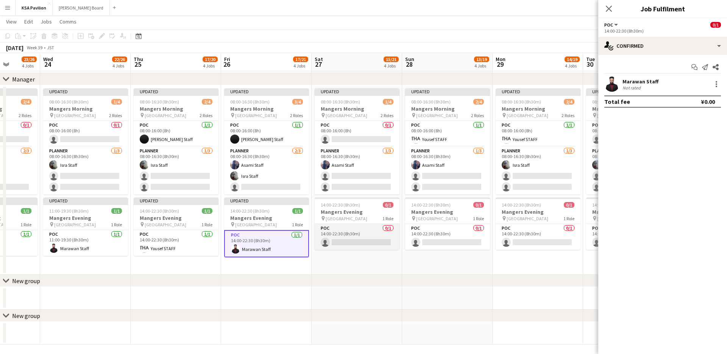
click at [355, 239] on app-card-role "POC 0/1 14:00-22:30 (8h30m) single-neutral-actions" at bounding box center [357, 237] width 85 height 26
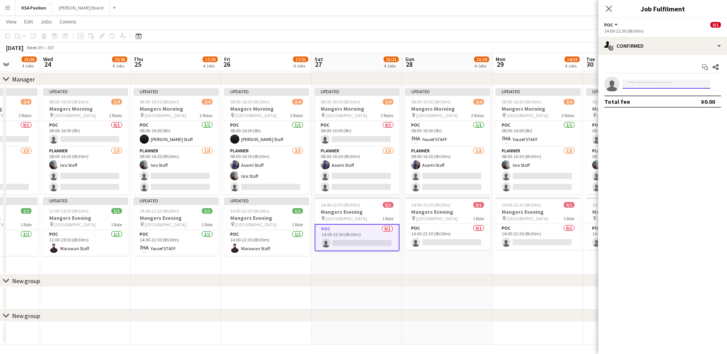
click at [650, 83] on input at bounding box center [667, 84] width 88 height 9
type input "******"
click at [645, 102] on span "[EMAIL_ADDRESS][DOMAIN_NAME]" at bounding box center [667, 101] width 76 height 6
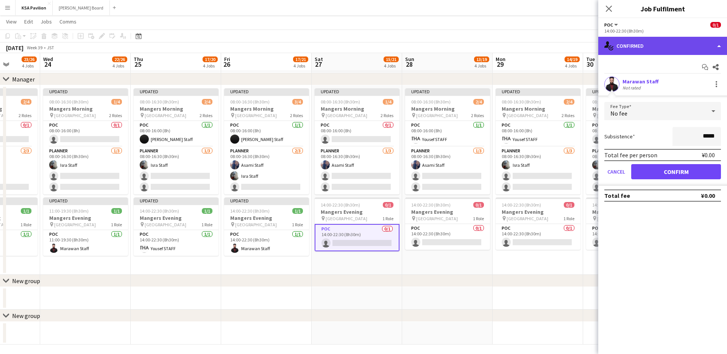
click at [722, 42] on div "single-neutral-actions-check-2 Confirmed" at bounding box center [662, 46] width 129 height 18
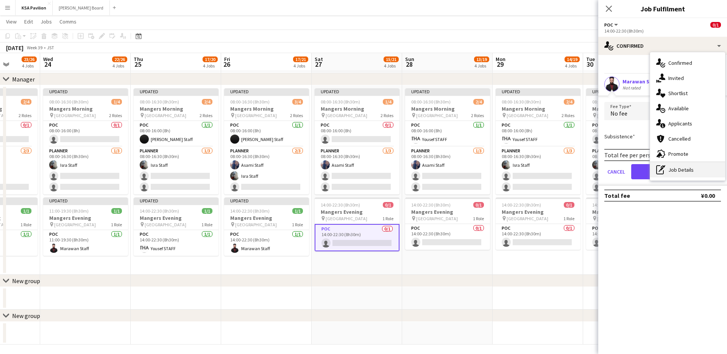
click at [669, 166] on div "pen-write Job Details" at bounding box center [687, 169] width 75 height 15
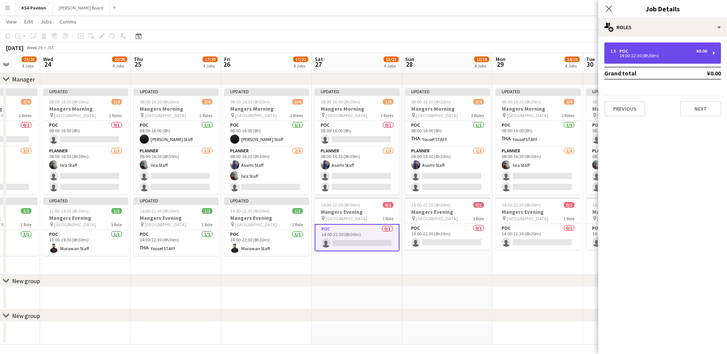
click at [640, 60] on div "1 x POC ¥0.00 14:00-22:30 (8h30m)" at bounding box center [663, 52] width 117 height 21
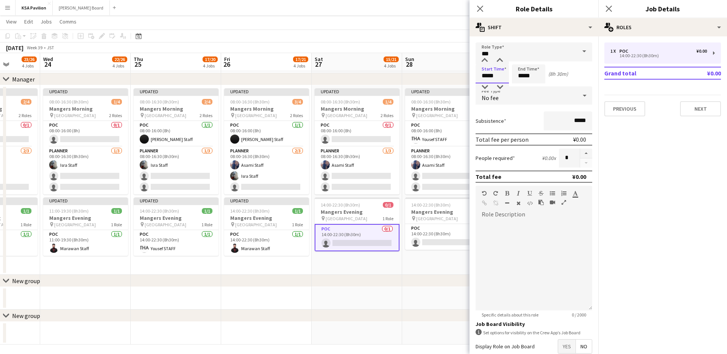
click at [482, 75] on input "*****" at bounding box center [492, 73] width 33 height 19
type input "*****"
click at [522, 76] on input "*****" at bounding box center [528, 73] width 33 height 19
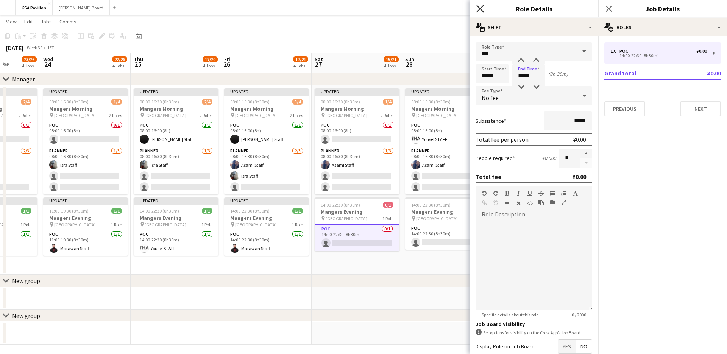
type input "*****"
click at [478, 7] on icon "Close pop-in" at bounding box center [479, 8] width 7 height 7
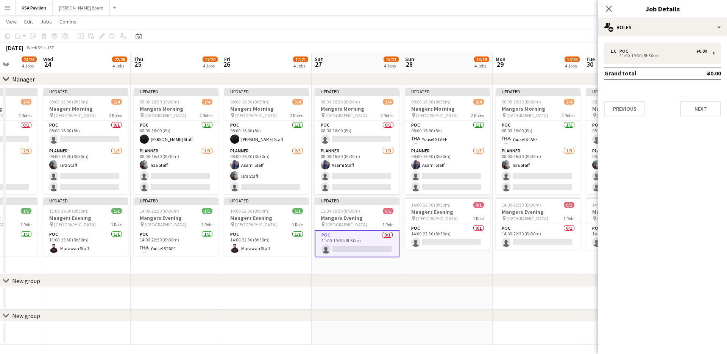
click at [364, 249] on app-card-role "POC 0/1 11:00-19:30 (8h30m) single-neutral-actions" at bounding box center [357, 243] width 85 height 27
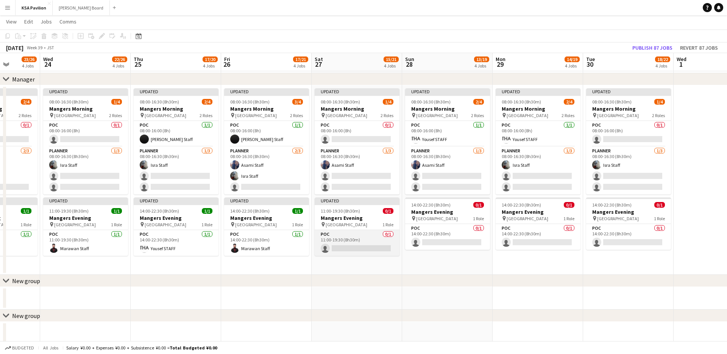
click at [364, 249] on app-card-role "POC 0/1 11:00-19:30 (8h30m) single-neutral-actions" at bounding box center [357, 243] width 85 height 26
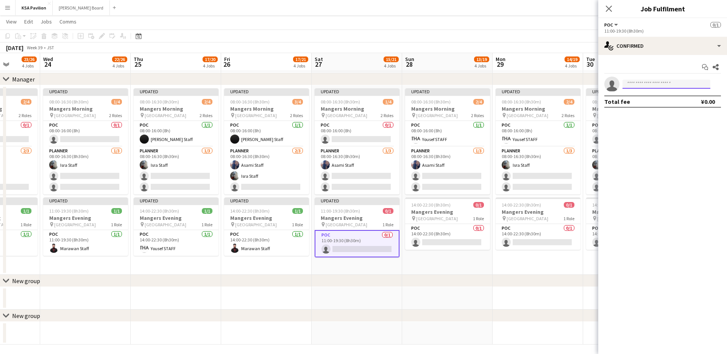
click at [644, 85] on input at bounding box center [667, 84] width 88 height 9
type input "******"
click at [640, 103] on span "[EMAIL_ADDRESS][DOMAIN_NAME]" at bounding box center [667, 101] width 76 height 6
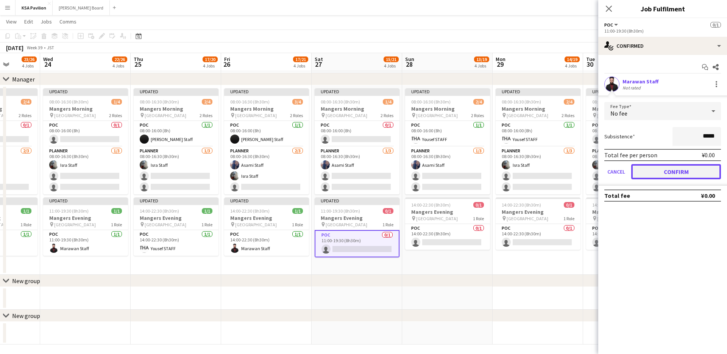
click at [657, 174] on button "Confirm" at bounding box center [676, 171] width 90 height 15
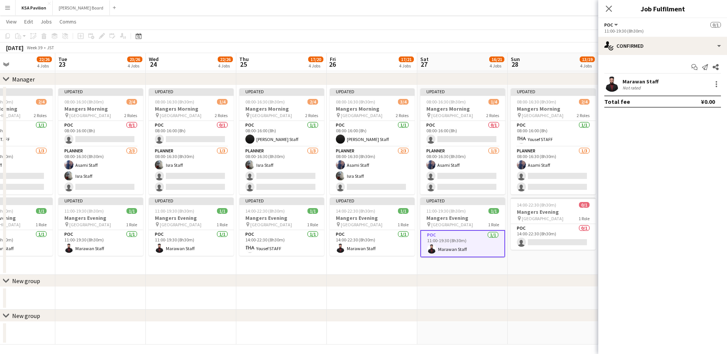
scroll to position [0, 221]
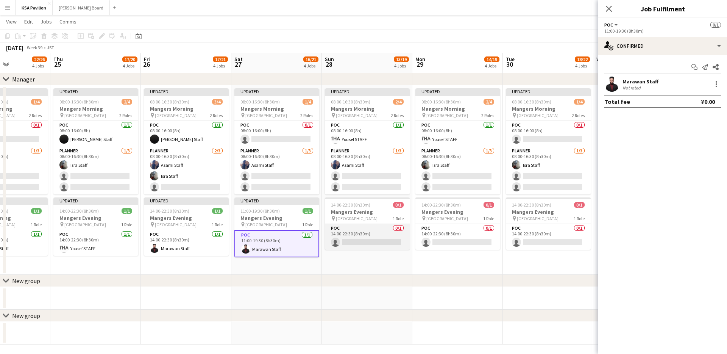
click at [350, 237] on app-card-role "POC 0/1 14:00-22:30 (8h30m) single-neutral-actions" at bounding box center [367, 237] width 85 height 26
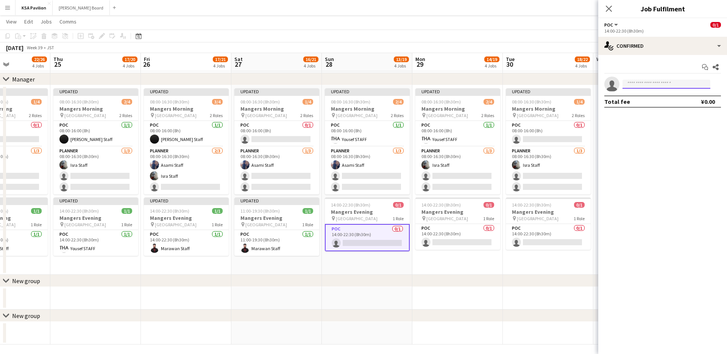
click at [627, 83] on input at bounding box center [667, 84] width 88 height 9
type input "******"
click at [638, 102] on span "[EMAIL_ADDRESS][DOMAIN_NAME]" at bounding box center [667, 101] width 76 height 6
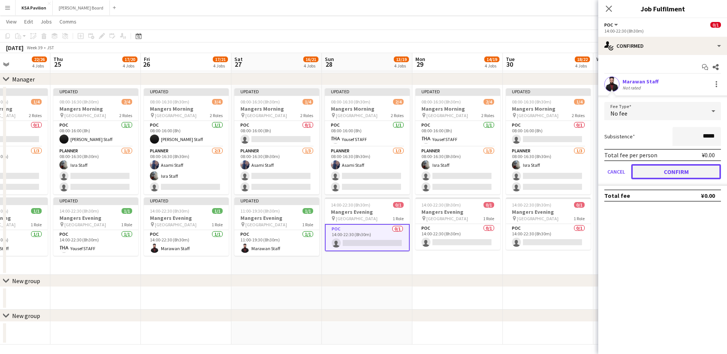
click at [645, 172] on button "Confirm" at bounding box center [676, 171] width 90 height 15
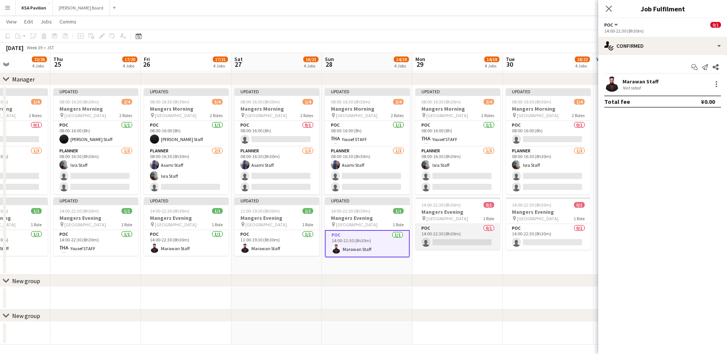
click at [452, 235] on app-card-role "POC 0/1 14:00-22:30 (8h30m) single-neutral-actions" at bounding box center [458, 237] width 85 height 26
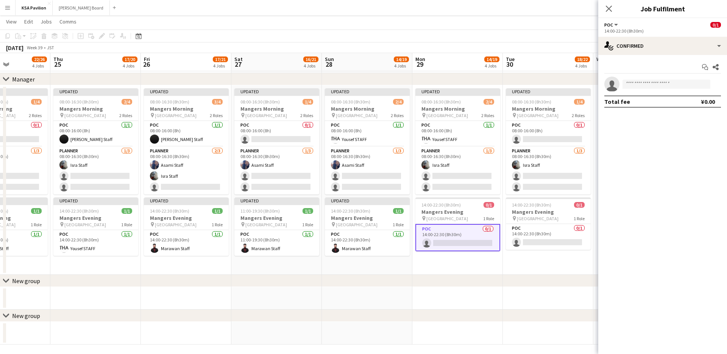
click at [655, 91] on app-invite-slot "single-neutral-actions" at bounding box center [662, 84] width 129 height 15
click at [655, 84] on input at bounding box center [667, 84] width 88 height 9
type input "******"
click at [649, 102] on span "[EMAIL_ADDRESS][DOMAIN_NAME]" at bounding box center [667, 101] width 76 height 6
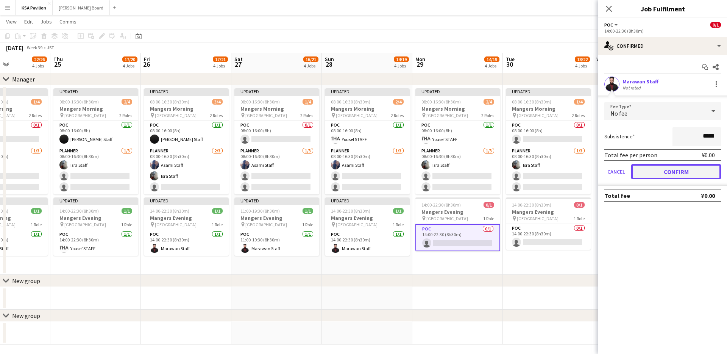
click at [669, 170] on button "Confirm" at bounding box center [676, 171] width 90 height 15
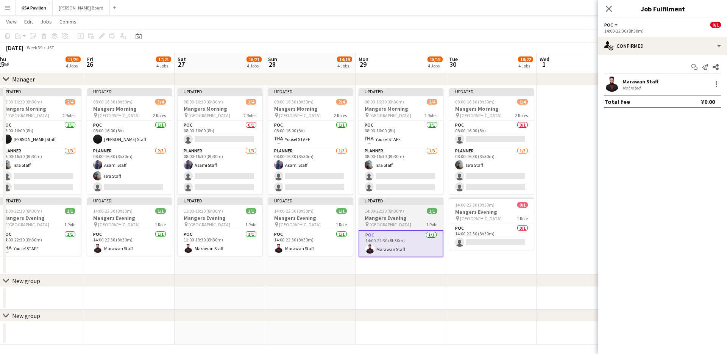
scroll to position [0, 283]
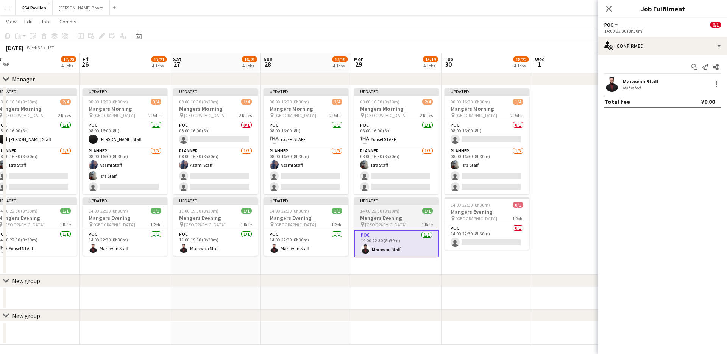
click at [500, 219] on div "pin Osaka 1 Role" at bounding box center [487, 218] width 85 height 6
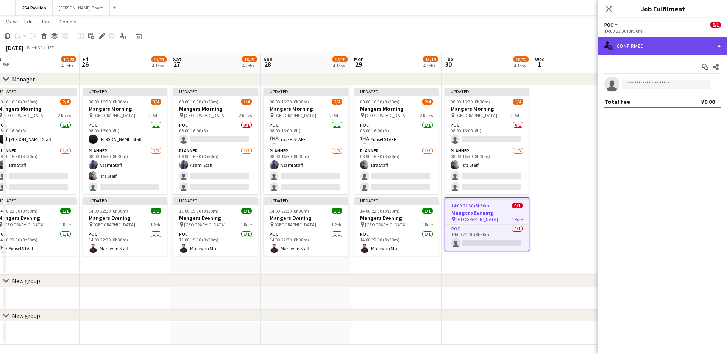
click at [725, 41] on div "single-neutral-actions-check-2 Confirmed" at bounding box center [662, 46] width 129 height 18
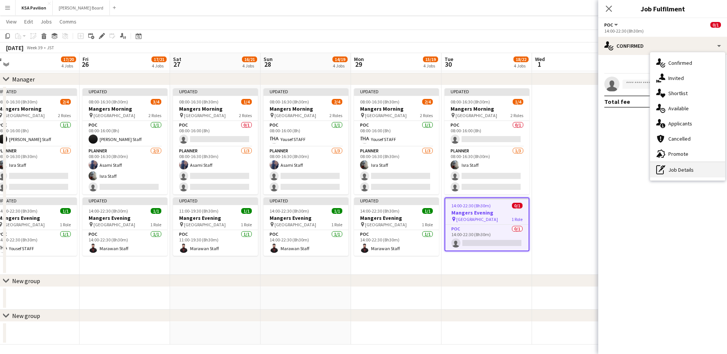
click at [670, 167] on div "pen-write Job Details" at bounding box center [687, 169] width 75 height 15
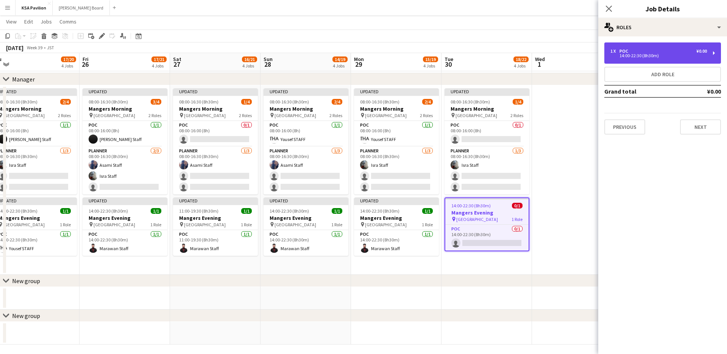
click at [632, 51] on div "1 x POC ¥0.00" at bounding box center [659, 50] width 97 height 5
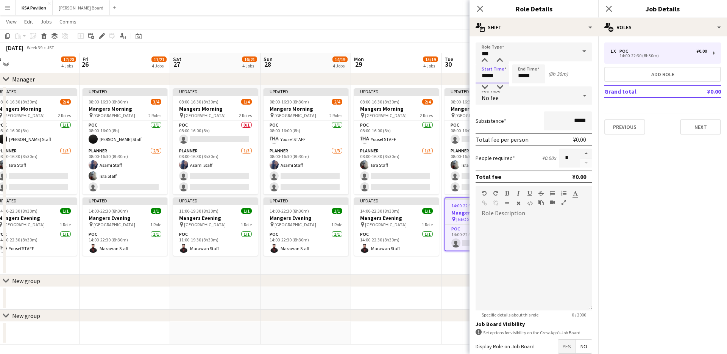
click at [481, 76] on input "*****" at bounding box center [492, 73] width 33 height 19
type input "*****"
click at [523, 73] on input "*****" at bounding box center [528, 73] width 33 height 19
click at [520, 73] on input "*****" at bounding box center [528, 73] width 33 height 19
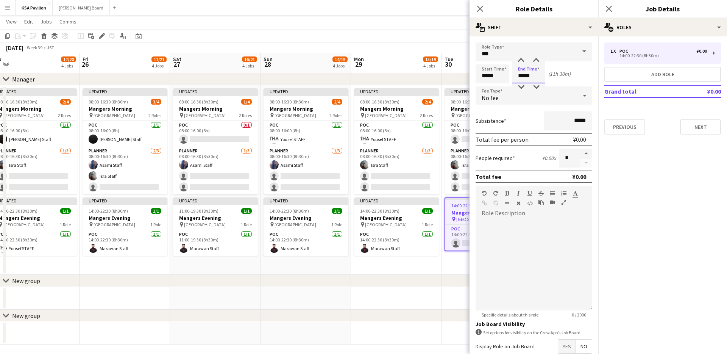
click at [520, 73] on input "*****" at bounding box center [528, 73] width 33 height 19
type input "*****"
click at [476, 7] on icon "Close pop-in" at bounding box center [479, 8] width 7 height 7
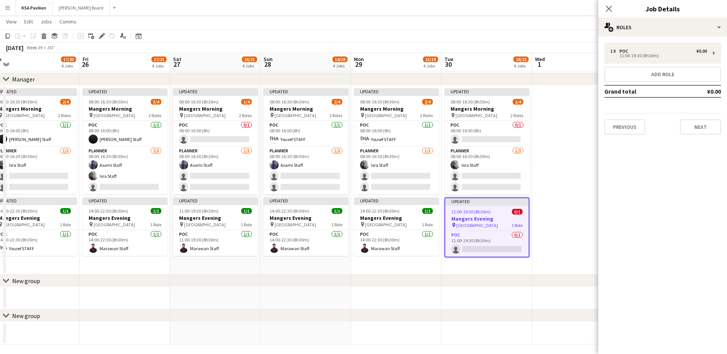
click at [478, 227] on div "pin Osaka 1 Role" at bounding box center [486, 225] width 83 height 6
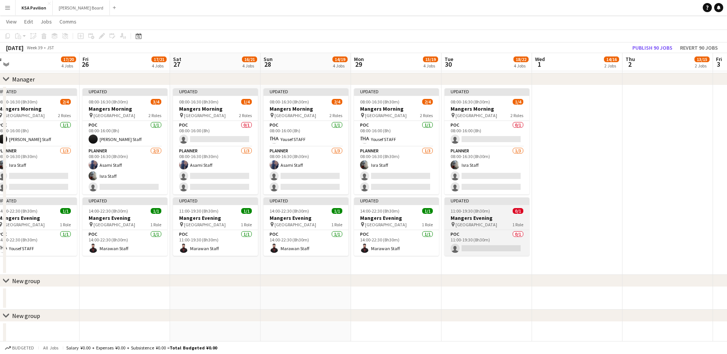
click at [478, 227] on div "pin Osaka 1 Role" at bounding box center [487, 224] width 85 height 6
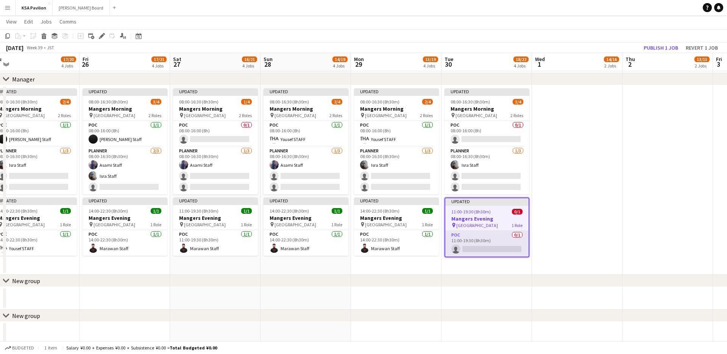
click at [489, 250] on app-card-role "POC 0/1 11:00-19:30 (8h30m) single-neutral-actions" at bounding box center [486, 244] width 83 height 26
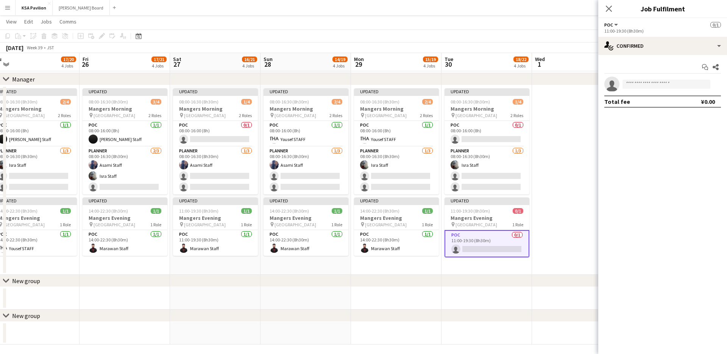
click at [653, 89] on app-invite-slot "single-neutral-actions" at bounding box center [662, 84] width 129 height 15
click at [653, 87] on input at bounding box center [667, 84] width 88 height 9
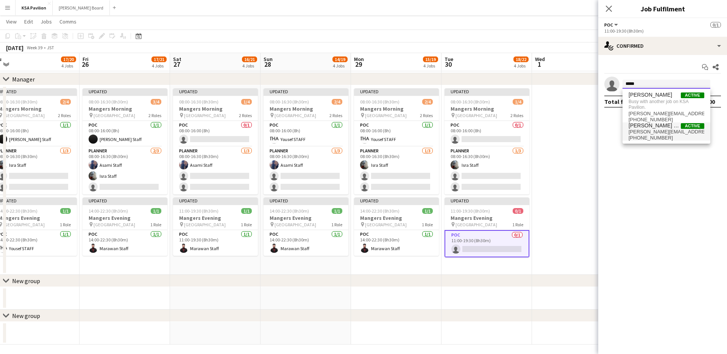
type input "*****"
click at [643, 126] on span "[PERSON_NAME] Staff" at bounding box center [655, 125] width 52 height 6
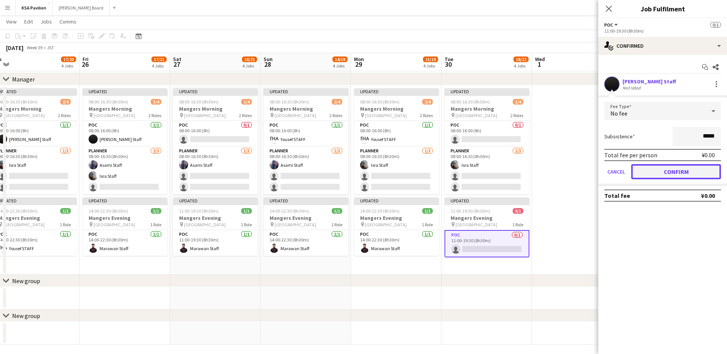
click at [659, 169] on button "Confirm" at bounding box center [676, 171] width 90 height 15
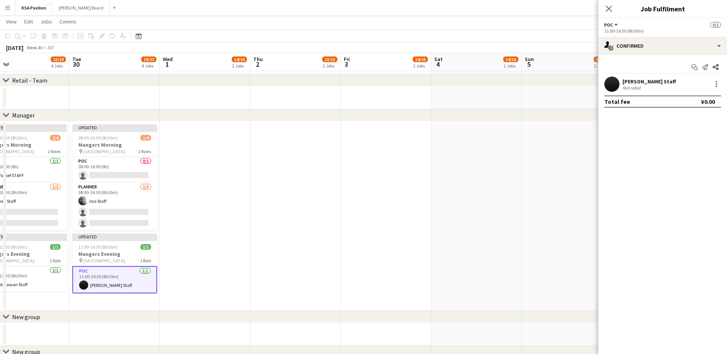
scroll to position [0, 296]
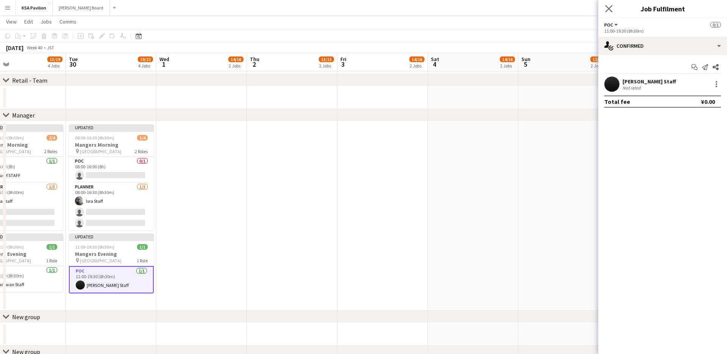
click at [612, 11] on icon "Close pop-in" at bounding box center [608, 8] width 7 height 7
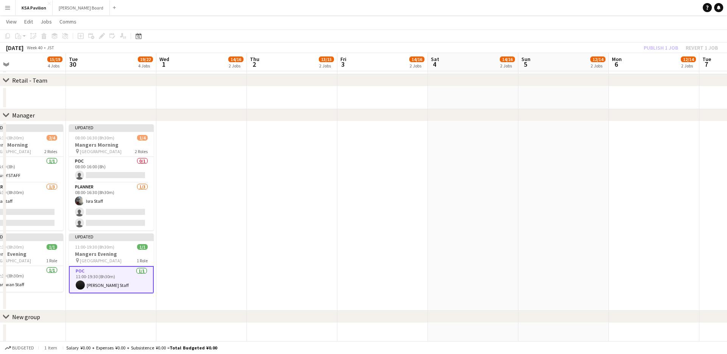
click at [207, 178] on app-date-cell at bounding box center [201, 215] width 91 height 189
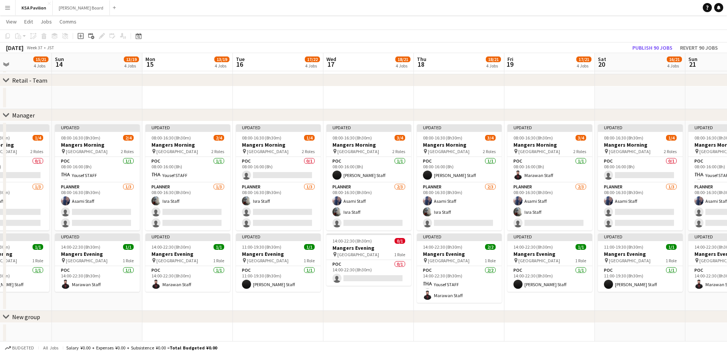
scroll to position [0, 205]
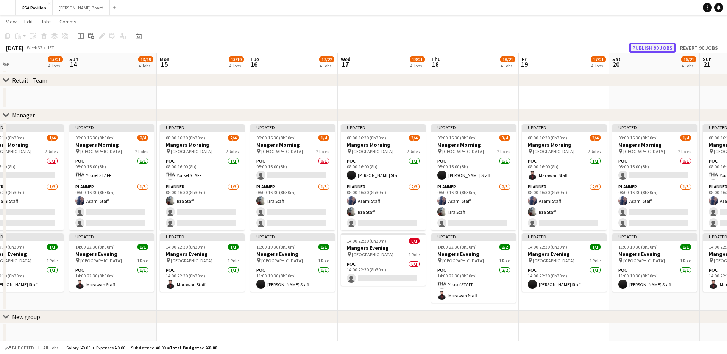
click at [650, 49] on button "Publish 90 jobs" at bounding box center [653, 48] width 46 height 10
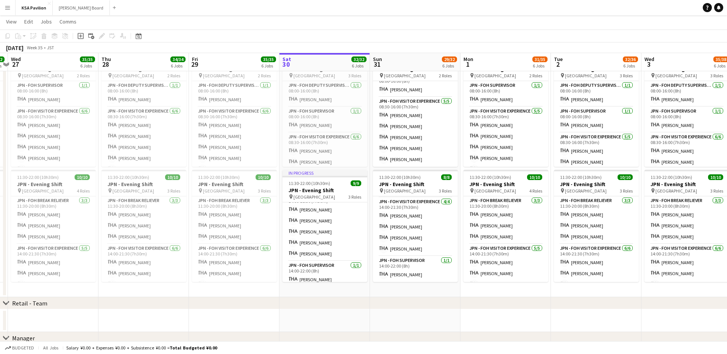
scroll to position [58, 0]
click at [398, 273] on app-card-role "JPN - FOH Supervisor [DATE] 14:00-22:00 (8h) [PERSON_NAME]" at bounding box center [415, 269] width 85 height 26
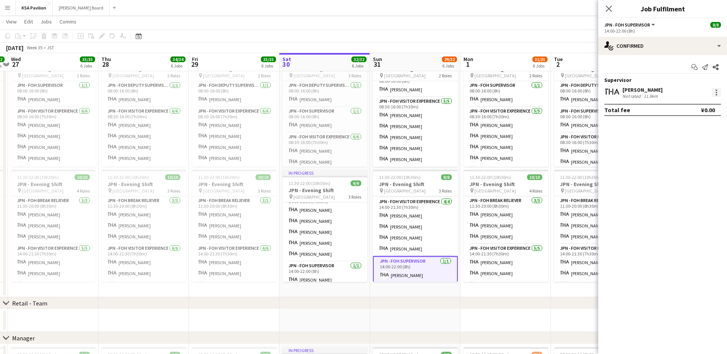
click at [718, 92] on div at bounding box center [716, 92] width 9 height 9
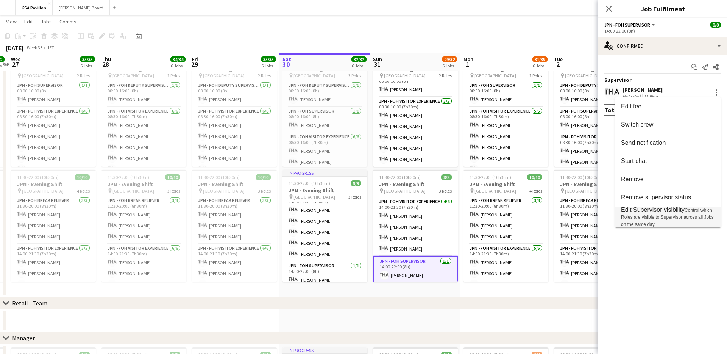
click at [675, 211] on span "Edit Supervisor visibility" at bounding box center [653, 209] width 64 height 6
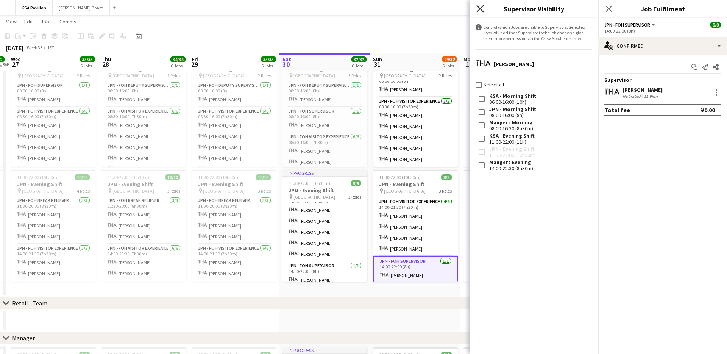
click at [479, 9] on icon at bounding box center [479, 8] width 7 height 7
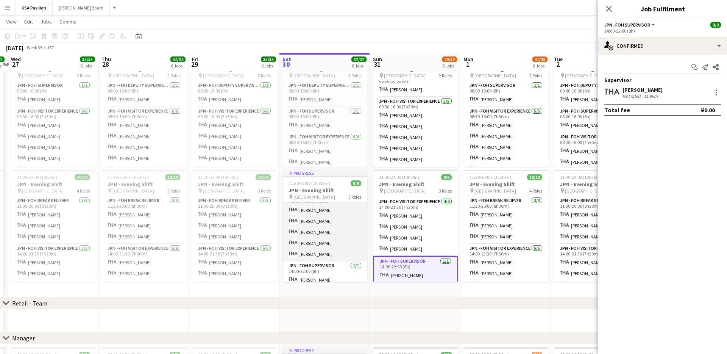
scroll to position [64, 0]
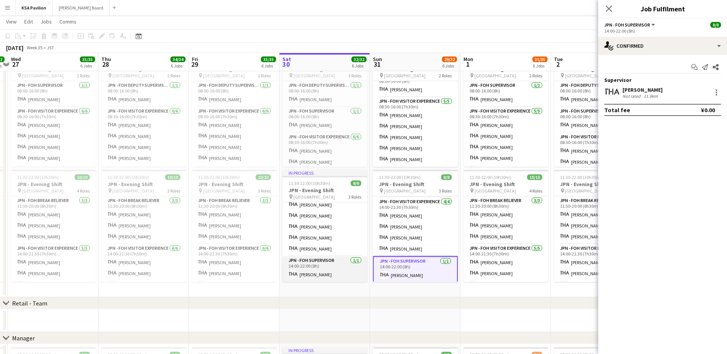
click at [325, 269] on app-card-role "JPN - FOH Supervisor [DATE] 14:00-22:00 (8h) [PERSON_NAME]" at bounding box center [325, 269] width 85 height 26
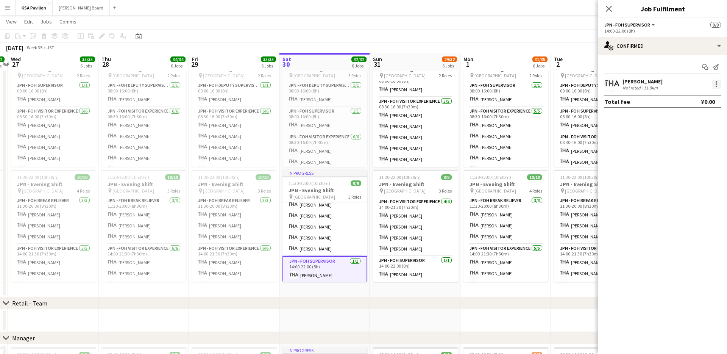
click at [718, 85] on div at bounding box center [716, 84] width 9 height 9
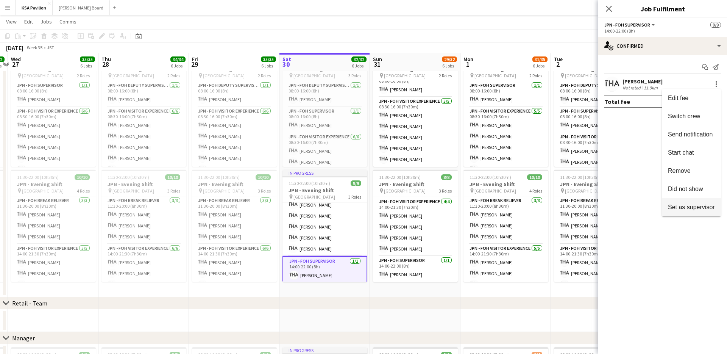
click at [681, 208] on span "Set as supervisor" at bounding box center [691, 207] width 47 height 6
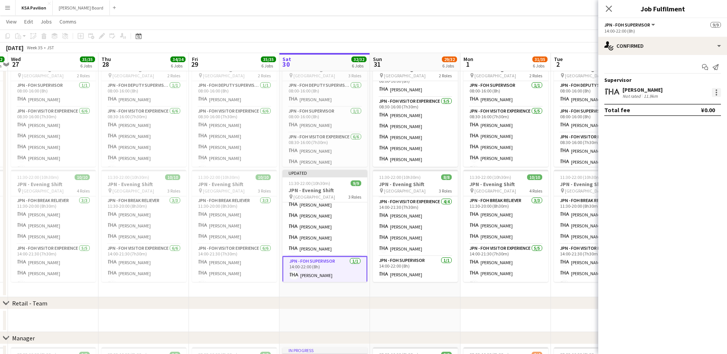
click at [716, 94] on div at bounding box center [717, 95] width 2 height 2
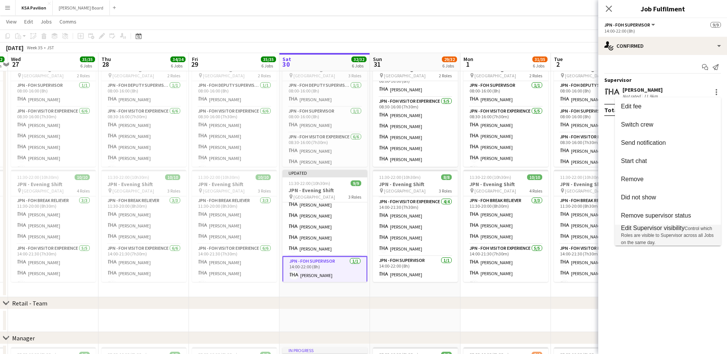
click at [639, 228] on span "Edit Supervisor visibility" at bounding box center [653, 228] width 64 height 6
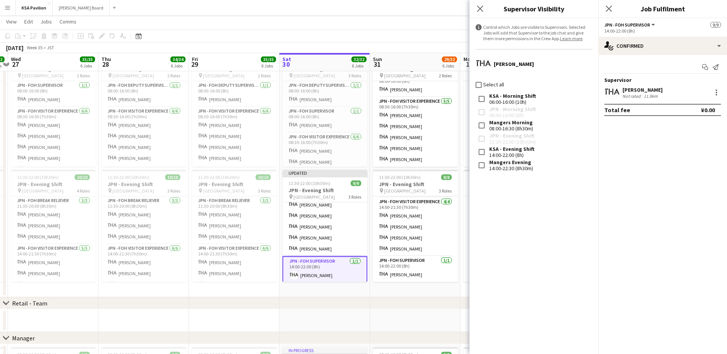
click at [614, 8] on div "Close pop-in" at bounding box center [608, 8] width 21 height 17
click at [609, 6] on icon "Close pop-in" at bounding box center [608, 8] width 7 height 7
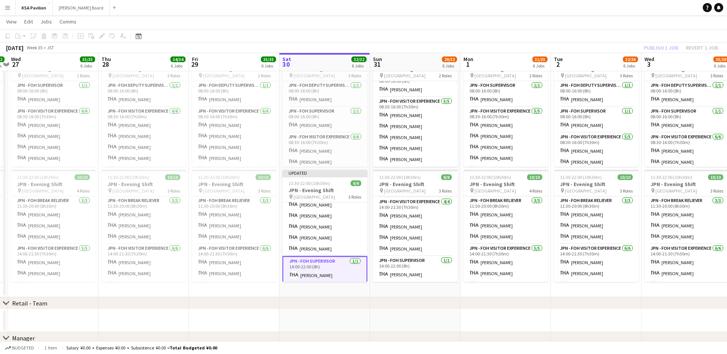
click at [346, 261] on app-card-role "JPN - FOH Supervisor [DATE] 14:00-22:00 (8h) [PERSON_NAME]" at bounding box center [325, 269] width 85 height 27
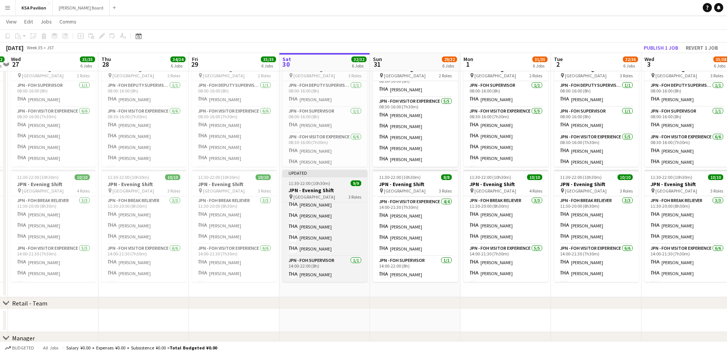
click at [341, 174] on div "Updated" at bounding box center [325, 173] width 85 height 6
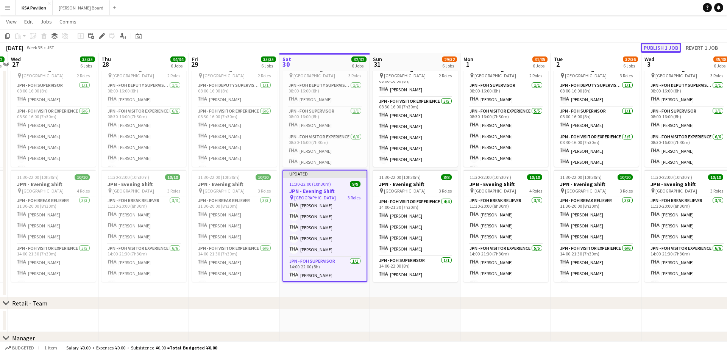
click at [651, 48] on button "Publish 1 job" at bounding box center [661, 48] width 41 height 10
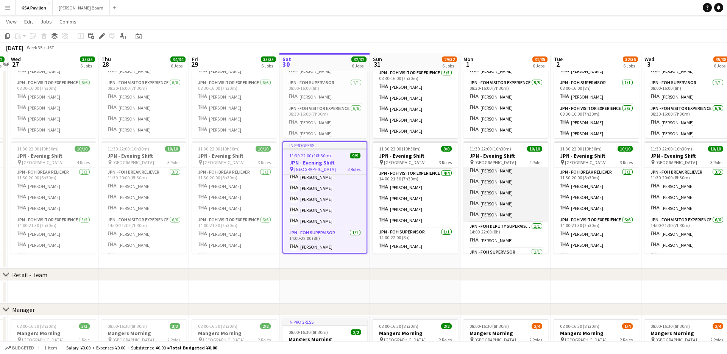
scroll to position [66, 0]
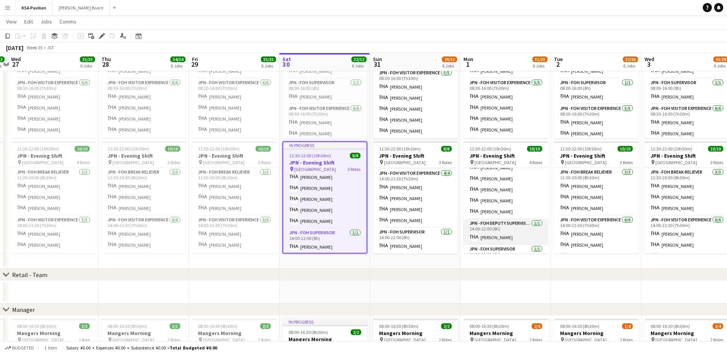
click at [483, 237] on app-card-role "JPN - FOH Deputy Supervisor [DATE] 14:00-22:00 (8h) [PERSON_NAME]" at bounding box center [506, 232] width 85 height 26
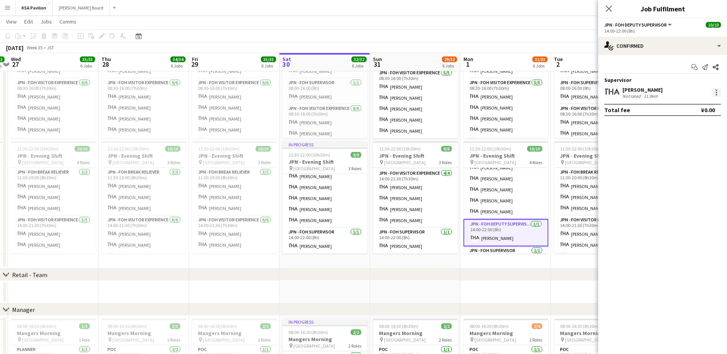
click at [718, 93] on div at bounding box center [716, 92] width 9 height 9
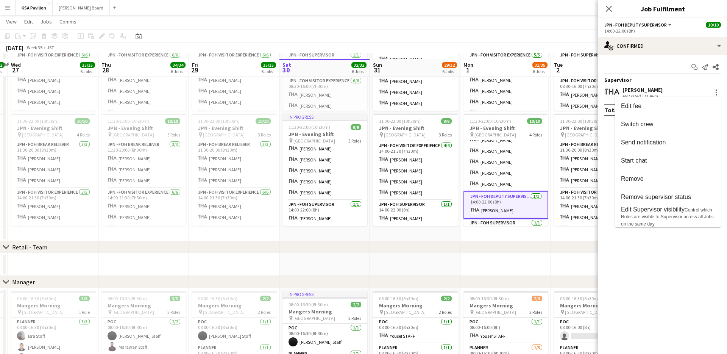
scroll to position [389, 0]
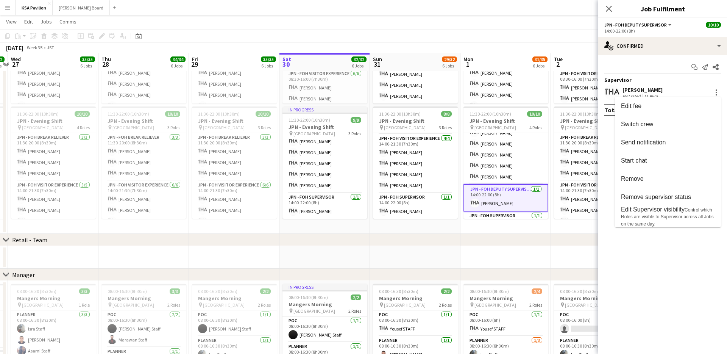
click at [493, 240] on div at bounding box center [363, 177] width 727 height 354
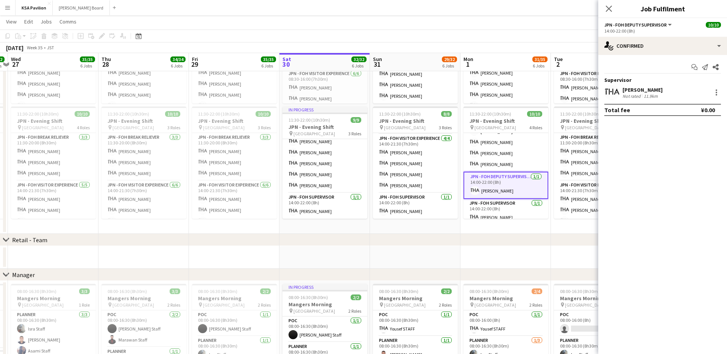
scroll to position [85, 0]
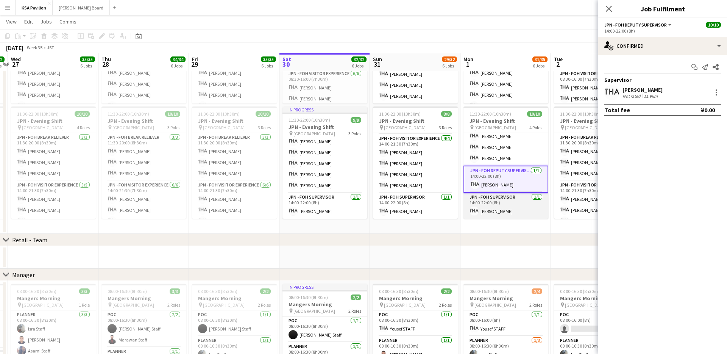
click at [497, 209] on app-card-role "JPN - FOH Supervisor [DATE] 14:00-22:00 (8h) [PERSON_NAME]" at bounding box center [506, 206] width 85 height 26
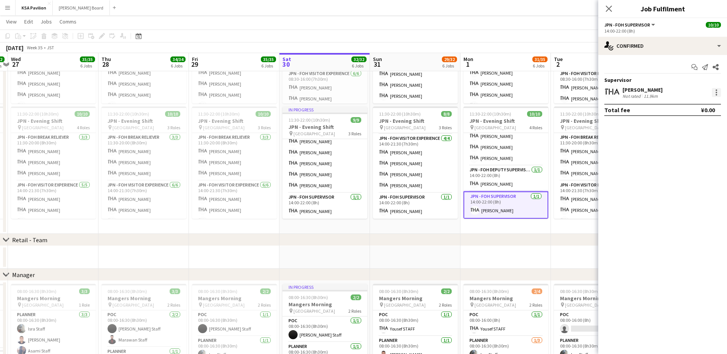
click at [712, 94] on div at bounding box center [716, 92] width 9 height 9
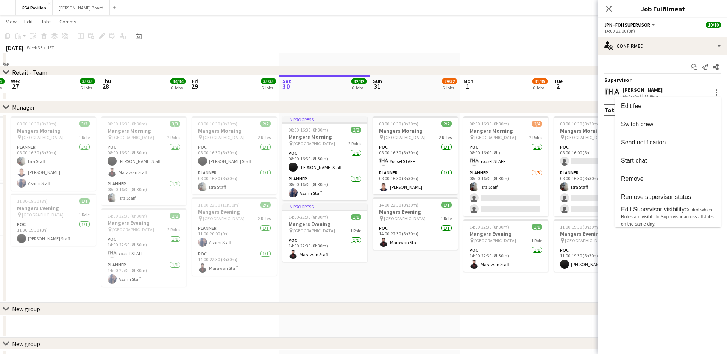
scroll to position [578, 0]
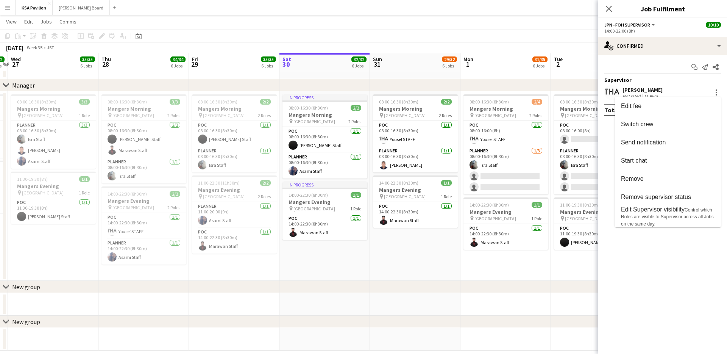
click at [498, 143] on div at bounding box center [363, 177] width 727 height 354
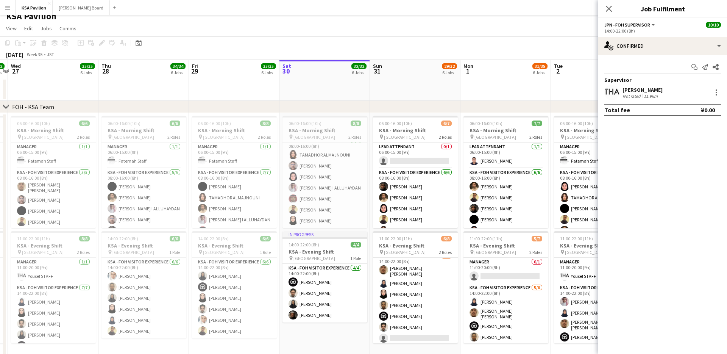
scroll to position [7, 0]
click at [608, 11] on icon "Close pop-in" at bounding box center [608, 8] width 7 height 7
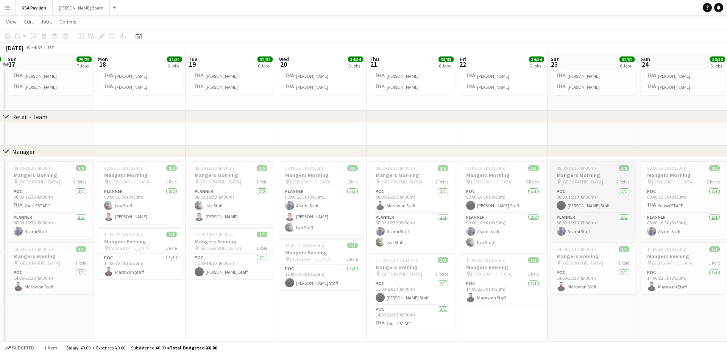
scroll to position [0, 175]
click at [161, 173] on h3 "Mangers Morning" at bounding box center [141, 175] width 85 height 7
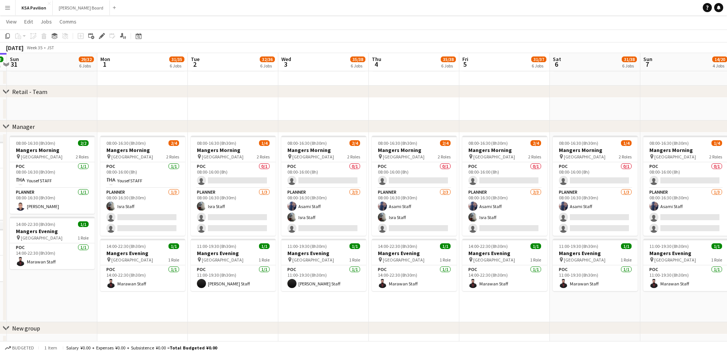
scroll to position [0, 356]
click at [155, 219] on app-card-role "Planner [DATE] 08:00-16:30 (8h30m) Isra Staff single-neutral-actions single-neu…" at bounding box center [142, 212] width 85 height 48
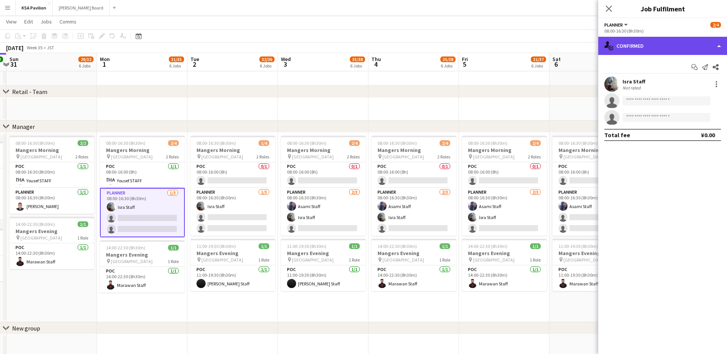
click at [717, 48] on div "single-neutral-actions-check-2 Confirmed" at bounding box center [662, 46] width 129 height 18
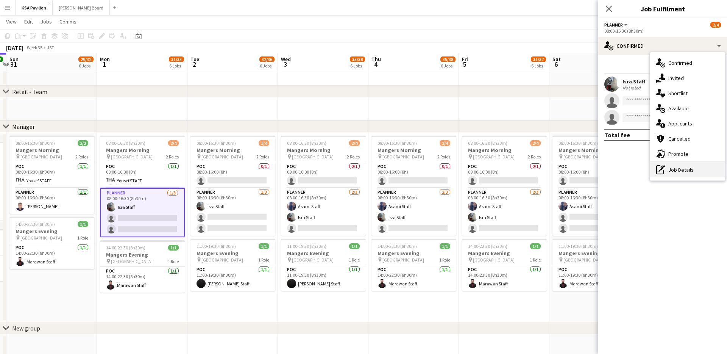
click at [680, 167] on div "pen-write Job Details" at bounding box center [687, 169] width 75 height 15
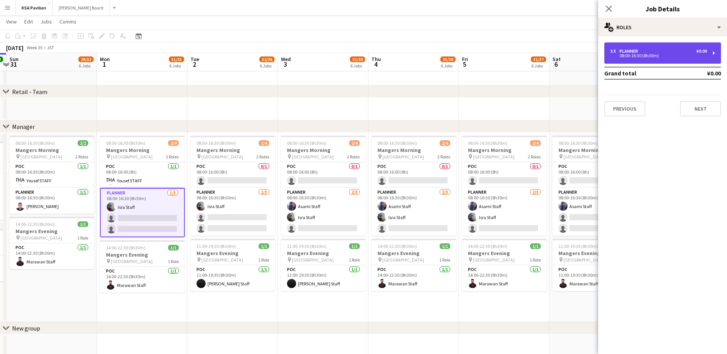
click at [708, 55] on div "3 x Planner ¥0.00 08:00-16:30 (8h30m)" at bounding box center [663, 52] width 117 height 21
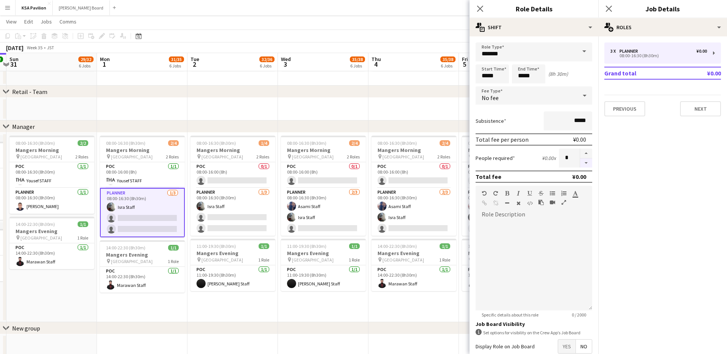
click at [586, 160] on button "button" at bounding box center [586, 162] width 12 height 9
type input "*"
click at [476, 8] on app-icon "Close pop-in" at bounding box center [480, 8] width 11 height 11
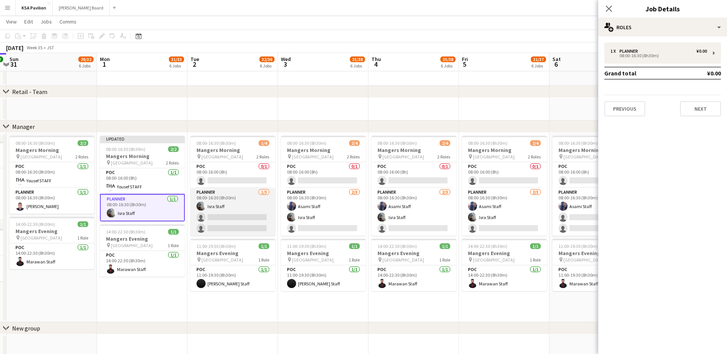
click at [222, 222] on app-card-role "Planner [DATE] 08:00-16:30 (8h30m) Isra Staff single-neutral-actions single-neu…" at bounding box center [233, 212] width 85 height 48
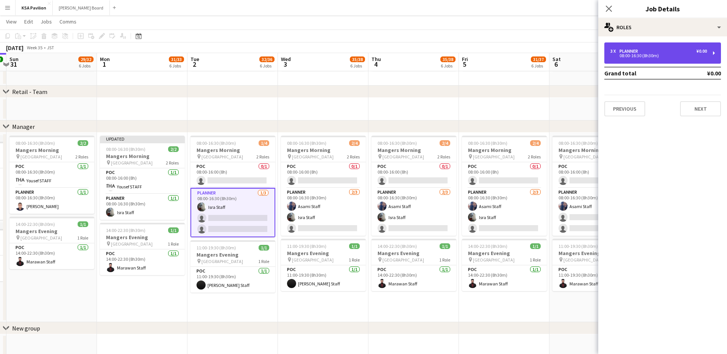
click at [710, 53] on div "3 x Planner ¥0.00 08:00-16:30 (8h30m)" at bounding box center [663, 52] width 117 height 21
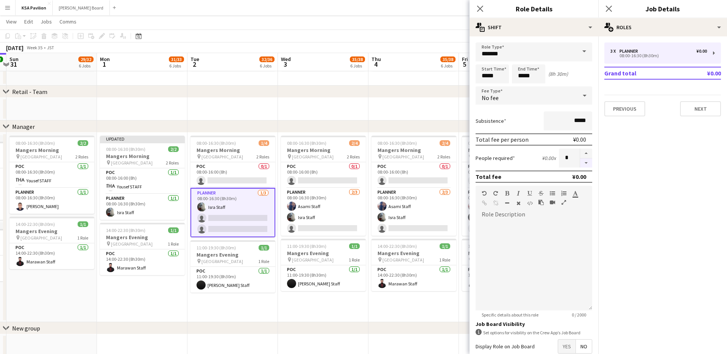
click at [585, 164] on button "button" at bounding box center [586, 162] width 12 height 9
type input "*"
click at [477, 9] on icon "Close pop-in" at bounding box center [479, 8] width 7 height 7
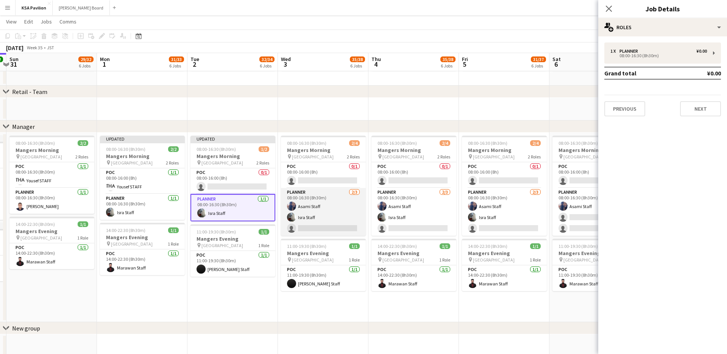
click at [321, 213] on app-card-role "Planner [DATE] 08:00-16:30 (8h30m) Asami Staff Isra Staff single-neutral-actions" at bounding box center [323, 212] width 85 height 48
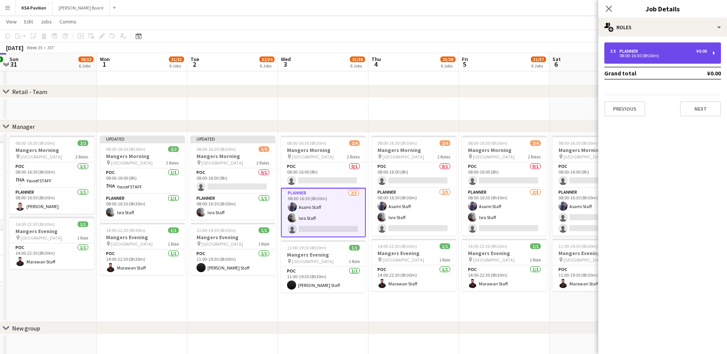
click at [715, 55] on div "3 x Planner ¥0.00 08:00-16:30 (8h30m)" at bounding box center [663, 52] width 117 height 21
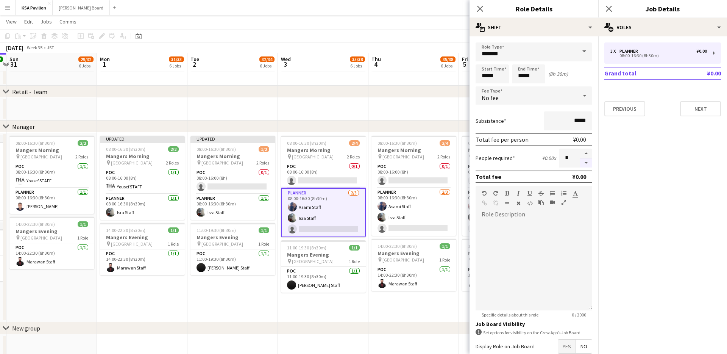
click at [584, 166] on button "button" at bounding box center [586, 162] width 12 height 9
type input "*"
click at [482, 8] on icon "Close pop-in" at bounding box center [479, 8] width 7 height 7
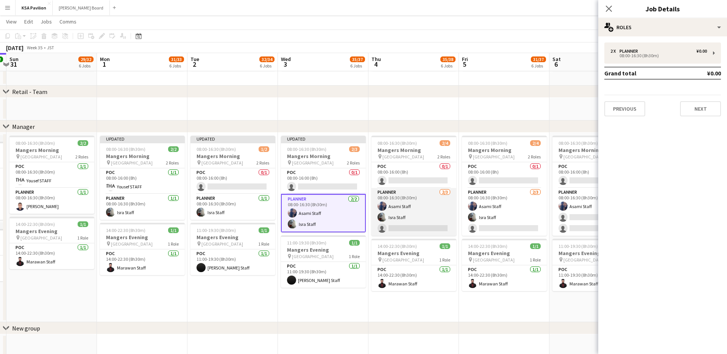
click at [402, 210] on app-card-role "Planner [DATE] 08:00-16:30 (8h30m) Asami Staff Isra Staff single-neutral-actions" at bounding box center [414, 212] width 85 height 48
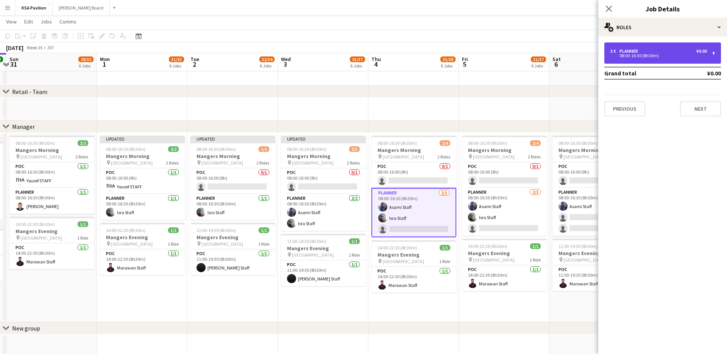
click at [710, 51] on div "3 x Planner ¥0.00 08:00-16:30 (8h30m)" at bounding box center [663, 52] width 117 height 21
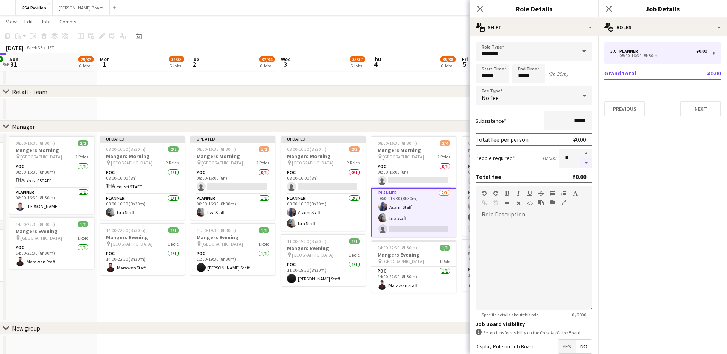
click at [587, 162] on button "button" at bounding box center [586, 162] width 12 height 9
type input "*"
click at [480, 8] on icon "Close pop-in" at bounding box center [479, 8] width 7 height 7
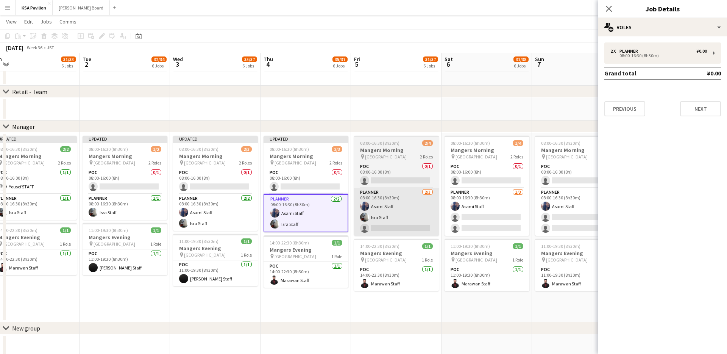
scroll to position [0, 290]
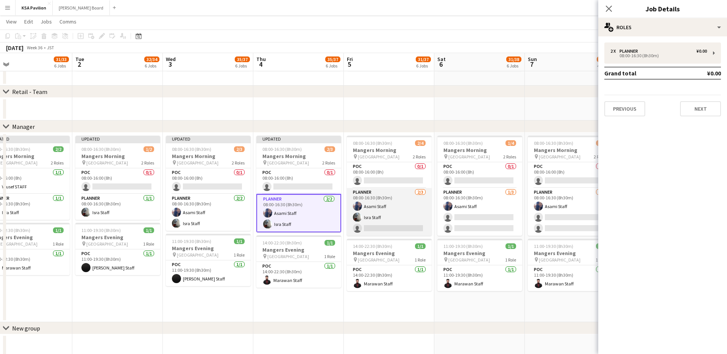
click at [385, 212] on app-card-role "Planner [DATE] 08:00-16:30 (8h30m) Asami Staff Isra Staff single-neutral-actions" at bounding box center [389, 212] width 85 height 48
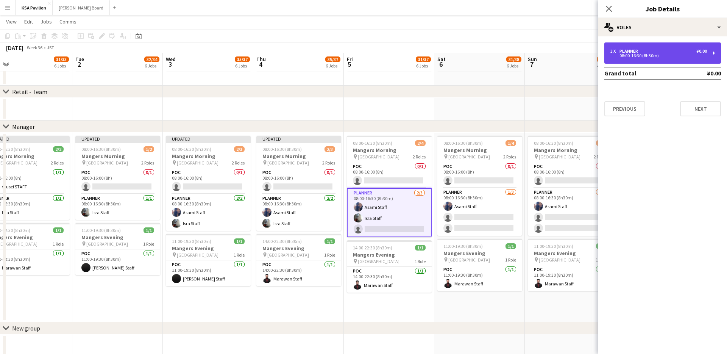
click at [715, 56] on div "3 x Planner ¥0.00 08:00-16:30 (8h30m)" at bounding box center [663, 52] width 117 height 21
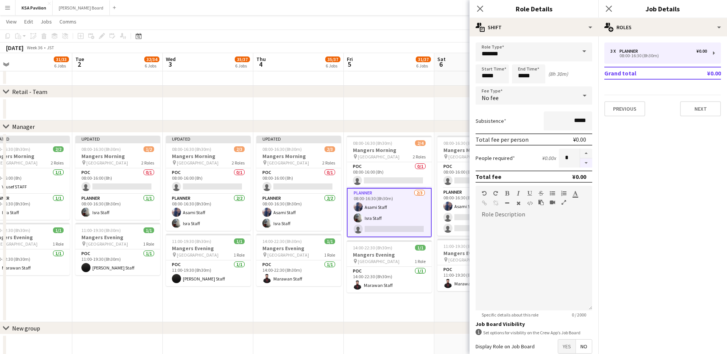
click at [587, 165] on button "button" at bounding box center [586, 162] width 12 height 9
type input "*"
click at [483, 9] on icon "Close pop-in" at bounding box center [479, 8] width 7 height 7
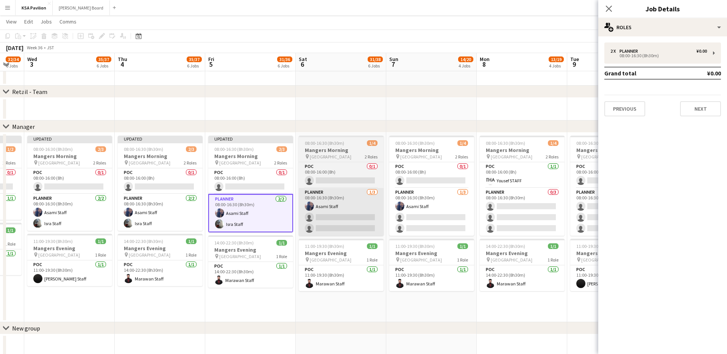
scroll to position [0, 252]
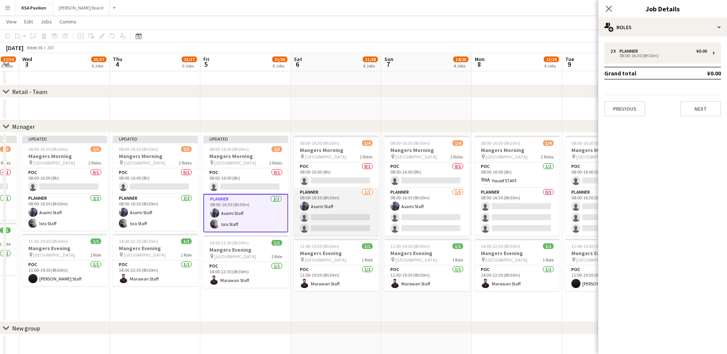
click at [343, 221] on app-card-role "Planner [DATE] 08:00-16:30 (8h30m) Asami Staff single-neutral-actions single-ne…" at bounding box center [336, 212] width 85 height 48
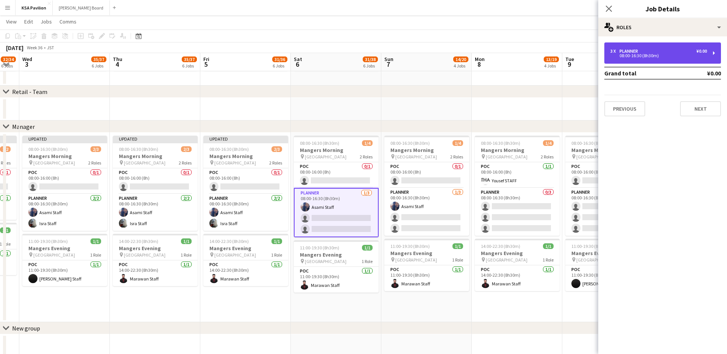
click at [711, 51] on div "3 x Planner ¥0.00 08:00-16:30 (8h30m)" at bounding box center [663, 52] width 117 height 21
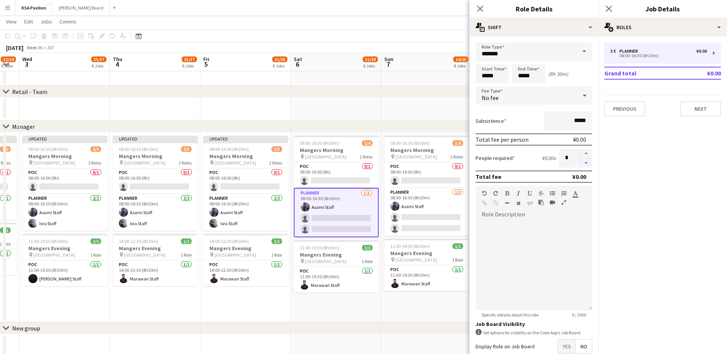
click at [585, 163] on button "button" at bounding box center [586, 162] width 12 height 9
type input "*"
click at [484, 8] on app-icon "Close pop-in" at bounding box center [480, 8] width 11 height 11
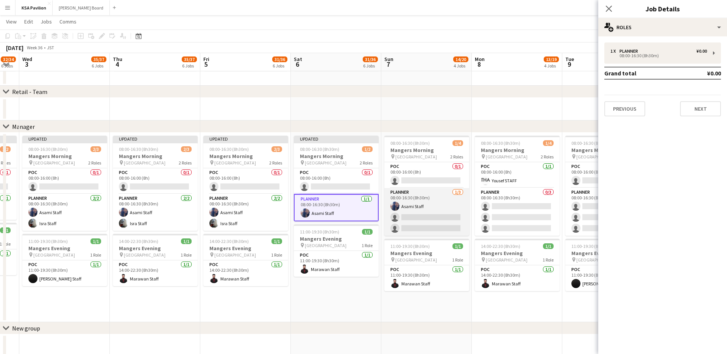
click at [416, 217] on app-card-role "Planner [DATE] 08:00-16:30 (8h30m) Asami Staff single-neutral-actions single-ne…" at bounding box center [426, 212] width 85 height 48
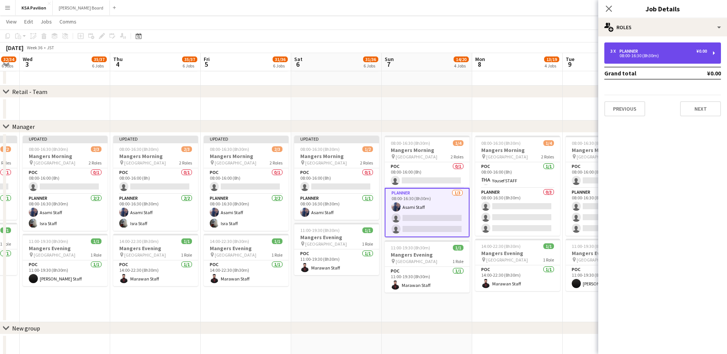
click at [715, 57] on div "3 x Planner ¥0.00 08:00-16:30 (8h30m)" at bounding box center [663, 52] width 117 height 21
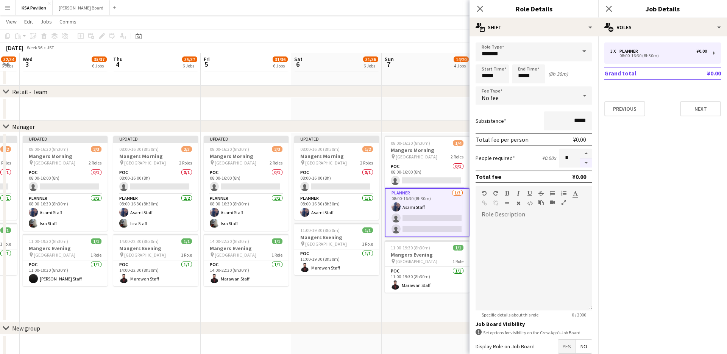
click at [586, 162] on button "button" at bounding box center [586, 162] width 12 height 9
type input "*"
click at [476, 5] on app-icon "Close pop-in" at bounding box center [480, 8] width 11 height 11
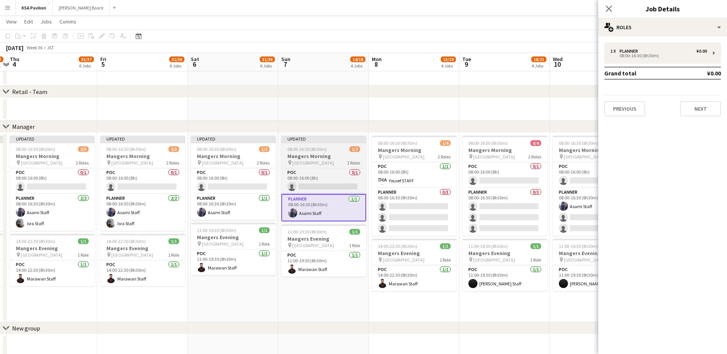
scroll to position [0, 375]
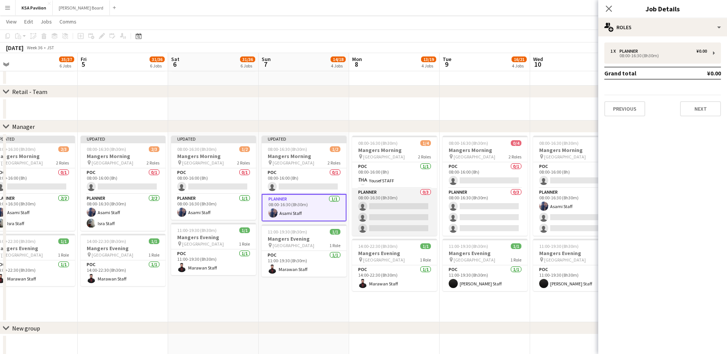
click at [376, 210] on app-card-role "Planner 0/3 08:00-16:30 (8h30m) single-neutral-actions single-neutral-actions s…" at bounding box center [394, 212] width 85 height 48
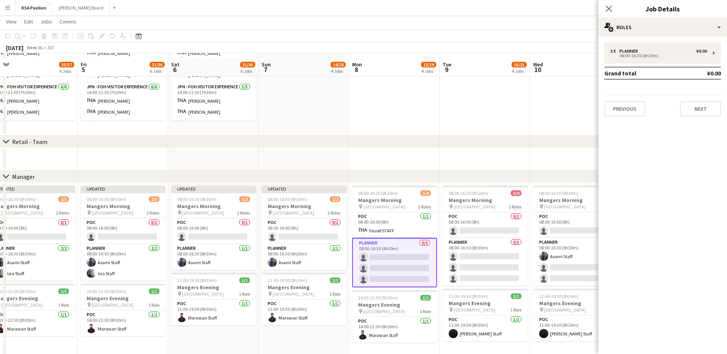
scroll to position [536, 0]
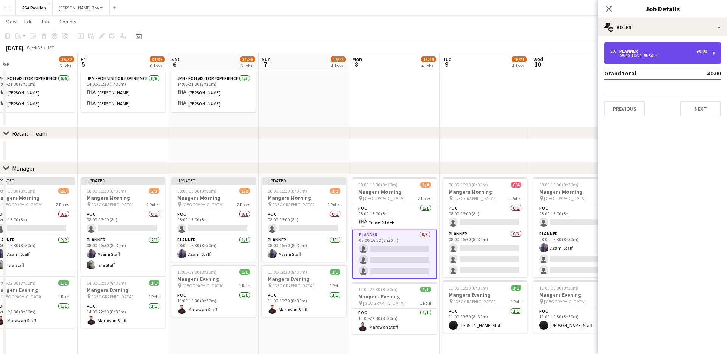
click at [714, 50] on div "3 x Planner ¥0.00 08:00-16:30 (8h30m)" at bounding box center [663, 52] width 117 height 21
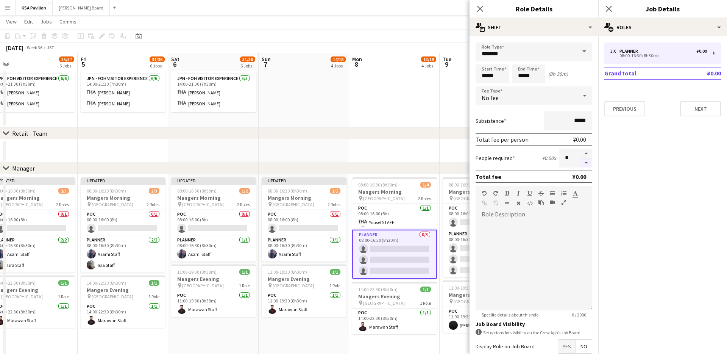
click at [585, 163] on button "button" at bounding box center [586, 162] width 12 height 9
type input "*"
click at [589, 163] on div at bounding box center [586, 157] width 12 height 19
click at [479, 11] on icon "Close pop-in" at bounding box center [479, 8] width 7 height 7
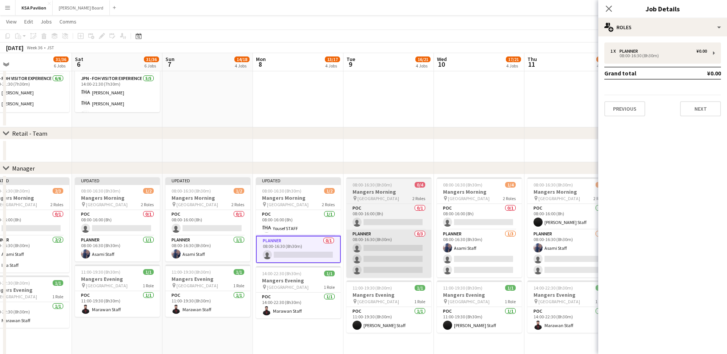
scroll to position [0, 293]
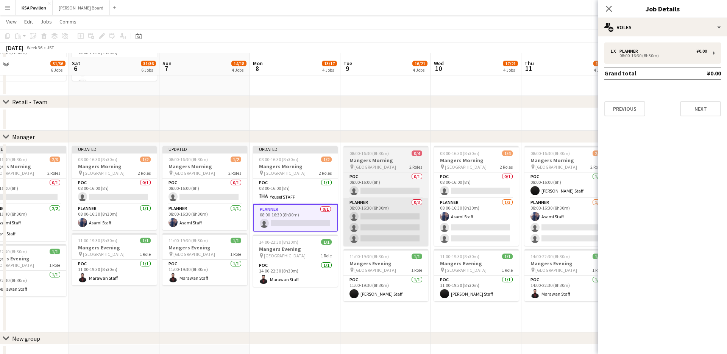
scroll to position [572, 0]
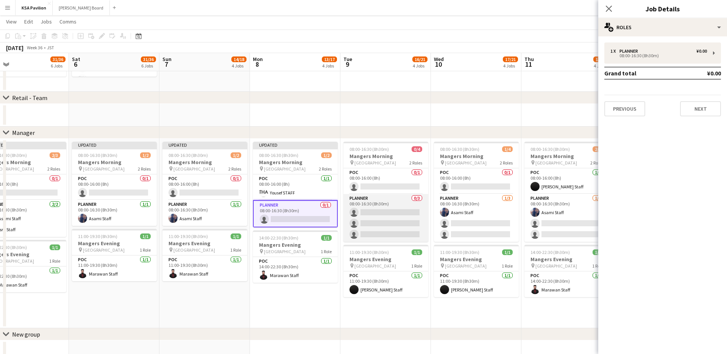
click at [390, 216] on app-card-role "Planner 0/3 08:00-16:30 (8h30m) single-neutral-actions single-neutral-actions s…" at bounding box center [386, 218] width 85 height 48
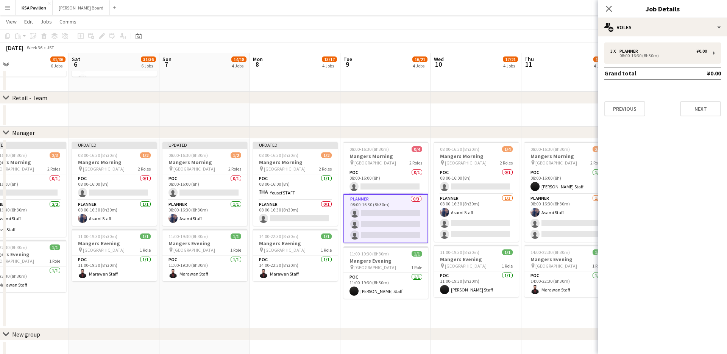
click at [410, 211] on app-card-role "Planner 0/3 08:00-16:30 (8h30m) single-neutral-actions single-neutral-actions s…" at bounding box center [386, 218] width 85 height 49
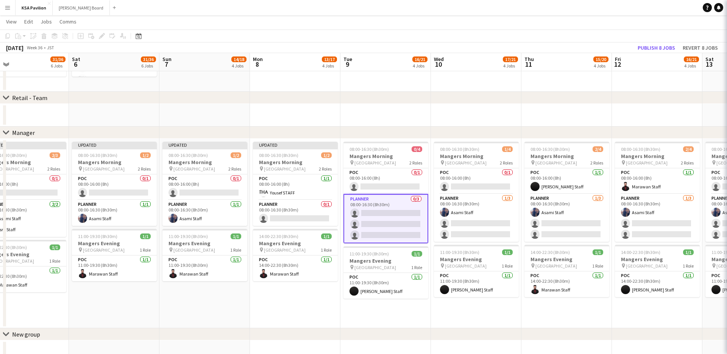
scroll to position [0, 294]
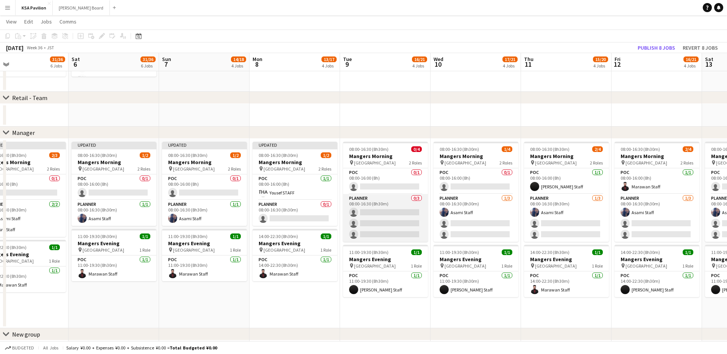
click at [410, 211] on app-card-role "Planner 0/3 08:00-16:30 (8h30m) single-neutral-actions single-neutral-actions s…" at bounding box center [385, 218] width 85 height 48
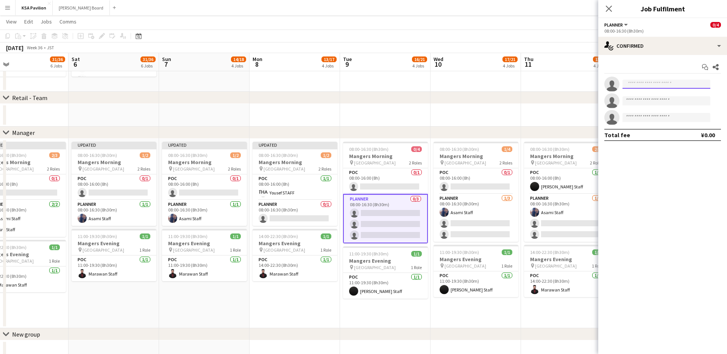
click at [652, 85] on input at bounding box center [667, 84] width 88 height 9
type input "*******"
click at [651, 102] on span "hussein.najar@gmail.com" at bounding box center [667, 101] width 76 height 6
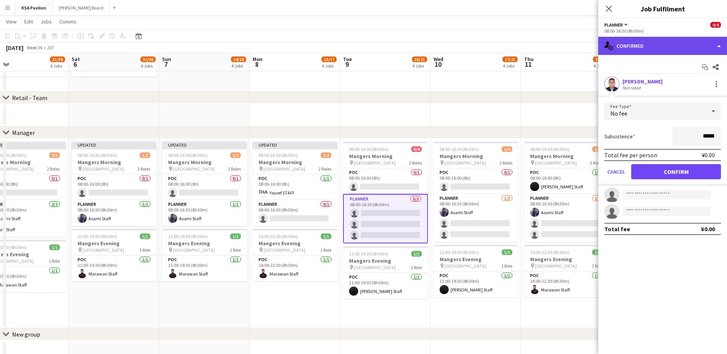
click at [720, 45] on div "single-neutral-actions-check-2 Confirmed" at bounding box center [662, 46] width 129 height 18
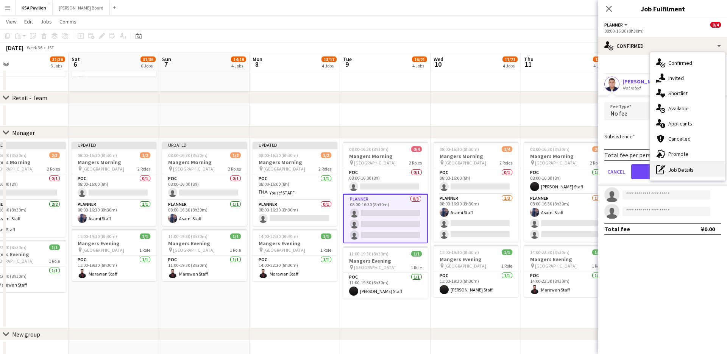
click at [675, 166] on div "pen-write Job Details" at bounding box center [687, 169] width 75 height 15
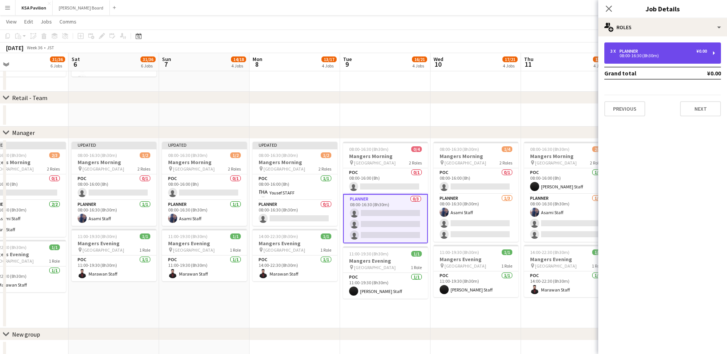
click at [709, 51] on div "3 x Planner ¥0.00 08:00-16:30 (8h30m)" at bounding box center [663, 52] width 117 height 21
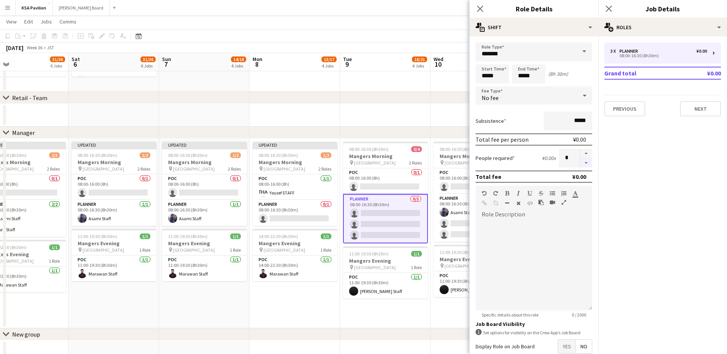
click at [584, 160] on button "button" at bounding box center [586, 162] width 12 height 9
type input "*"
click at [481, 9] on icon at bounding box center [479, 8] width 7 height 7
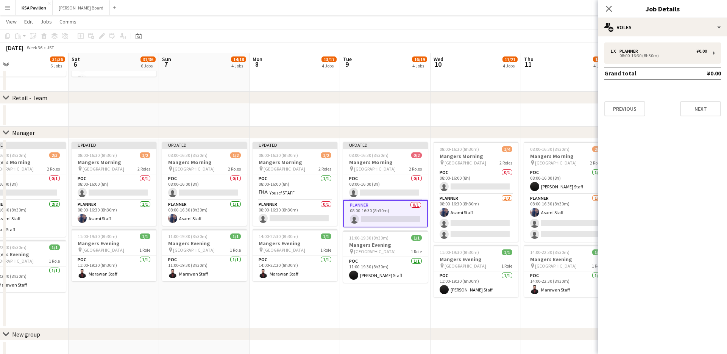
click at [401, 213] on app-card-role "Planner 0/1 08:00-16:30 (8h30m) single-neutral-actions" at bounding box center [385, 213] width 85 height 27
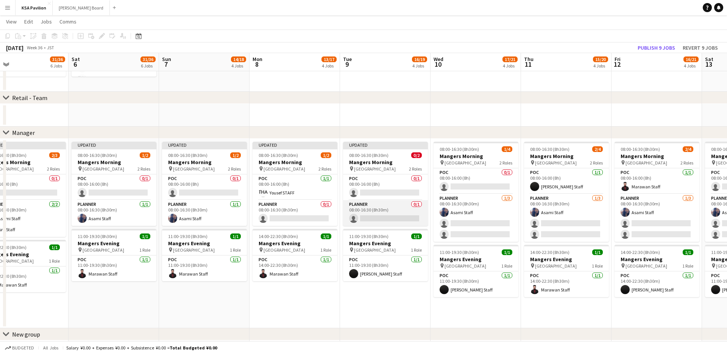
click at [401, 213] on app-card-role "Planner 0/1 08:00-16:30 (8h30m) single-neutral-actions" at bounding box center [385, 213] width 85 height 26
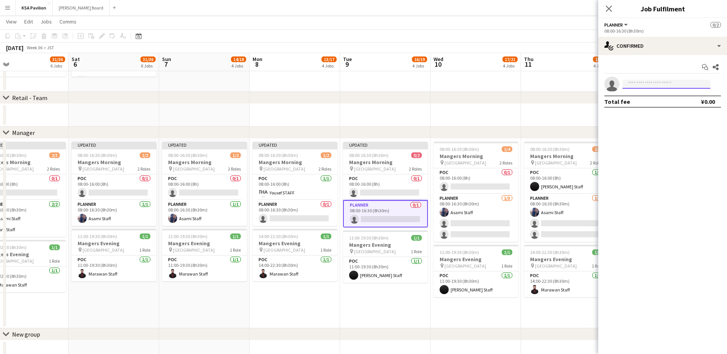
click at [637, 84] on input at bounding box center [667, 84] width 88 height 9
type input "*******"
click at [650, 99] on span "hussein.najar@gmail.com" at bounding box center [667, 101] width 76 height 6
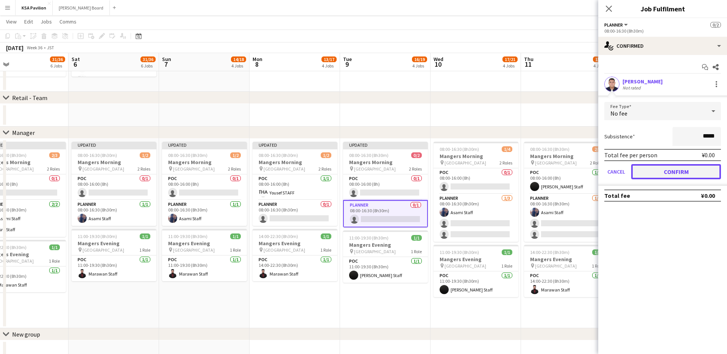
click at [661, 172] on button "Confirm" at bounding box center [676, 171] width 90 height 15
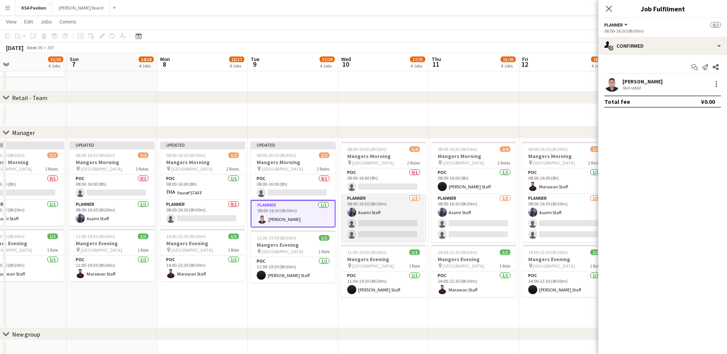
scroll to position [0, 219]
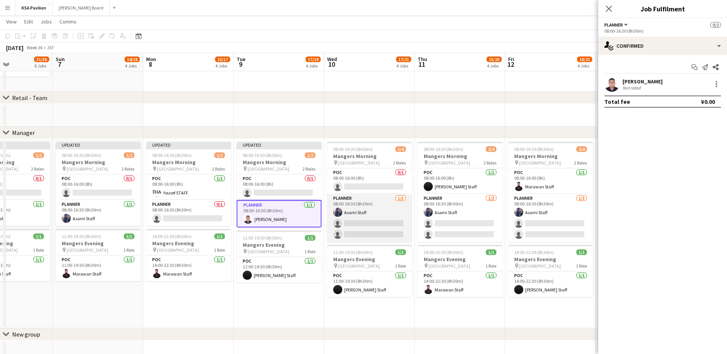
click at [380, 221] on app-card-role "Planner [DATE] 08:00-16:30 (8h30m) Asami Staff single-neutral-actions single-ne…" at bounding box center [369, 218] width 85 height 48
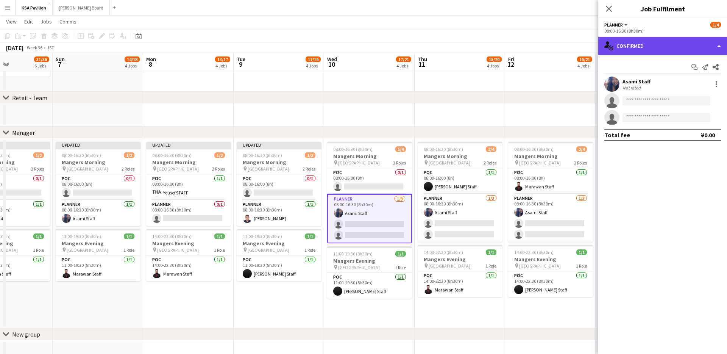
click at [722, 43] on div "single-neutral-actions-check-2 Confirmed" at bounding box center [662, 46] width 129 height 18
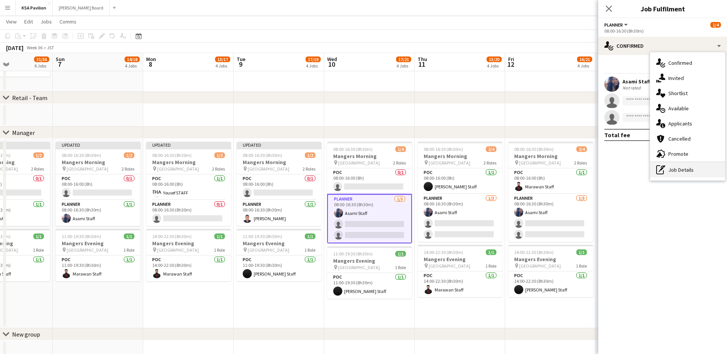
click at [685, 171] on div "pen-write Job Details" at bounding box center [687, 169] width 75 height 15
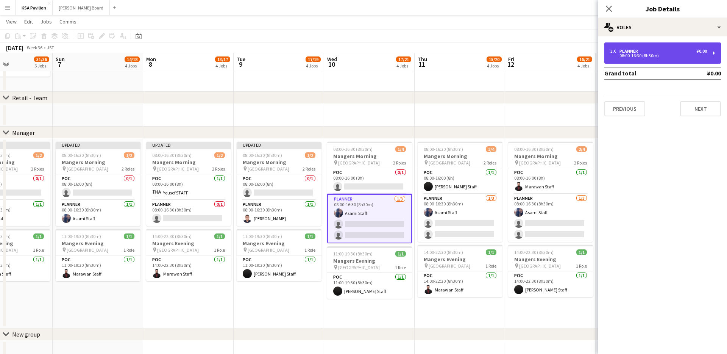
click at [714, 53] on div "3 x Planner ¥0.00 08:00-16:30 (8h30m)" at bounding box center [663, 52] width 117 height 21
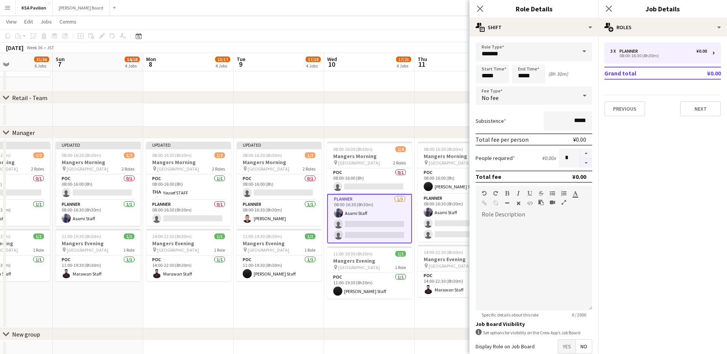
click at [588, 164] on button "button" at bounding box center [586, 162] width 12 height 9
type input "*"
click at [483, 11] on icon "Close pop-in" at bounding box center [479, 8] width 7 height 7
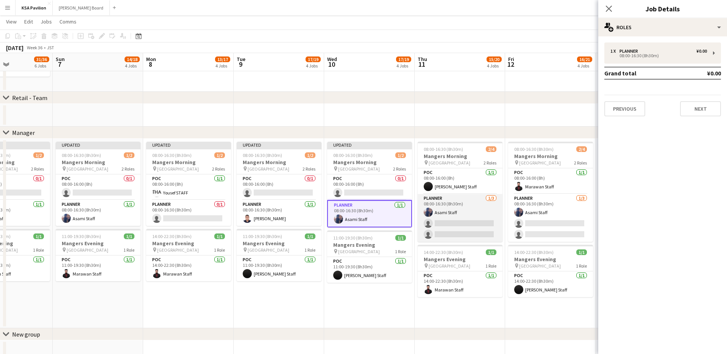
click at [460, 223] on app-card-role "Planner [DATE] 08:00-16:30 (8h30m) Asami Staff single-neutral-actions single-ne…" at bounding box center [460, 218] width 85 height 48
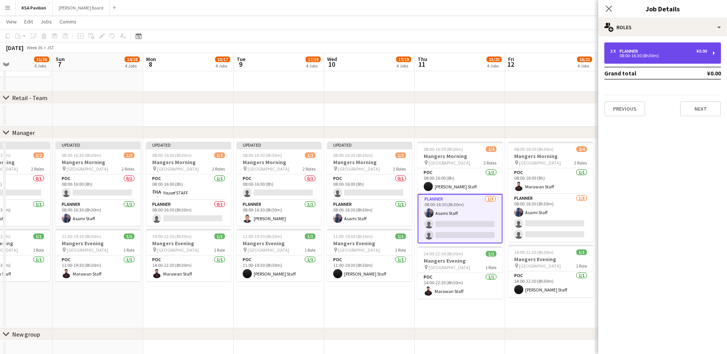
click at [714, 54] on div "3 x Planner ¥0.00 08:00-16:30 (8h30m)" at bounding box center [663, 52] width 117 height 21
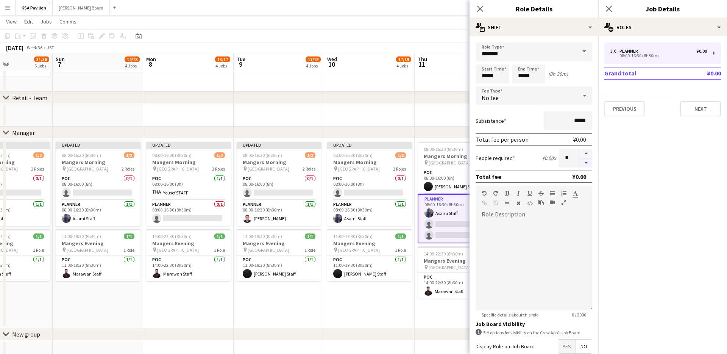
click at [588, 162] on button "button" at bounding box center [586, 162] width 12 height 9
type input "*"
click at [480, 9] on icon "Close pop-in" at bounding box center [479, 8] width 7 height 7
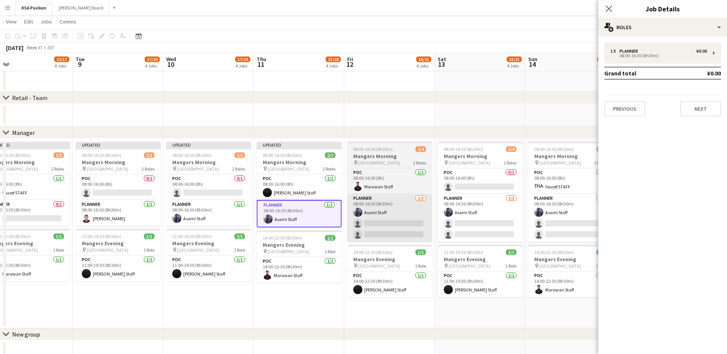
scroll to position [0, 382]
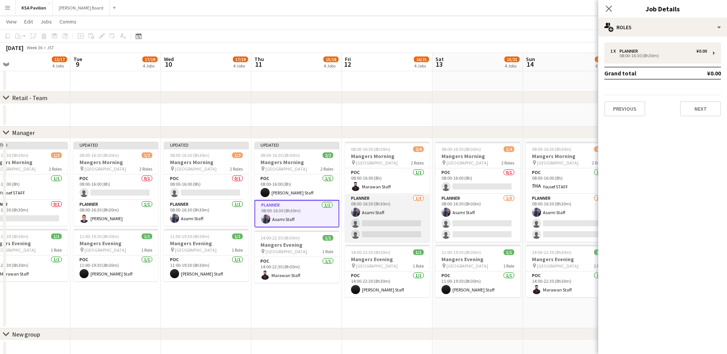
click at [402, 214] on app-card-role "Planner [DATE] 08:00-16:30 (8h30m) Asami Staff single-neutral-actions single-ne…" at bounding box center [387, 218] width 85 height 48
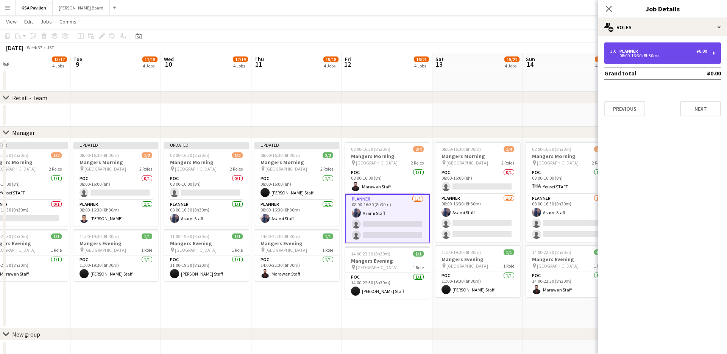
click at [711, 52] on div "3 x Planner ¥0.00 08:00-16:30 (8h30m)" at bounding box center [663, 52] width 117 height 21
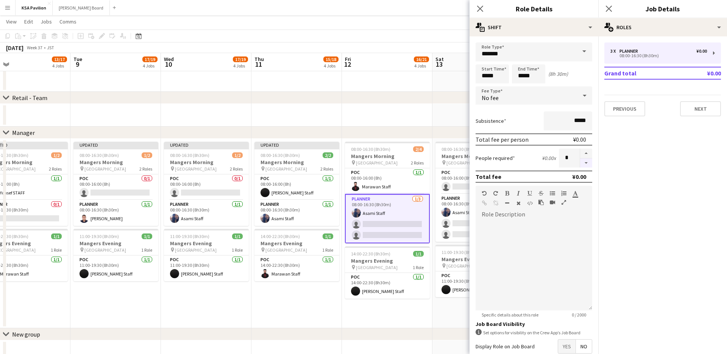
click at [584, 161] on button "button" at bounding box center [586, 162] width 12 height 9
type input "*"
click at [481, 9] on icon at bounding box center [479, 8] width 7 height 7
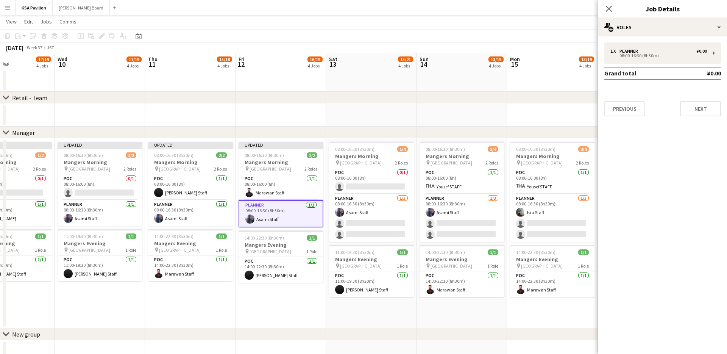
scroll to position [0, 325]
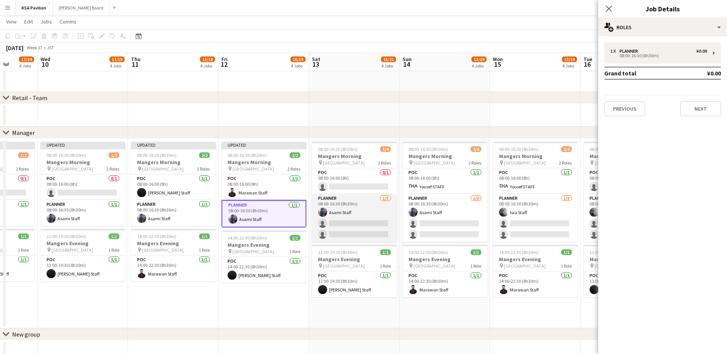
click at [374, 215] on app-card-role "Planner [DATE] 08:00-16:30 (8h30m) Asami Staff single-neutral-actions single-ne…" at bounding box center [354, 218] width 85 height 48
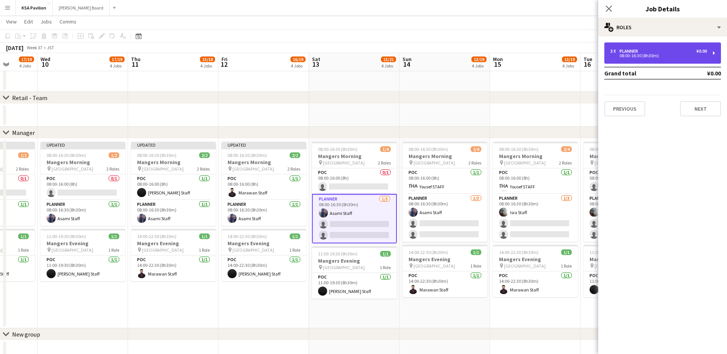
click at [716, 52] on div "3 x Planner ¥0.00 08:00-16:30 (8h30m)" at bounding box center [663, 52] width 117 height 21
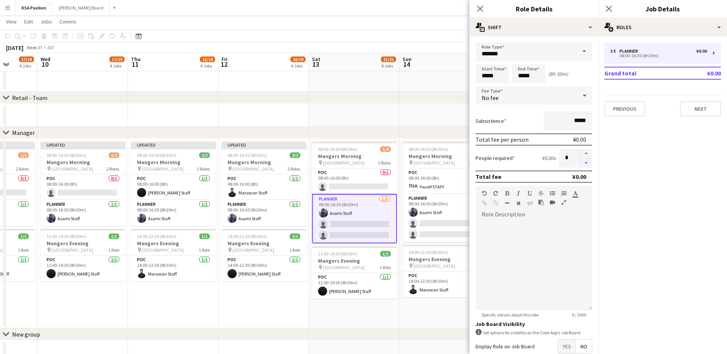
click at [587, 164] on button "button" at bounding box center [586, 162] width 12 height 9
type input "*"
click at [480, 10] on icon "Close pop-in" at bounding box center [479, 8] width 7 height 7
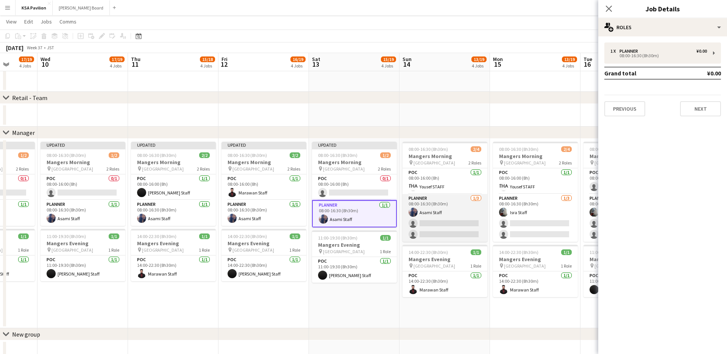
click at [432, 224] on app-card-role "Planner [DATE] 08:00-16:30 (8h30m) Asami Staff single-neutral-actions single-ne…" at bounding box center [445, 218] width 85 height 48
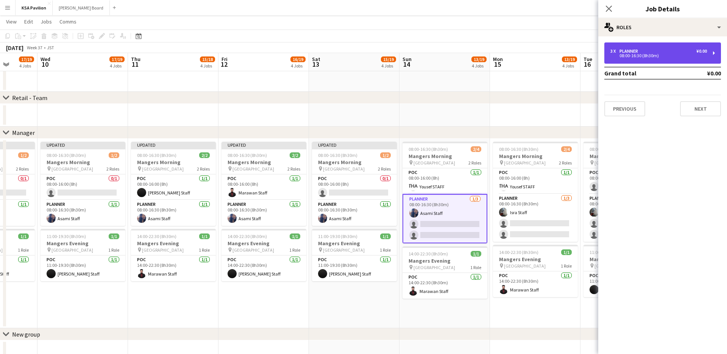
click at [714, 53] on div "3 x Planner ¥0.00 08:00-16:30 (8h30m)" at bounding box center [663, 52] width 117 height 21
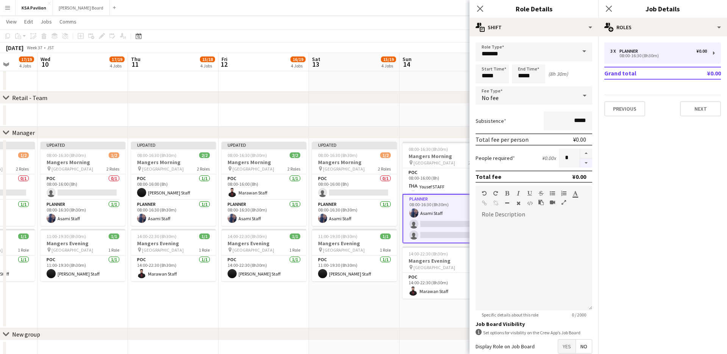
click at [587, 163] on button "button" at bounding box center [586, 162] width 12 height 9
type input "*"
click at [483, 12] on icon "Close pop-in" at bounding box center [479, 8] width 7 height 7
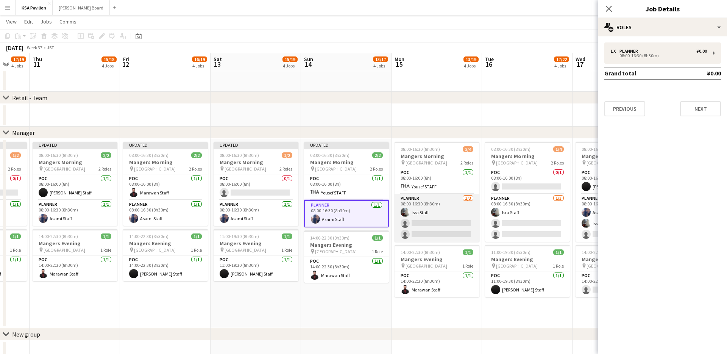
scroll to position [0, 244]
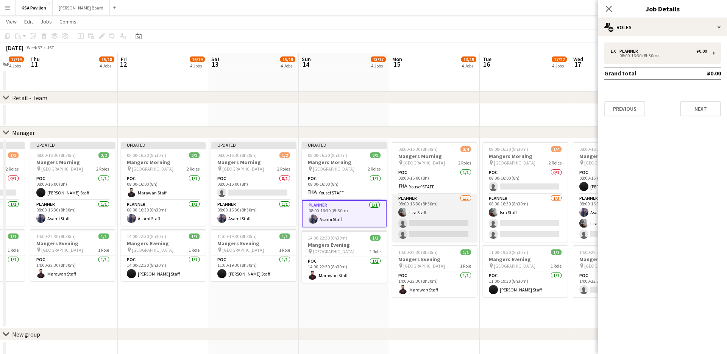
click at [430, 211] on app-card-role "Planner [DATE] 08:00-16:30 (8h30m) Isra Staff single-neutral-actions single-neu…" at bounding box center [434, 218] width 85 height 48
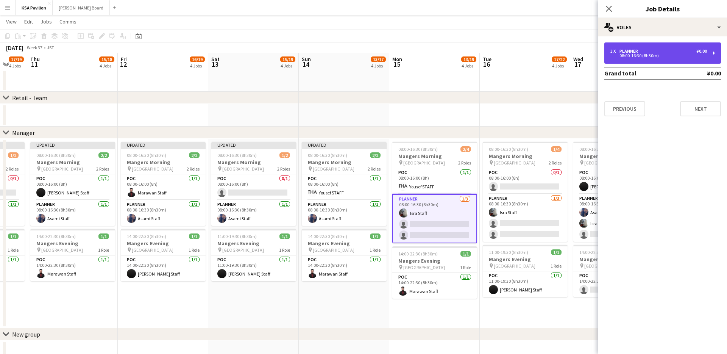
click at [714, 52] on div "3 x Planner ¥0.00 08:00-16:30 (8h30m)" at bounding box center [663, 52] width 117 height 21
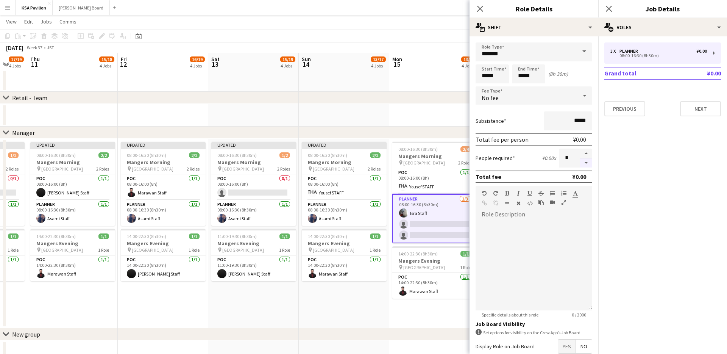
click at [585, 164] on button "button" at bounding box center [586, 162] width 12 height 9
type input "*"
click at [481, 6] on icon "Close pop-in" at bounding box center [479, 8] width 7 height 7
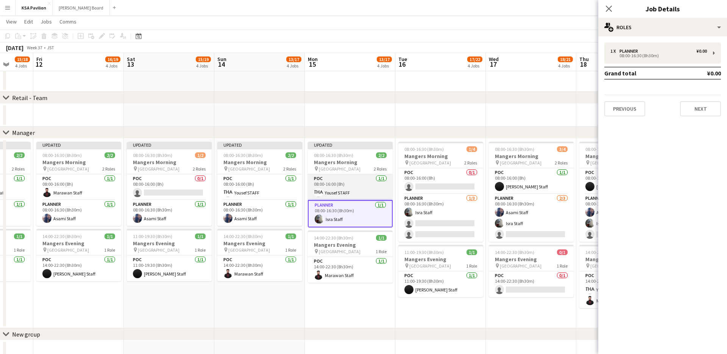
scroll to position [0, 239]
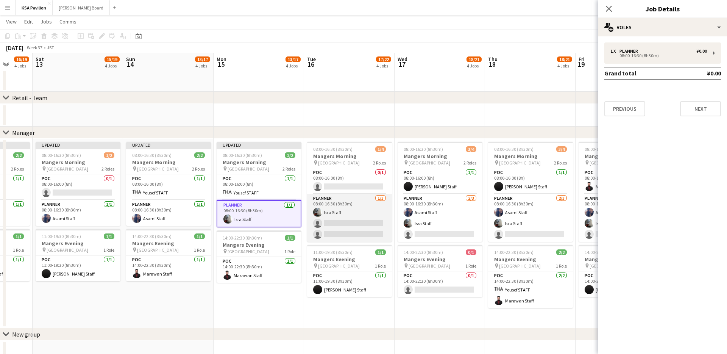
click at [362, 219] on app-card-role "Planner [DATE] 08:00-16:30 (8h30m) Isra Staff single-neutral-actions single-neu…" at bounding box center [349, 218] width 85 height 48
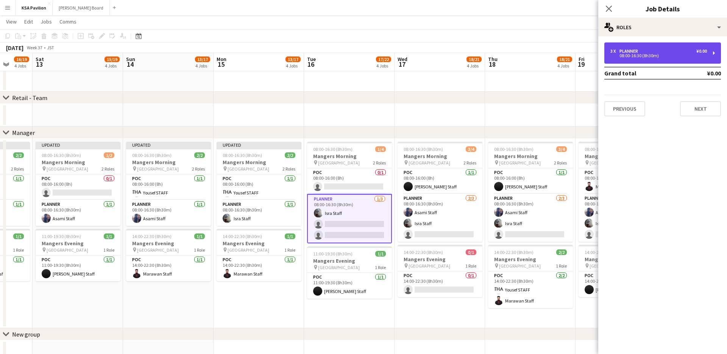
click at [714, 49] on div "3 x Planner ¥0.00 08:00-16:30 (8h30m)" at bounding box center [663, 52] width 117 height 21
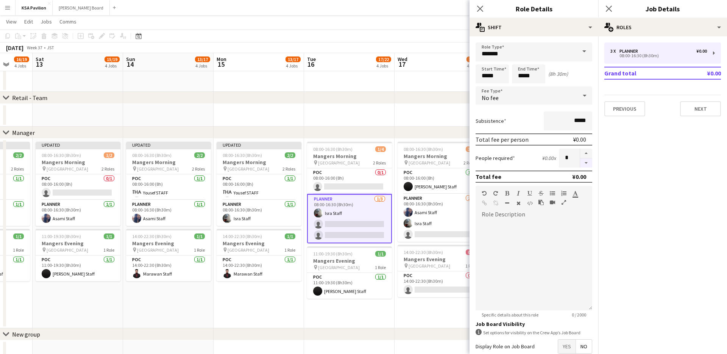
click at [589, 164] on button "button" at bounding box center [586, 162] width 12 height 9
type input "*"
click at [481, 6] on icon "Close pop-in" at bounding box center [479, 8] width 7 height 7
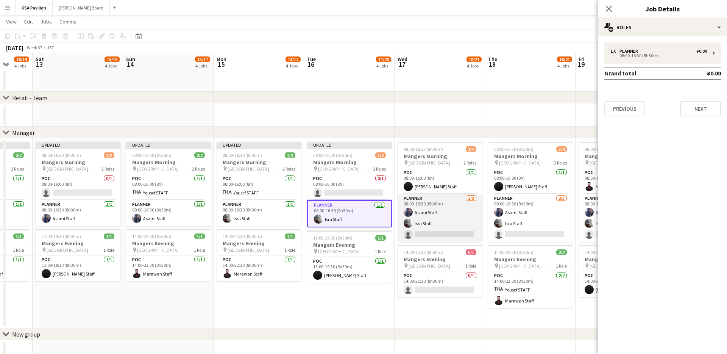
click at [426, 213] on app-card-role "Planner [DATE] 08:00-16:30 (8h30m) Asami Staff Isra Staff single-neutral-actions" at bounding box center [440, 218] width 85 height 48
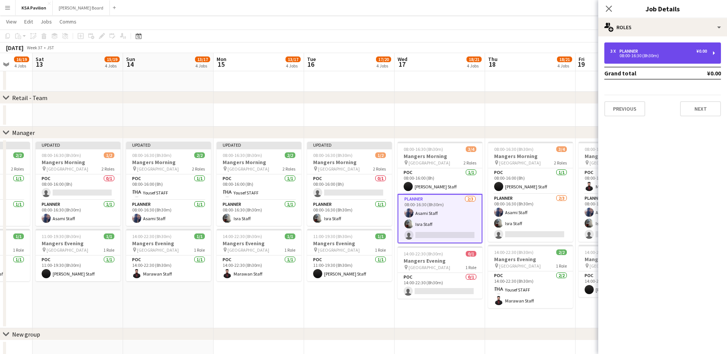
click at [718, 52] on div "3 x Planner ¥0.00 08:00-16:30 (8h30m)" at bounding box center [663, 52] width 117 height 21
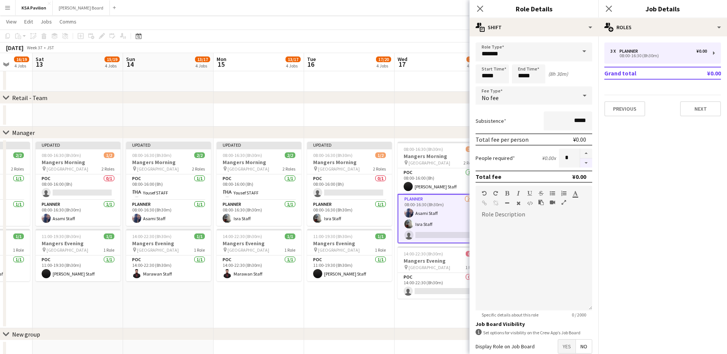
click at [586, 160] on button "button" at bounding box center [586, 162] width 12 height 9
type input "*"
click at [480, 6] on icon "Close pop-in" at bounding box center [479, 8] width 7 height 7
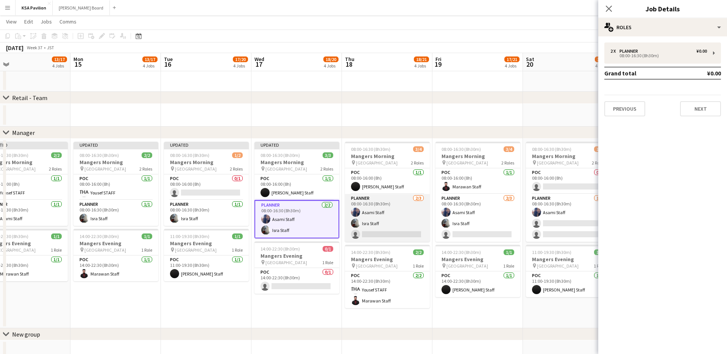
scroll to position [0, 387]
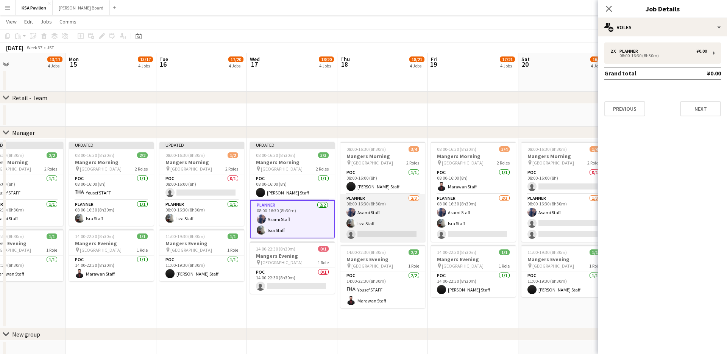
click at [395, 216] on app-card-role "Planner [DATE] 08:00-16:30 (8h30m) Asami Staff Isra Staff single-neutral-actions" at bounding box center [383, 218] width 85 height 48
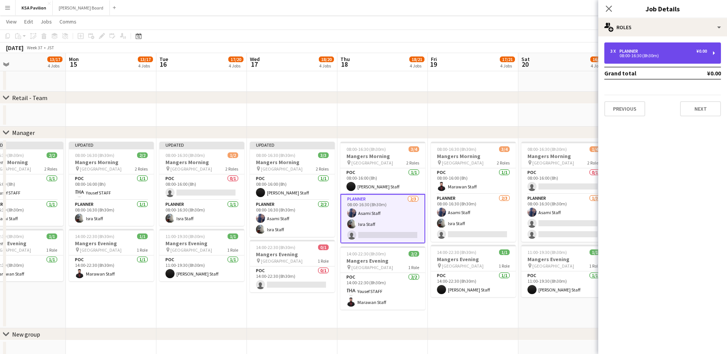
click at [714, 54] on div "3 x Planner ¥0.00 08:00-16:30 (8h30m)" at bounding box center [663, 52] width 117 height 21
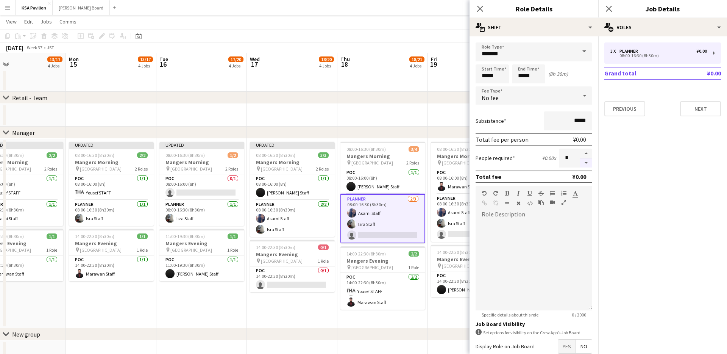
click at [587, 166] on button "button" at bounding box center [586, 162] width 12 height 9
type input "*"
click at [481, 11] on icon "Close pop-in" at bounding box center [479, 8] width 7 height 7
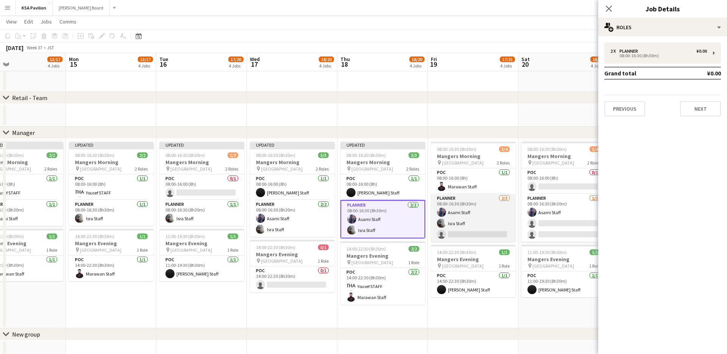
click at [470, 222] on app-card-role "Planner [DATE] 08:00-16:30 (8h30m) Asami Staff Isra Staff single-neutral-actions" at bounding box center [473, 218] width 85 height 48
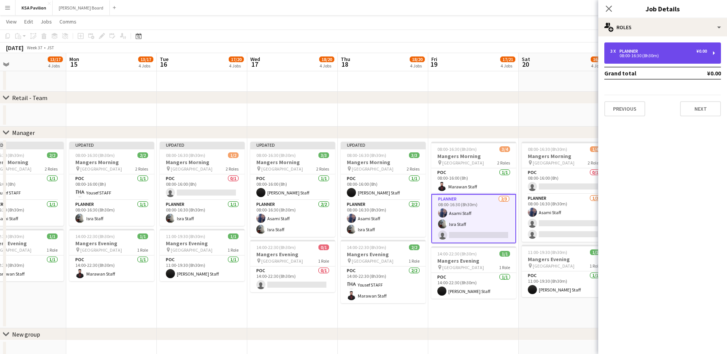
click at [712, 54] on div "3 x Planner ¥0.00 08:00-16:30 (8h30m)" at bounding box center [663, 52] width 117 height 21
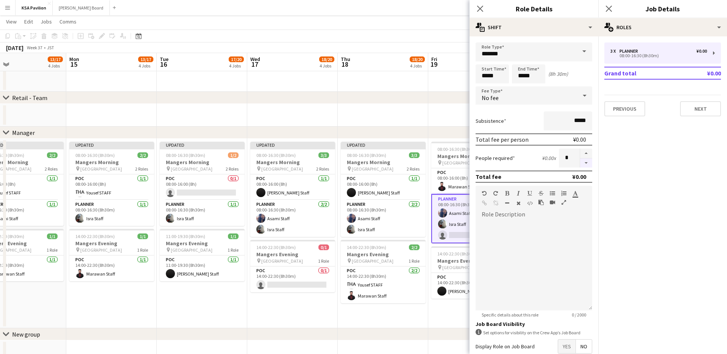
click at [587, 163] on button "button" at bounding box center [586, 162] width 12 height 9
type input "*"
click at [481, 6] on icon "Close pop-in" at bounding box center [479, 8] width 7 height 7
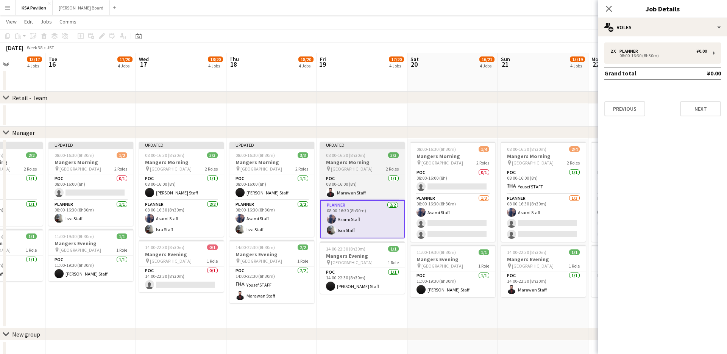
scroll to position [0, 333]
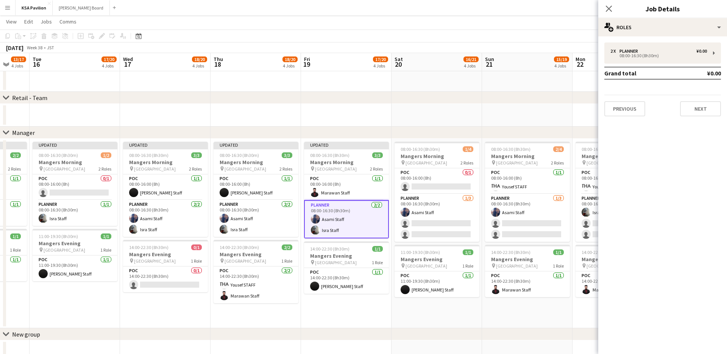
click at [430, 244] on app-date-cell "08:00-16:30 (8h30m) 1/4 Mangers Morning pin Osaka 2 Roles POC 0/1 08:00-16:00 (…" at bounding box center [437, 233] width 91 height 189
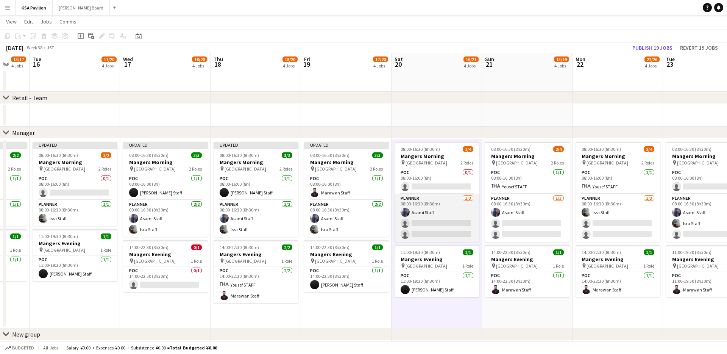
click at [433, 234] on app-card-role "Planner [DATE] 08:00-16:30 (8h30m) Asami Staff single-neutral-actions single-ne…" at bounding box center [437, 218] width 85 height 48
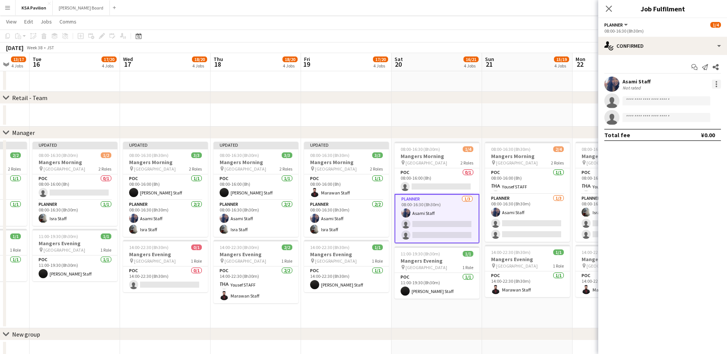
click at [716, 86] on div at bounding box center [717, 87] width 2 height 2
click at [712, 32] on div at bounding box center [363, 177] width 727 height 354
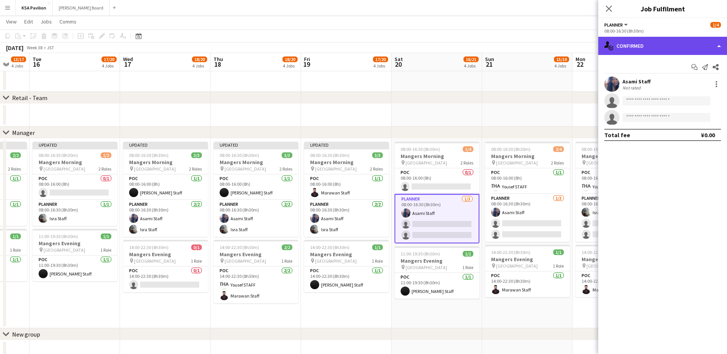
click at [719, 48] on div "single-neutral-actions-check-2 Confirmed" at bounding box center [662, 46] width 129 height 18
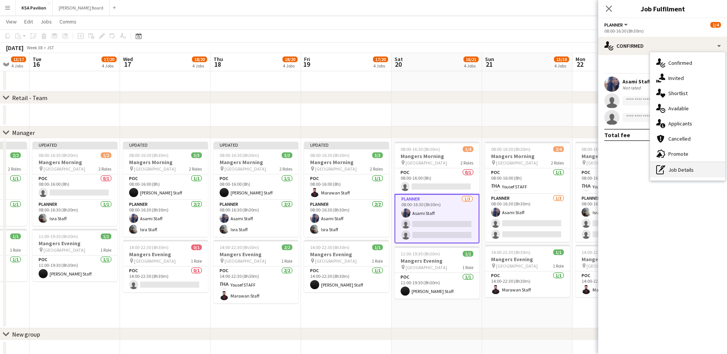
click at [678, 172] on div "pen-write Job Details" at bounding box center [687, 169] width 75 height 15
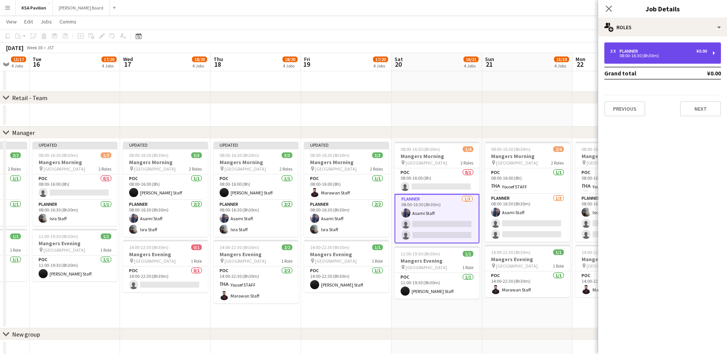
click at [709, 58] on div "3 x Planner ¥0.00 08:00-16:30 (8h30m)" at bounding box center [663, 52] width 117 height 21
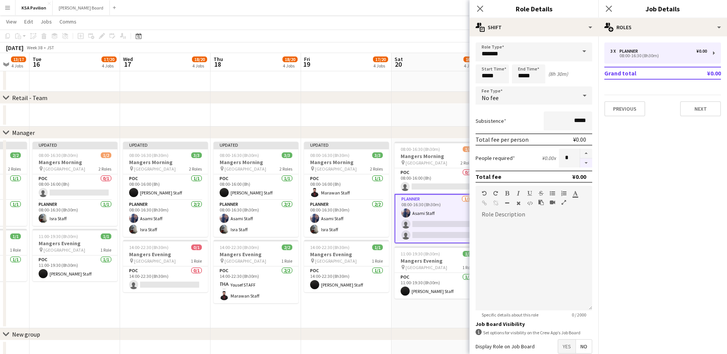
click at [588, 163] on button "button" at bounding box center [586, 162] width 12 height 9
type input "*"
click at [476, 8] on app-icon "Close pop-in" at bounding box center [480, 8] width 11 height 11
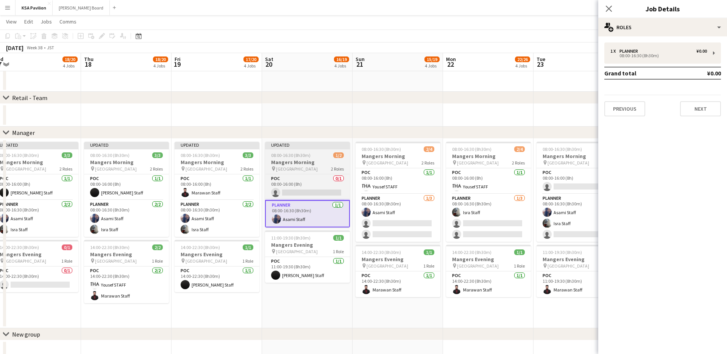
scroll to position [0, 300]
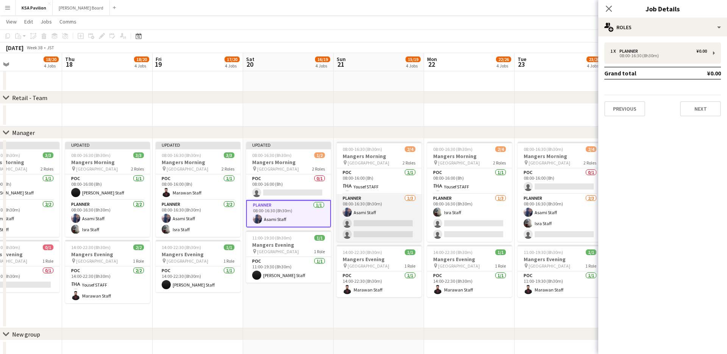
click at [390, 237] on app-card-role "Planner [DATE] 08:00-16:30 (8h30m) Asami Staff single-neutral-actions single-ne…" at bounding box center [379, 218] width 85 height 48
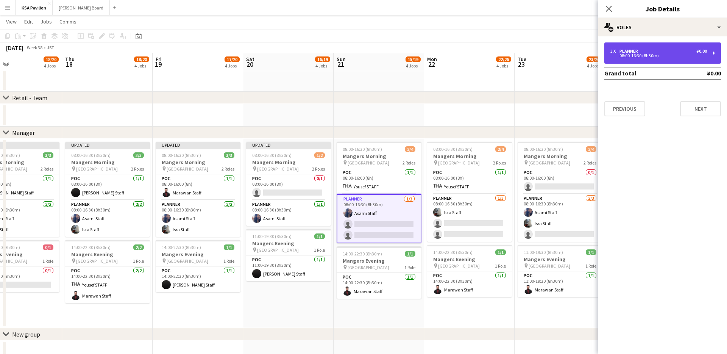
click at [715, 58] on div "3 x Planner ¥0.00 08:00-16:30 (8h30m)" at bounding box center [663, 52] width 117 height 21
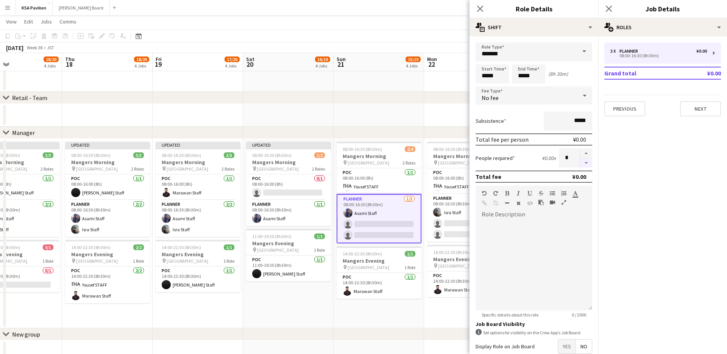
click at [588, 164] on button "button" at bounding box center [586, 162] width 12 height 9
type input "*"
click at [475, 5] on app-icon "Close pop-in" at bounding box center [480, 8] width 11 height 11
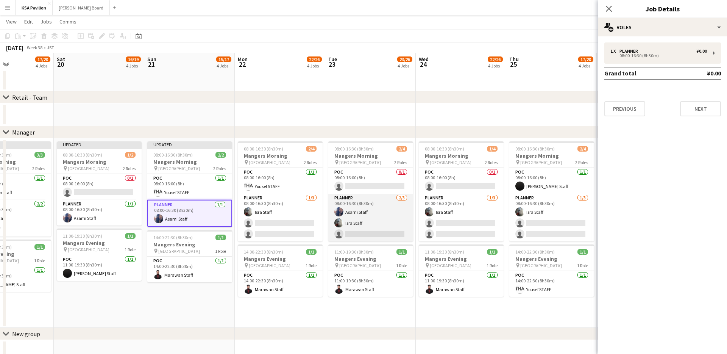
scroll to position [0, 311]
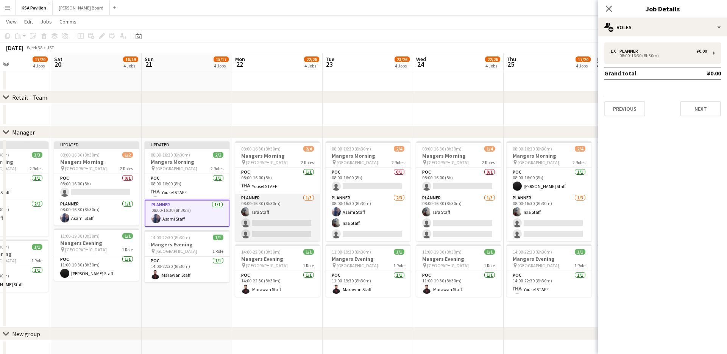
click at [286, 219] on app-card-role "Planner [DATE] 08:00-16:30 (8h30m) Isra Staff single-neutral-actions single-neu…" at bounding box center [277, 218] width 85 height 48
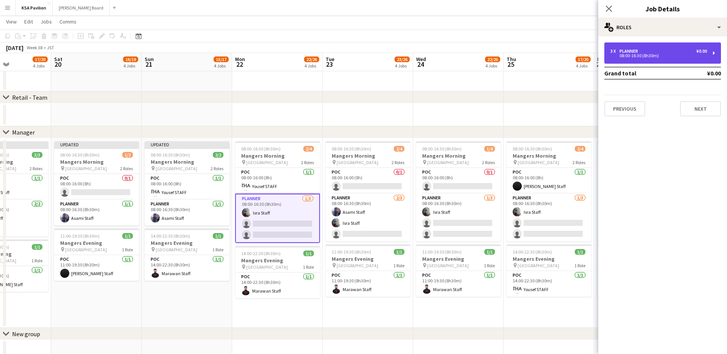
click at [720, 56] on div "3 x Planner ¥0.00 08:00-16:30 (8h30m)" at bounding box center [663, 52] width 117 height 21
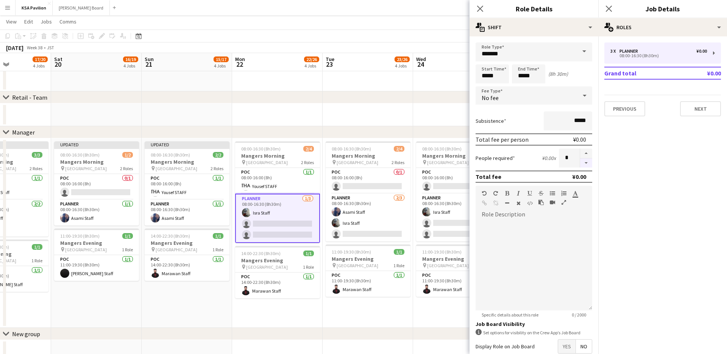
click at [589, 164] on button "button" at bounding box center [586, 162] width 12 height 9
type input "*"
click at [476, 9] on app-icon "Close pop-in" at bounding box center [480, 8] width 11 height 11
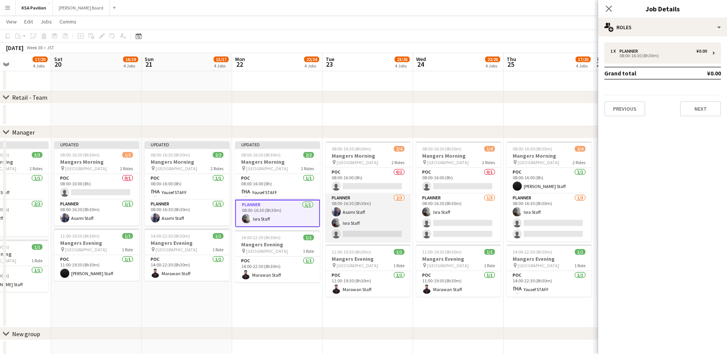
click at [358, 217] on app-card-role "Planner [DATE] 08:00-16:30 (8h30m) Asami Staff Isra Staff single-neutral-actions" at bounding box center [368, 218] width 85 height 48
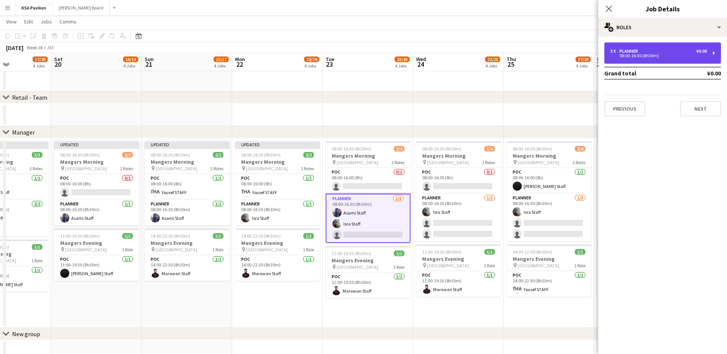
click at [711, 57] on div "3 x Planner ¥0.00 08:00-16:30 (8h30m)" at bounding box center [663, 52] width 117 height 21
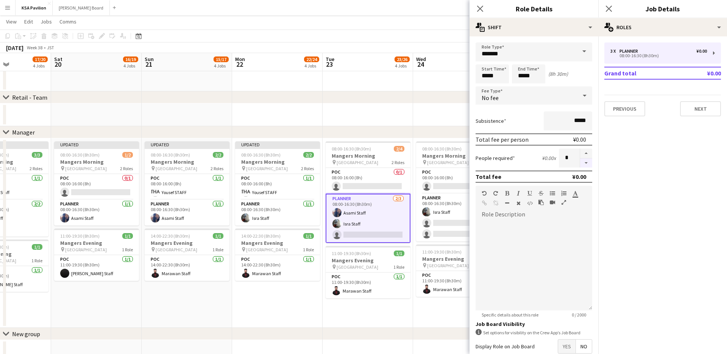
click at [589, 164] on button "button" at bounding box center [586, 162] width 12 height 9
type input "*"
click at [483, 11] on icon at bounding box center [479, 8] width 7 height 7
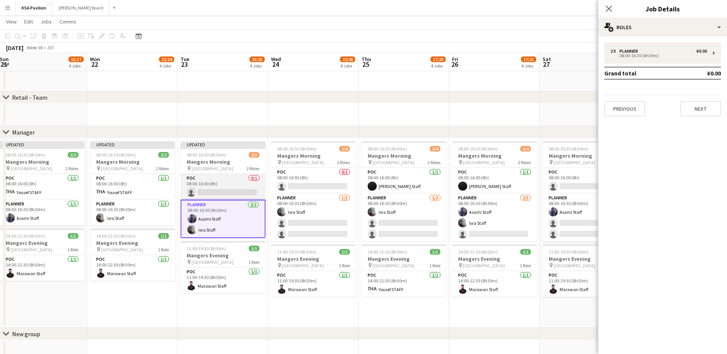
scroll to position [0, 324]
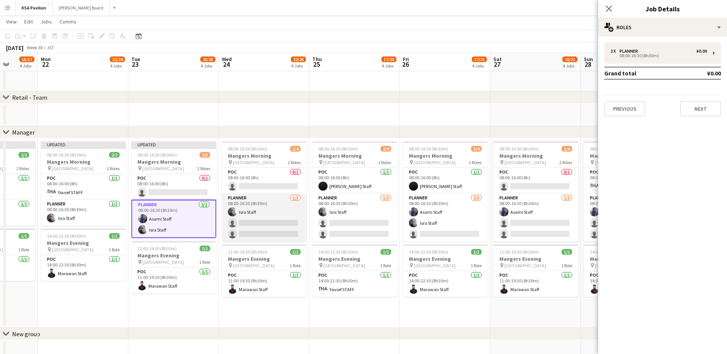
click at [284, 221] on app-card-role "Planner [DATE] 08:00-16:30 (8h30m) Isra Staff single-neutral-actions single-neu…" at bounding box center [264, 218] width 85 height 48
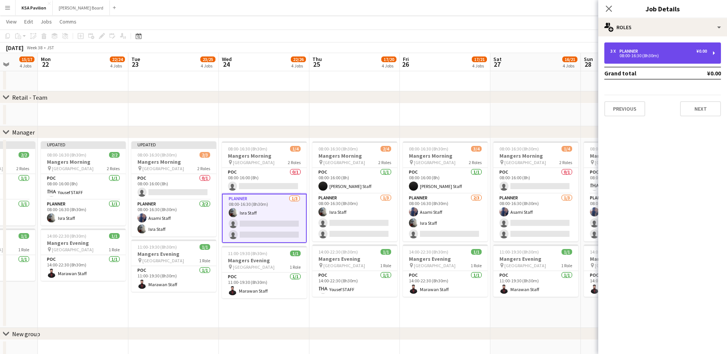
click at [719, 51] on div "3 x Planner ¥0.00 08:00-16:30 (8h30m)" at bounding box center [663, 52] width 117 height 21
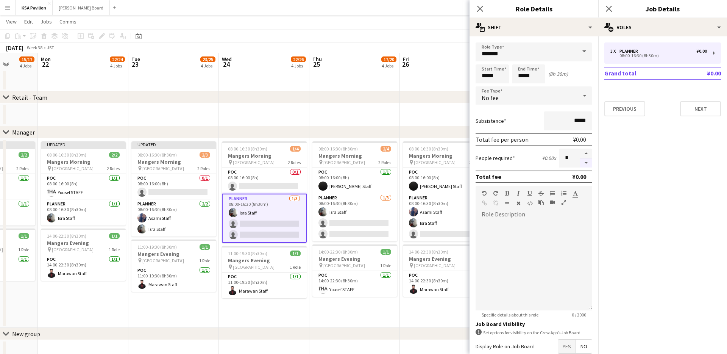
click at [589, 165] on button "button" at bounding box center [586, 162] width 12 height 9
type input "*"
click at [479, 12] on app-icon "Close pop-in" at bounding box center [480, 8] width 11 height 11
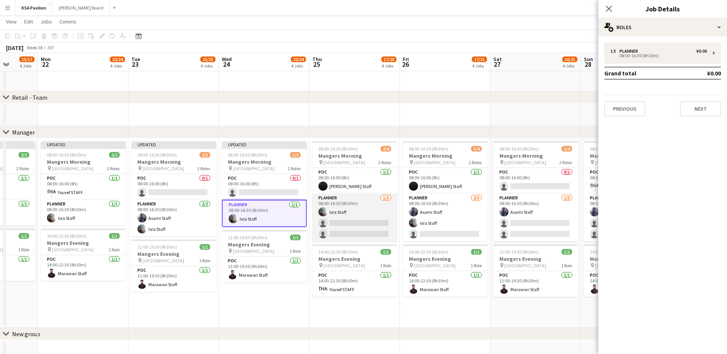
click at [330, 214] on app-card-role "Planner [DATE] 08:00-16:30 (8h30m) Isra Staff single-neutral-actions single-neu…" at bounding box center [354, 218] width 85 height 48
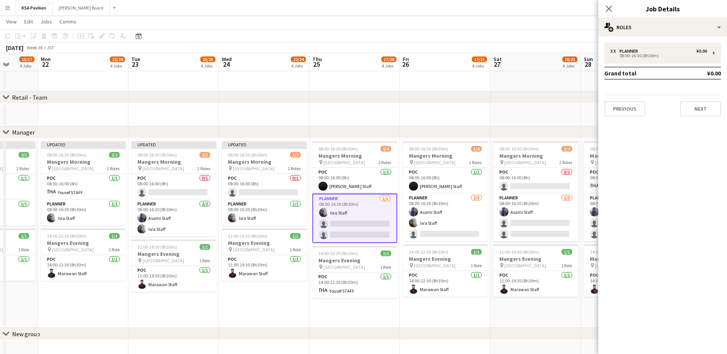
scroll to position [0, 324]
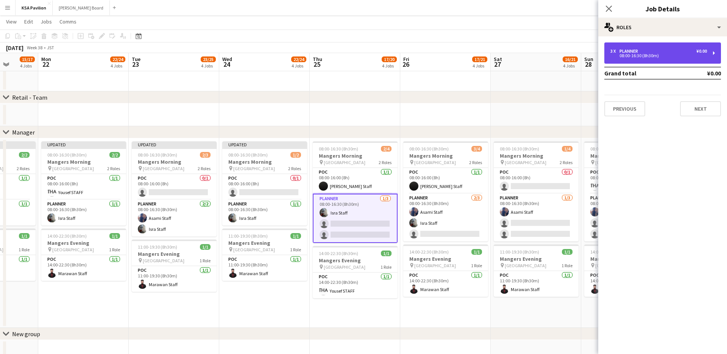
click at [715, 50] on div "3 x Planner ¥0.00 08:00-16:30 (8h30m)" at bounding box center [663, 52] width 117 height 21
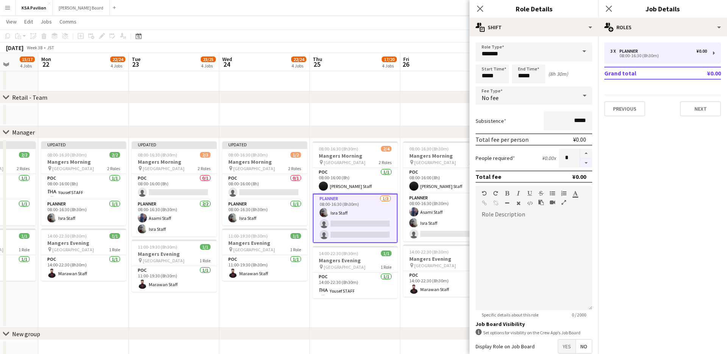
click at [588, 162] on button "button" at bounding box center [586, 162] width 12 height 9
type input "*"
click at [483, 5] on icon "Close pop-in" at bounding box center [479, 8] width 7 height 7
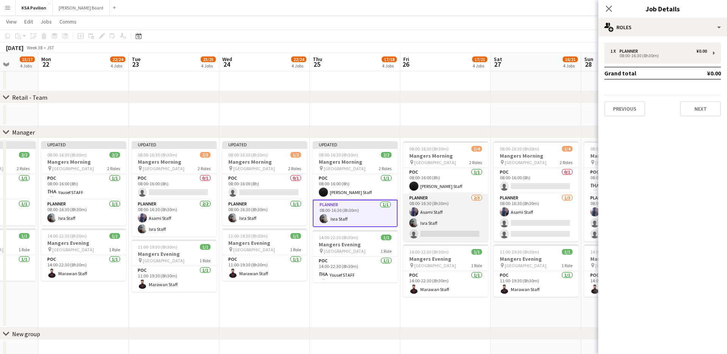
click at [439, 203] on app-card-role "Planner [DATE] 08:00-16:30 (8h30m) Asami Staff Isra Staff single-neutral-actions" at bounding box center [445, 218] width 85 height 48
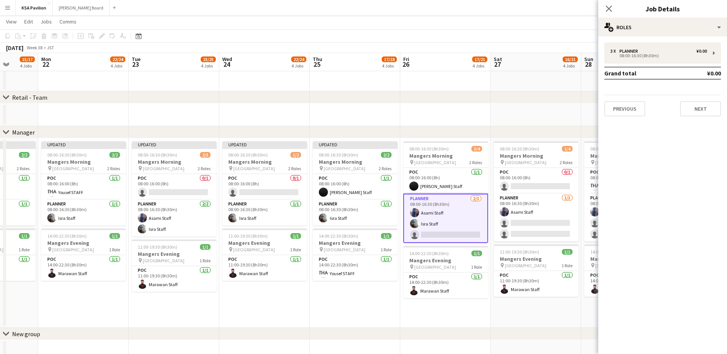
scroll to position [0, 323]
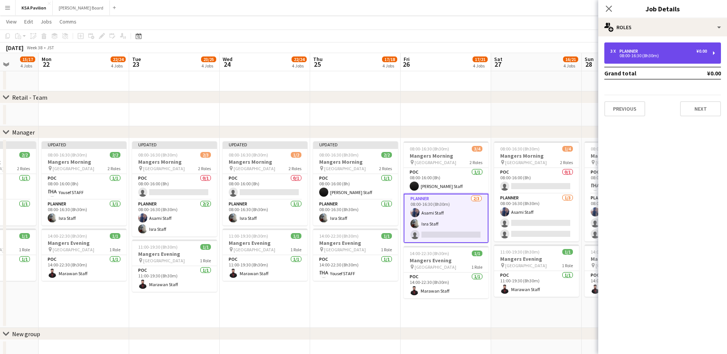
click at [704, 52] on div "¥0.00" at bounding box center [702, 50] width 11 height 5
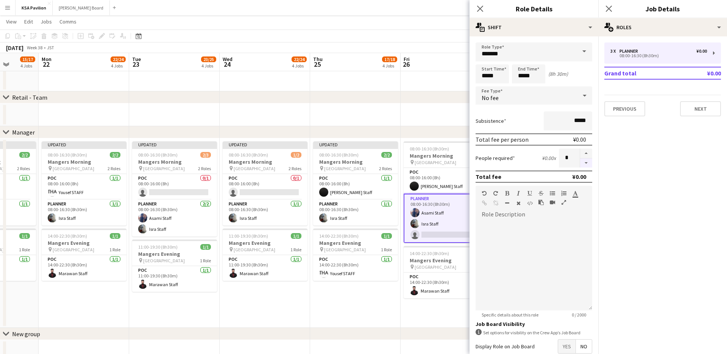
click at [587, 163] on button "button" at bounding box center [586, 162] width 12 height 9
type input "*"
click at [484, 10] on app-icon "Close pop-in" at bounding box center [480, 8] width 11 height 11
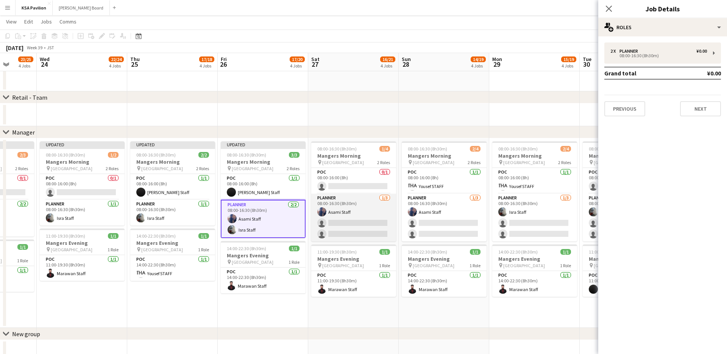
click at [371, 217] on app-card-role "Planner [DATE] 08:00-16:30 (8h30m) Asami Staff single-neutral-actions single-ne…" at bounding box center [353, 218] width 85 height 48
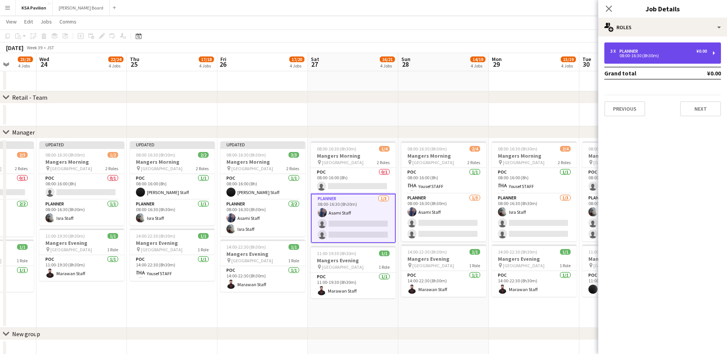
click at [711, 55] on div "3 x Planner ¥0.00 08:00-16:30 (8h30m)" at bounding box center [663, 52] width 117 height 21
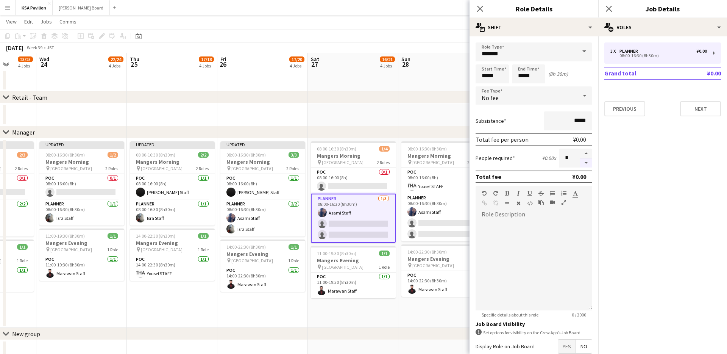
click at [587, 163] on button "button" at bounding box center [586, 162] width 12 height 9
type input "*"
click at [479, 9] on icon "Close pop-in" at bounding box center [479, 8] width 7 height 7
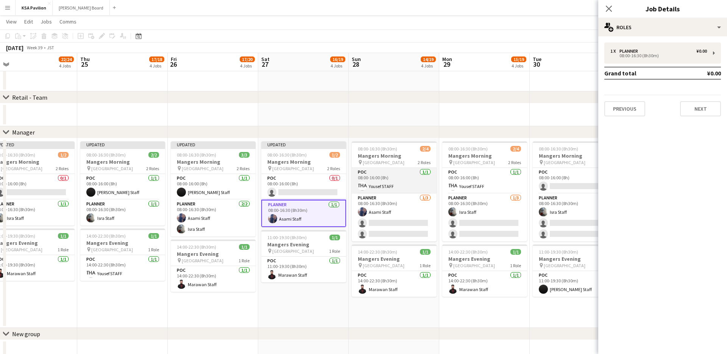
scroll to position [0, 240]
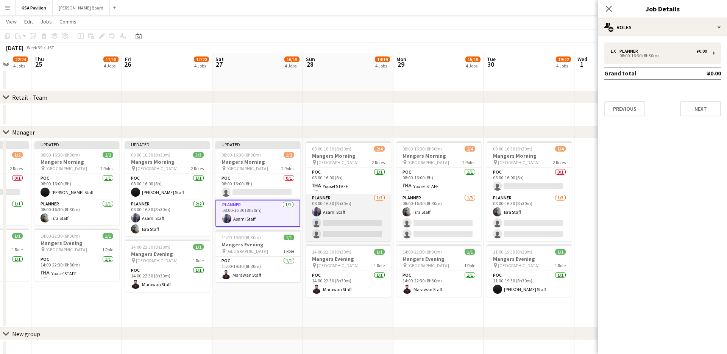
click at [374, 204] on app-card-role "Planner [DATE] 08:00-16:30 (8h30m) Asami Staff single-neutral-actions single-ne…" at bounding box center [348, 218] width 85 height 48
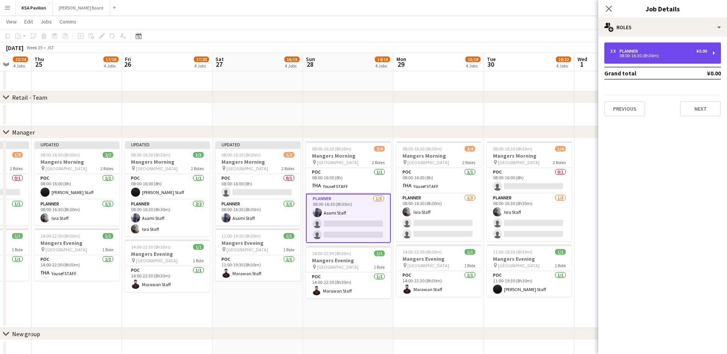
click at [717, 57] on div "3 x Planner ¥0.00 08:00-16:30 (8h30m)" at bounding box center [663, 52] width 117 height 21
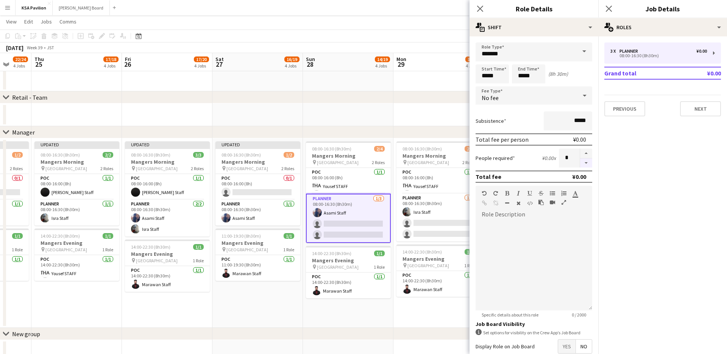
click at [586, 162] on button "button" at bounding box center [586, 162] width 12 height 9
type input "*"
click at [483, 6] on icon "Close pop-in" at bounding box center [479, 8] width 7 height 7
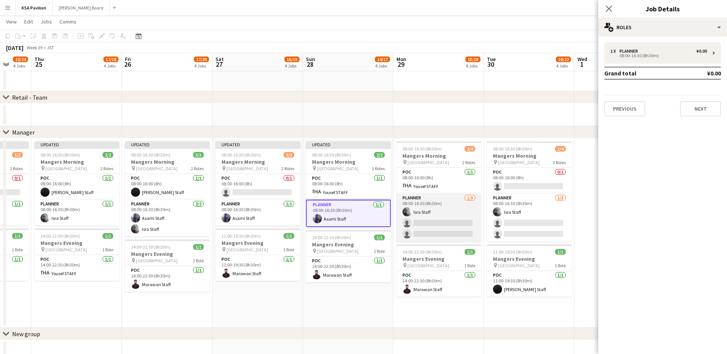
click at [442, 216] on app-card-role "Planner [DATE] 08:00-16:30 (8h30m) Isra Staff single-neutral-actions single-neu…" at bounding box center [439, 218] width 85 height 48
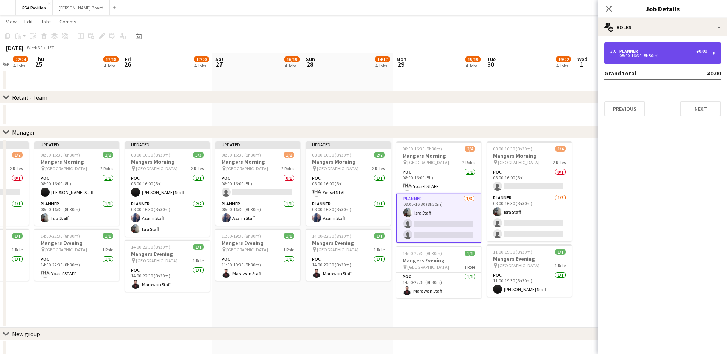
click at [717, 54] on div "3 x Planner ¥0.00 08:00-16:30 (8h30m)" at bounding box center [663, 52] width 117 height 21
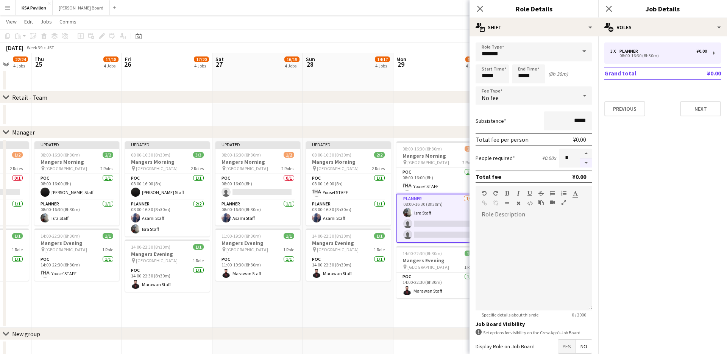
click at [584, 166] on button "button" at bounding box center [586, 162] width 12 height 9
type input "*"
click at [481, 11] on icon "Close pop-in" at bounding box center [479, 8] width 7 height 7
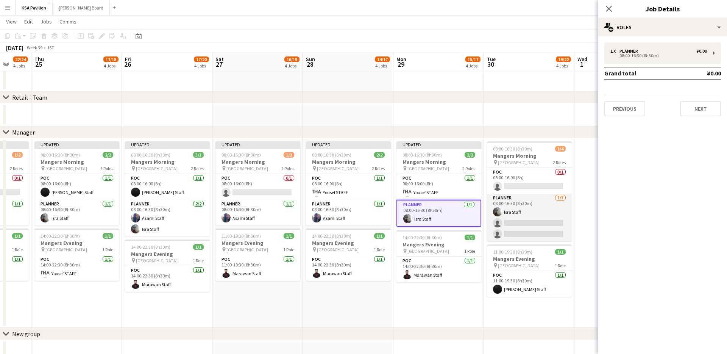
click at [537, 212] on app-card-role "Planner [DATE] 08:00-16:30 (8h30m) Isra Staff single-neutral-actions single-neu…" at bounding box center [529, 218] width 85 height 48
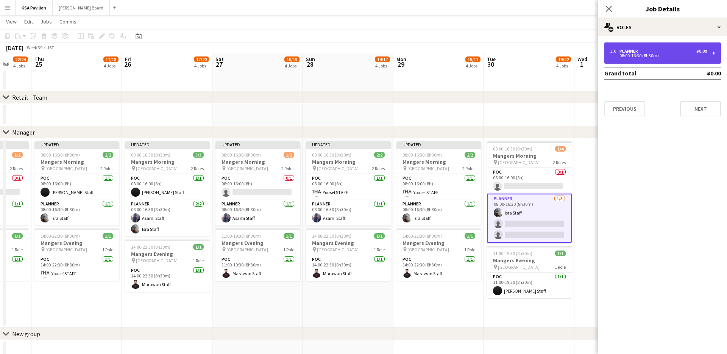
click at [711, 53] on div "3 x Planner ¥0.00 08:00-16:30 (8h30m)" at bounding box center [663, 52] width 117 height 21
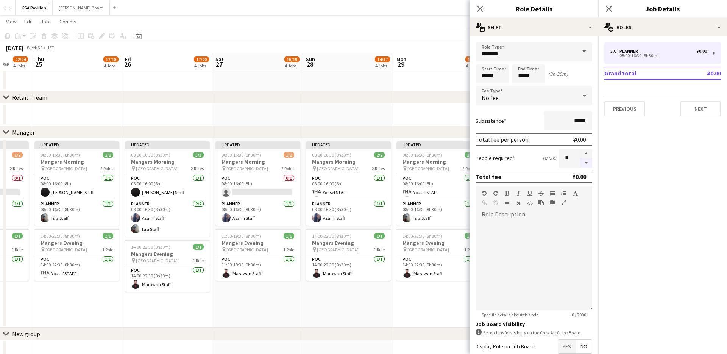
click at [589, 162] on button "button" at bounding box center [586, 162] width 12 height 9
type input "*"
click at [487, 9] on div "Close pop-in" at bounding box center [480, 8] width 21 height 17
click at [480, 8] on icon at bounding box center [479, 8] width 7 height 7
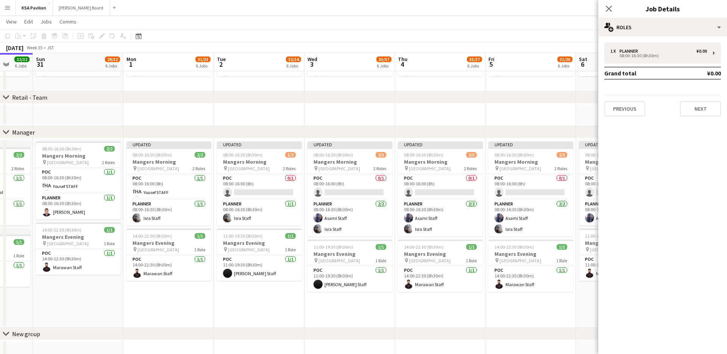
scroll to position [0, 339]
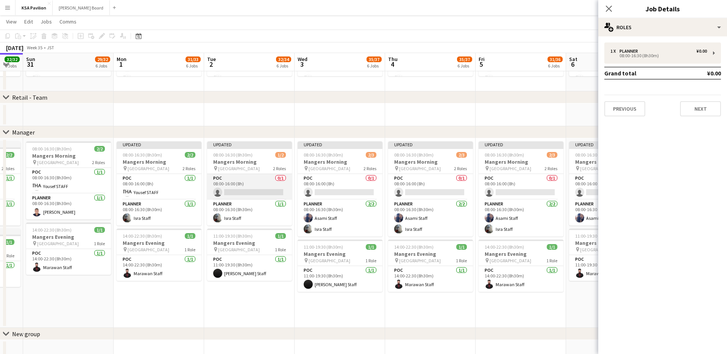
click at [266, 186] on app-card-role "POC 0/1 08:00-16:00 (8h) single-neutral-actions" at bounding box center [249, 187] width 85 height 26
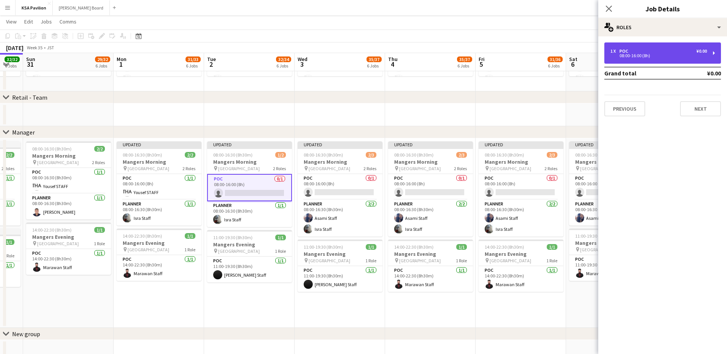
click at [704, 55] on div "08:00-16:00 (8h)" at bounding box center [659, 56] width 97 height 4
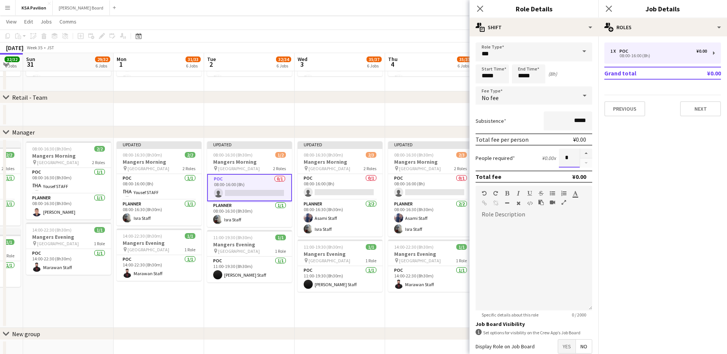
click at [566, 156] on input "*" at bounding box center [569, 157] width 21 height 19
type input "*"
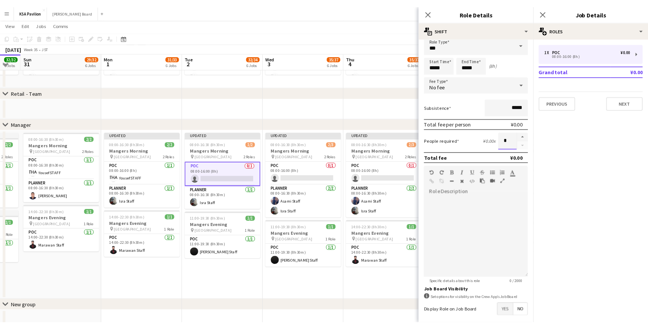
scroll to position [0, 0]
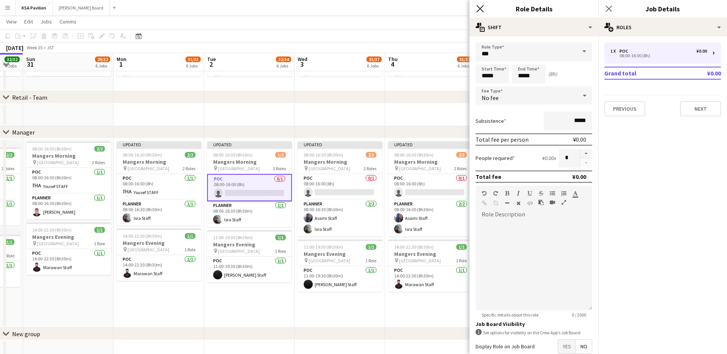
click at [480, 10] on icon "Close pop-in" at bounding box center [479, 8] width 7 height 7
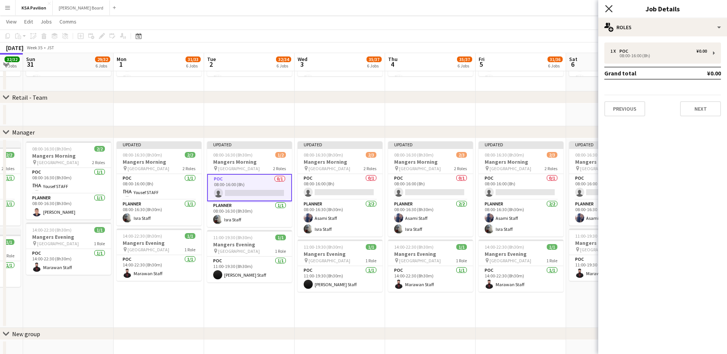
click at [609, 9] on icon at bounding box center [608, 8] width 7 height 7
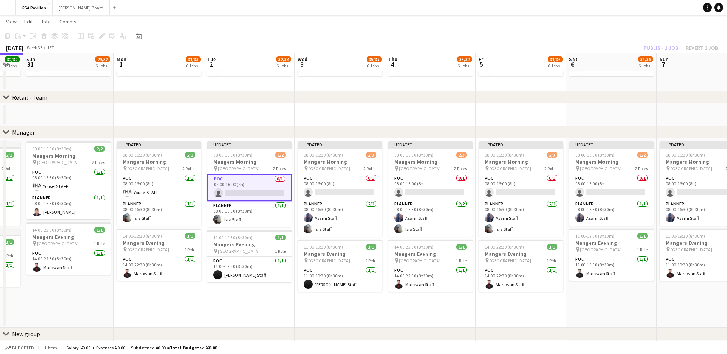
click at [468, 128] on div "chevron-right Manager" at bounding box center [363, 132] width 727 height 12
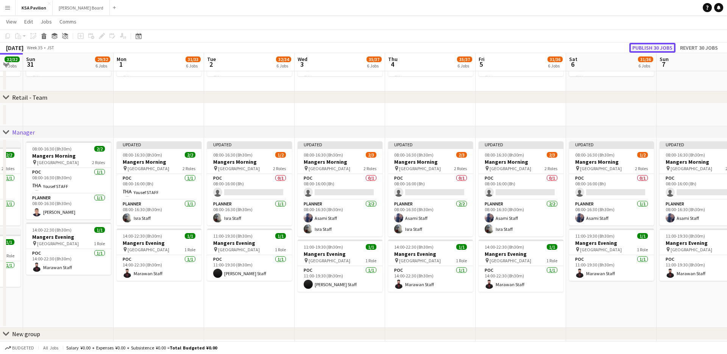
click at [645, 47] on button "Publish 30 jobs" at bounding box center [653, 48] width 46 height 10
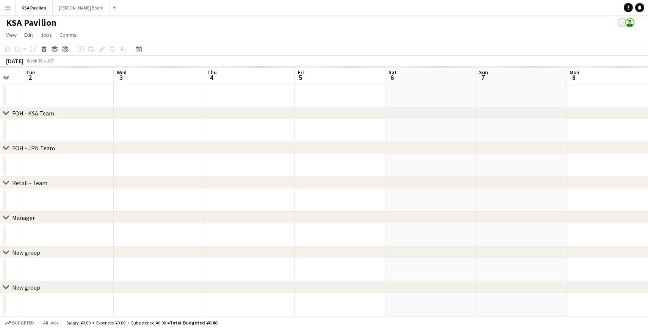
scroll to position [0, 0]
